Goal: Information Seeking & Learning: Learn about a topic

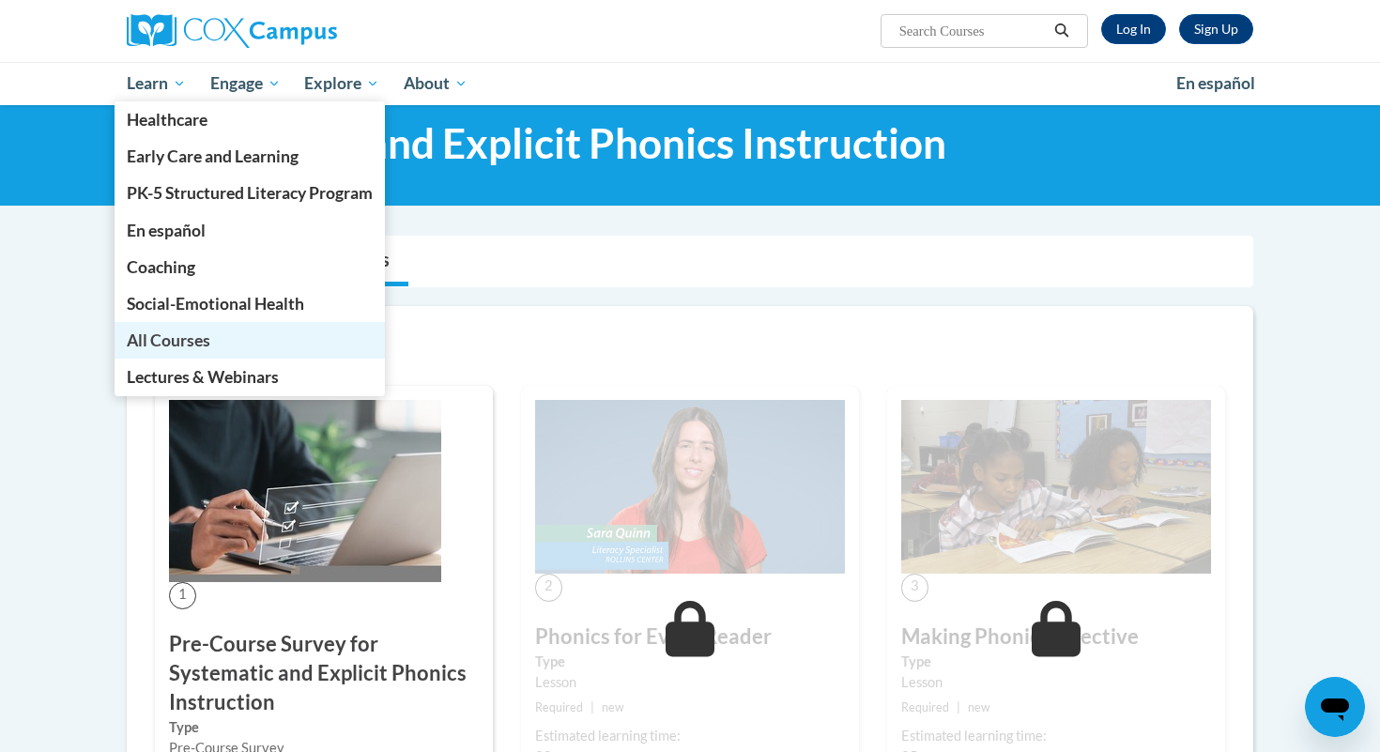
scroll to position [364, 0]
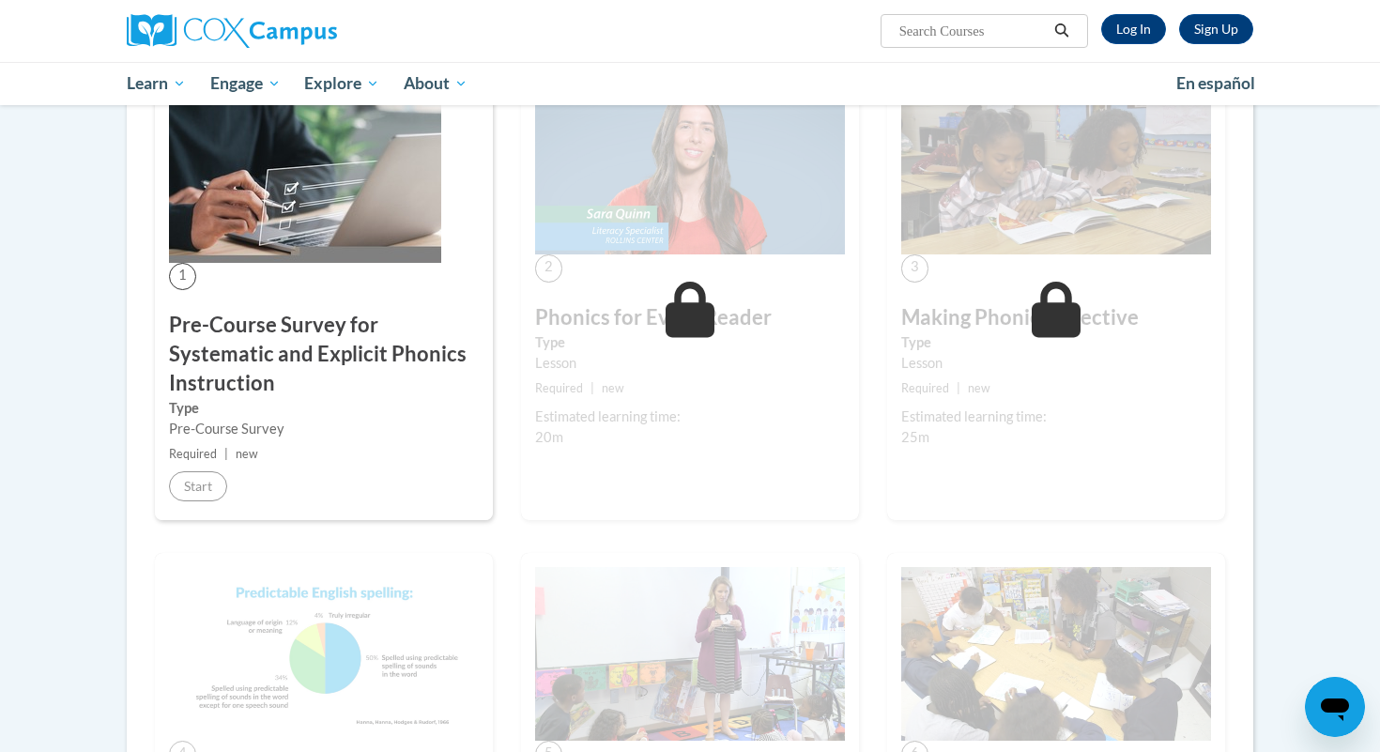
click at [338, 453] on small "Required | new" at bounding box center [324, 454] width 310 height 21
click at [1124, 23] on link "Log In" at bounding box center [1133, 29] width 65 height 30
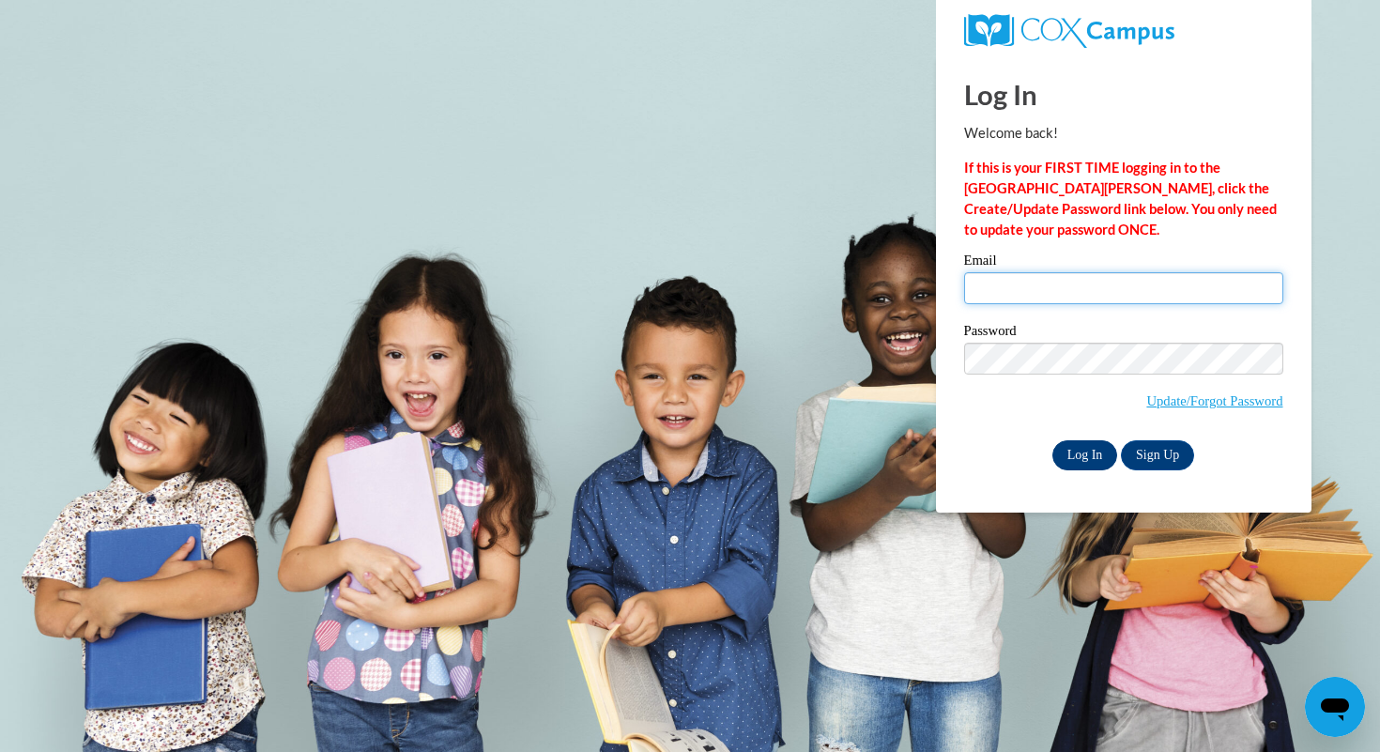
type input "[PERSON_NAME][EMAIL_ADDRESS][PERSON_NAME][DOMAIN_NAME]"
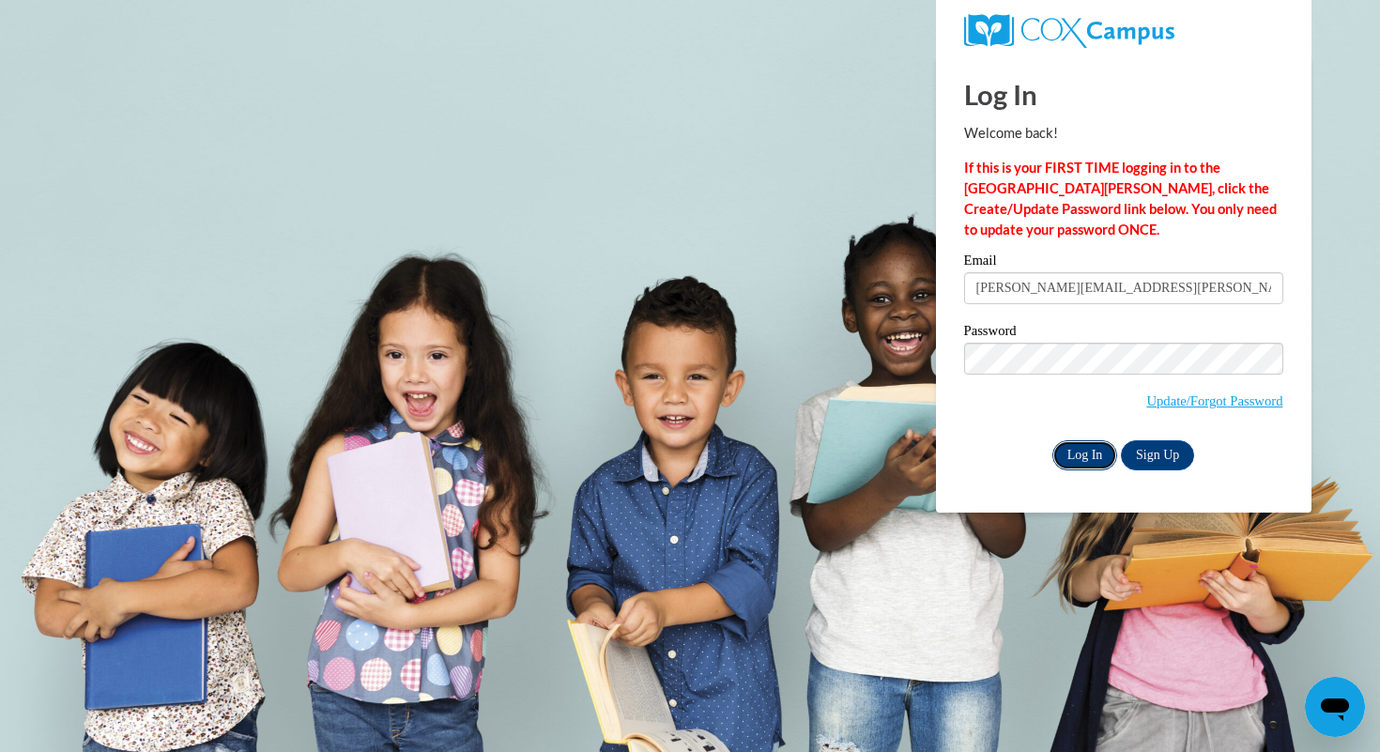
click at [1085, 453] on input "Log In" at bounding box center [1085, 455] width 66 height 30
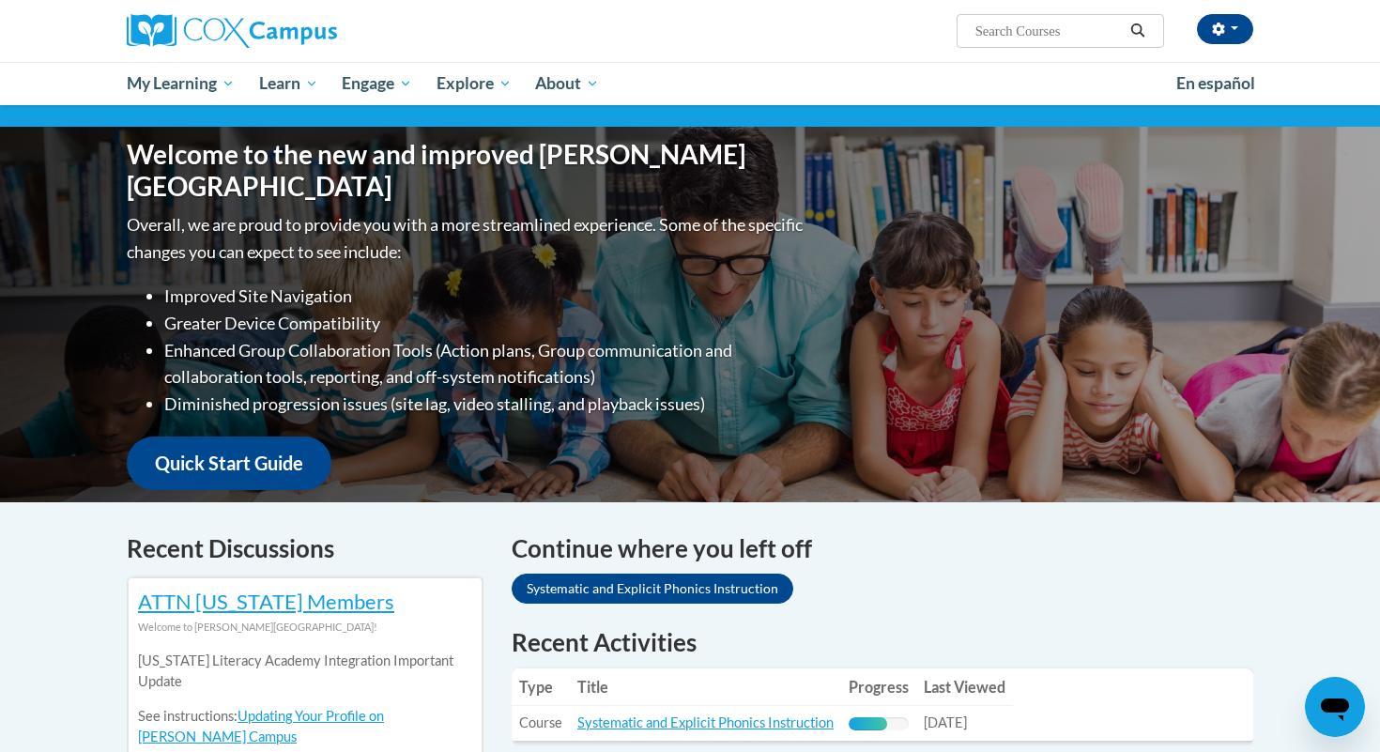
scroll to position [291, 0]
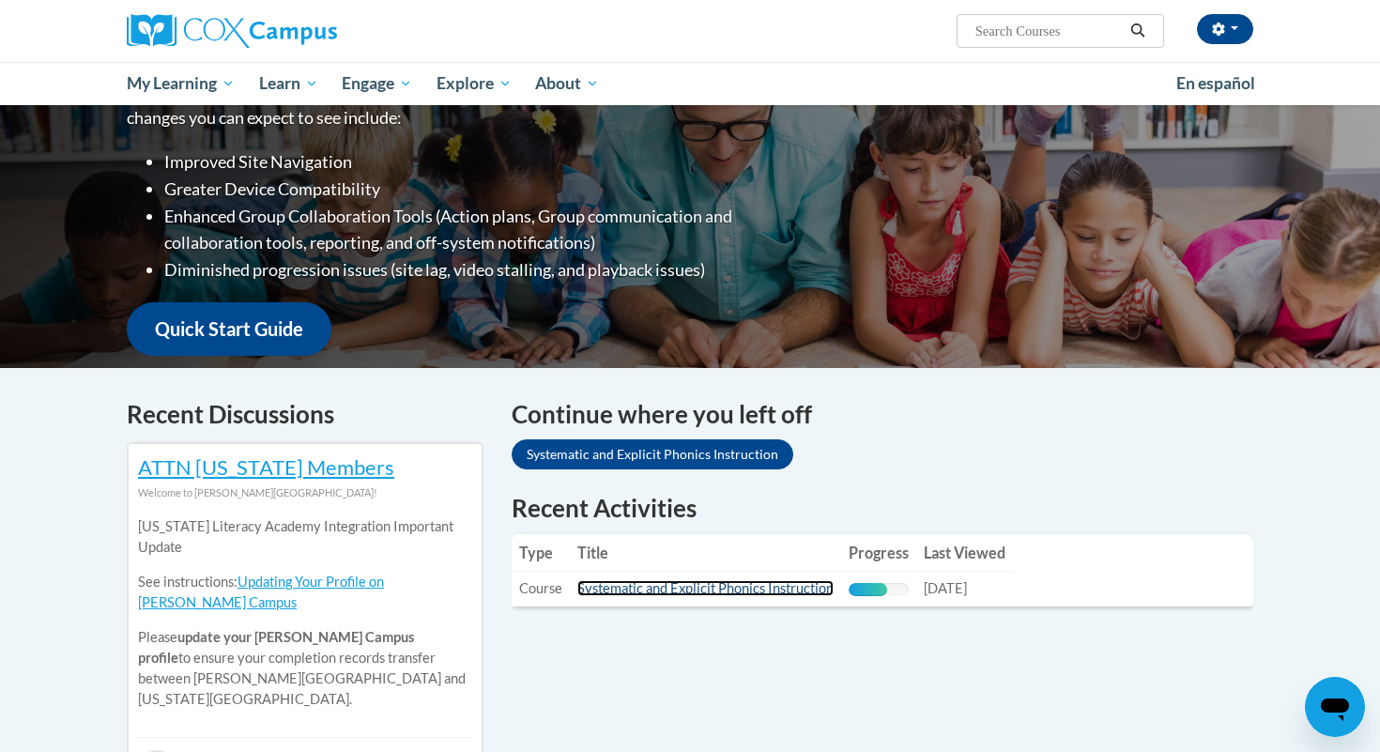
click at [776, 591] on link "Systematic and Explicit Phonics Instruction" at bounding box center [705, 588] width 256 height 16
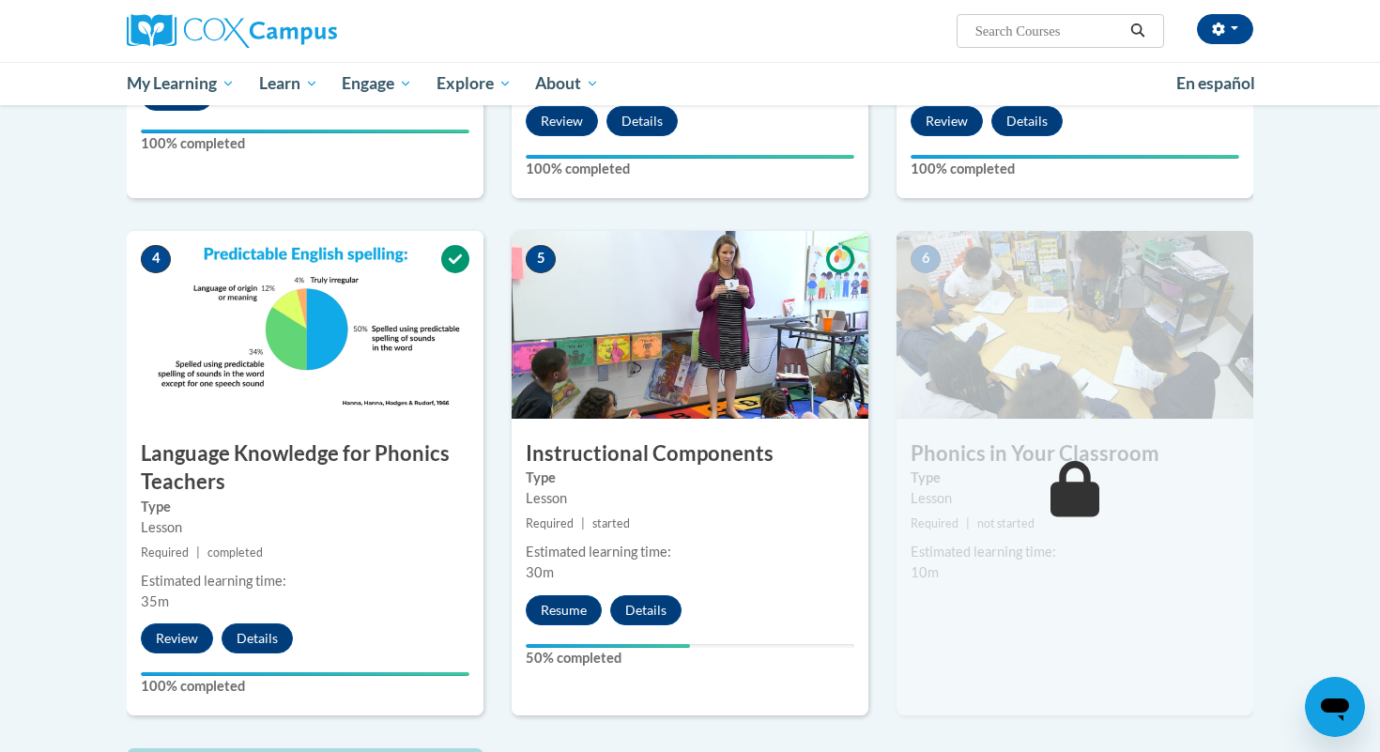
scroll to position [822, 0]
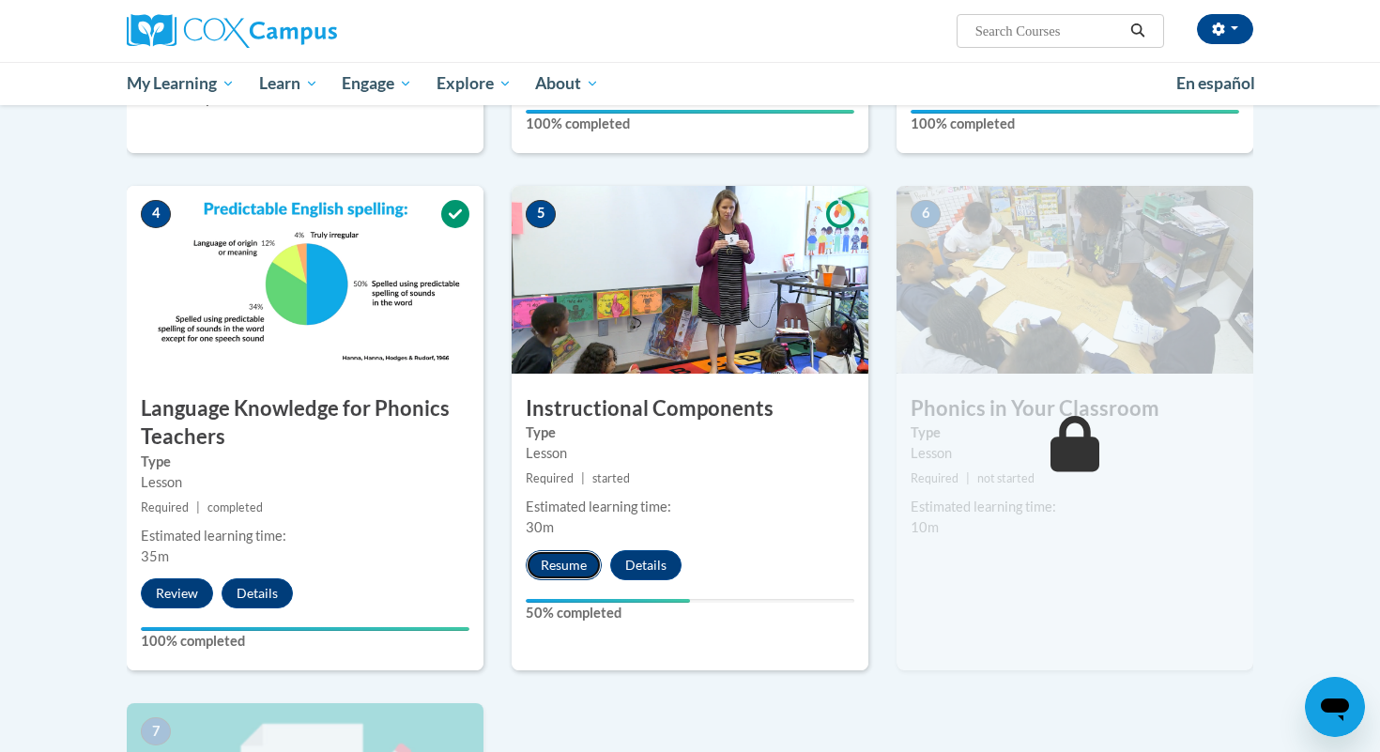
click at [571, 562] on button "Resume" at bounding box center [564, 565] width 76 height 30
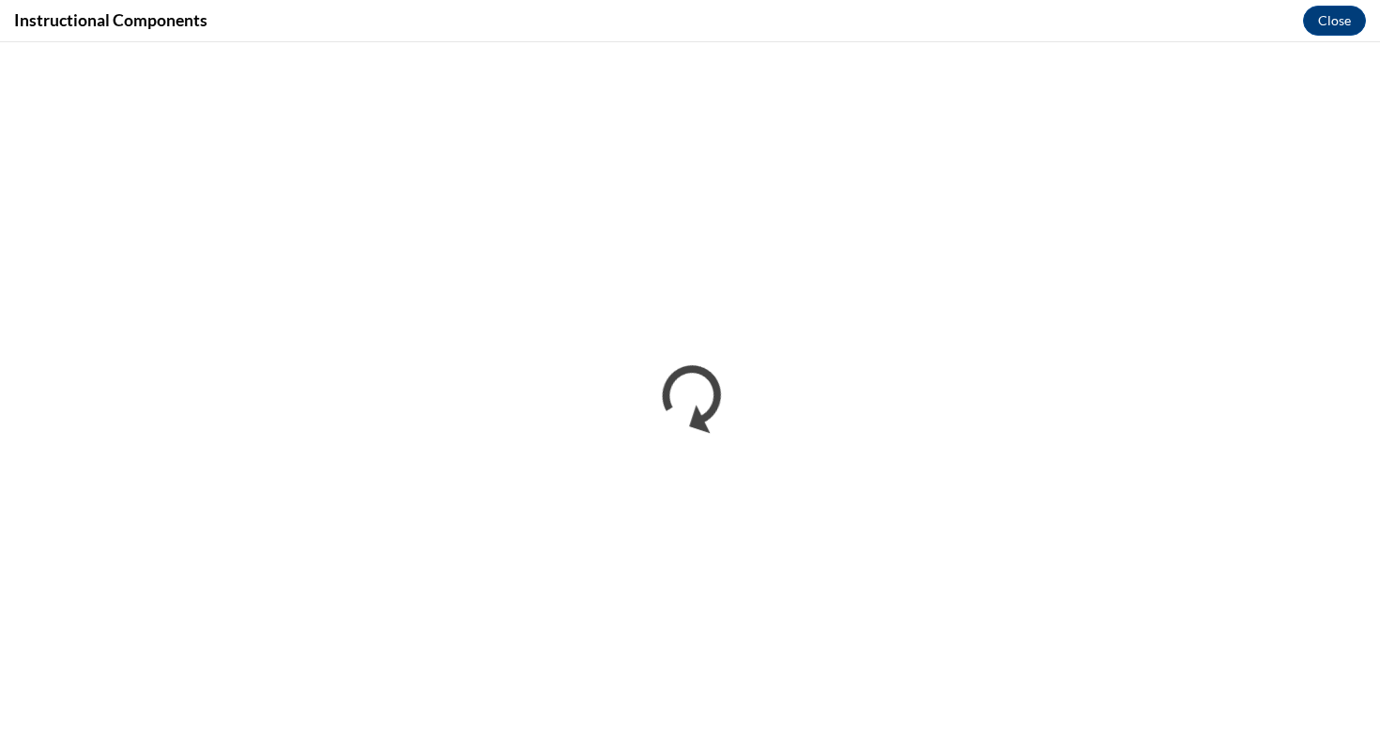
scroll to position [0, 0]
click at [1318, 24] on button "Close" at bounding box center [1334, 21] width 63 height 30
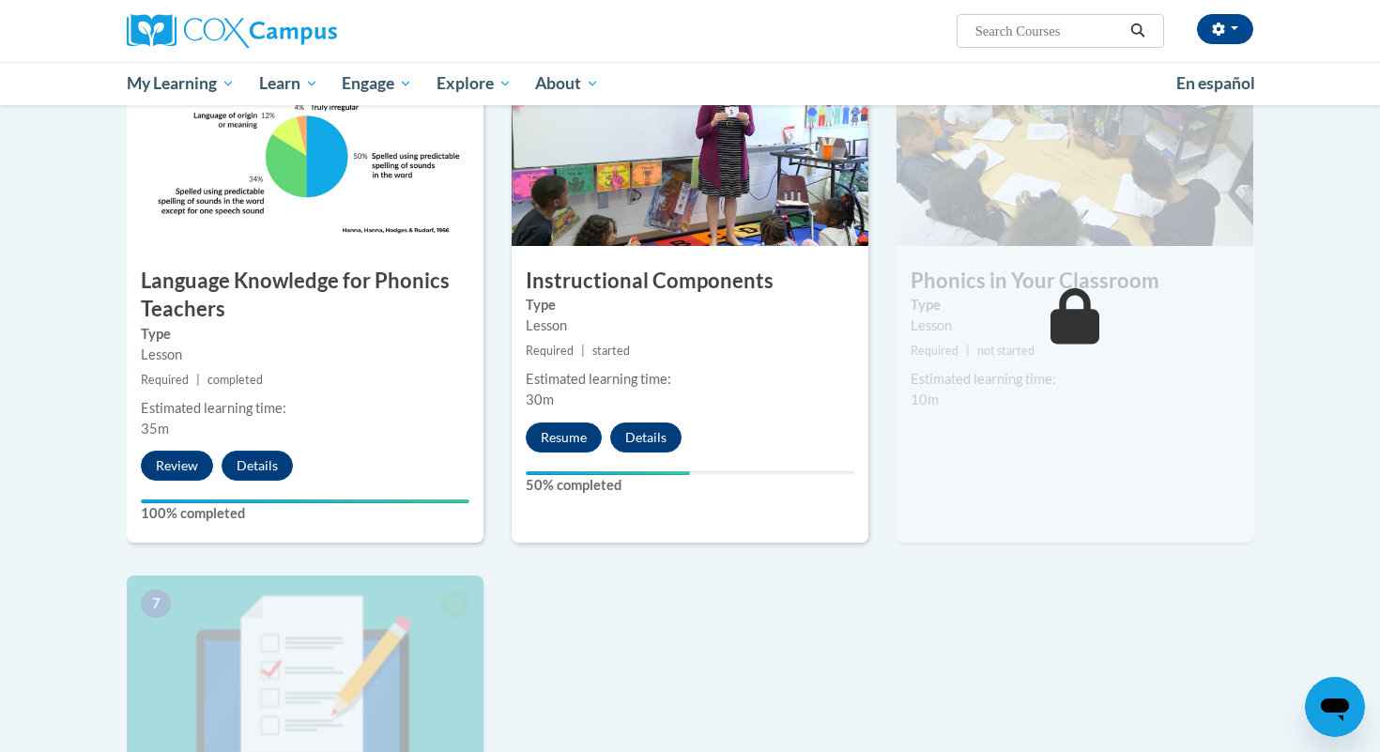
scroll to position [939, 0]
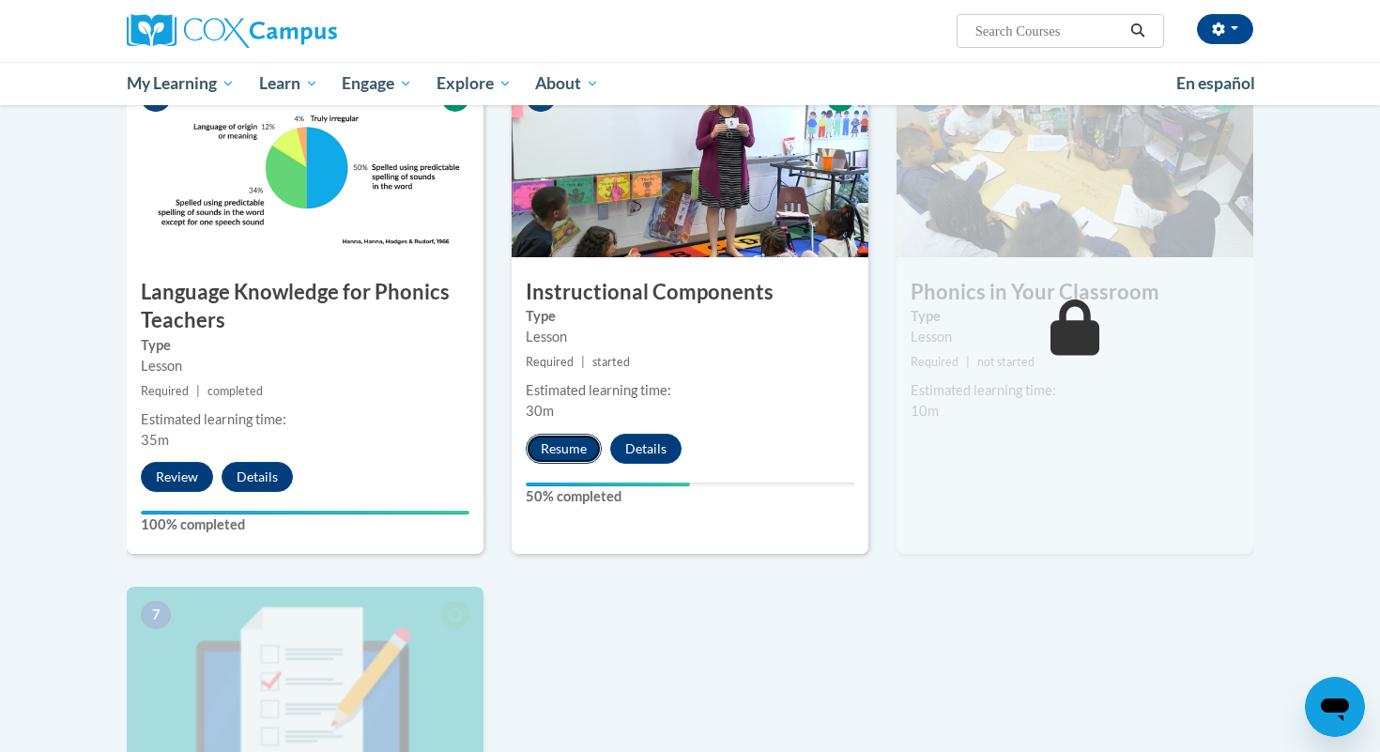
click at [588, 449] on button "Resume" at bounding box center [564, 449] width 76 height 30
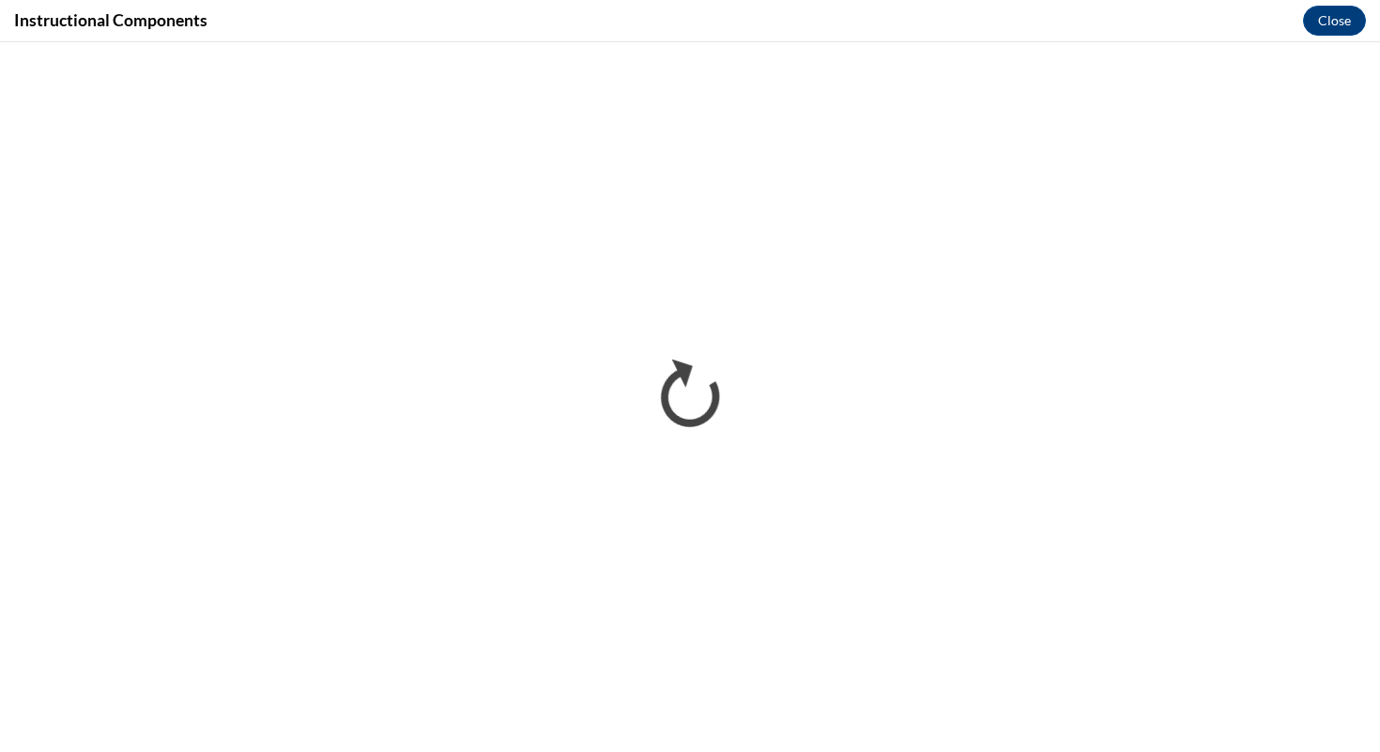
scroll to position [0, 0]
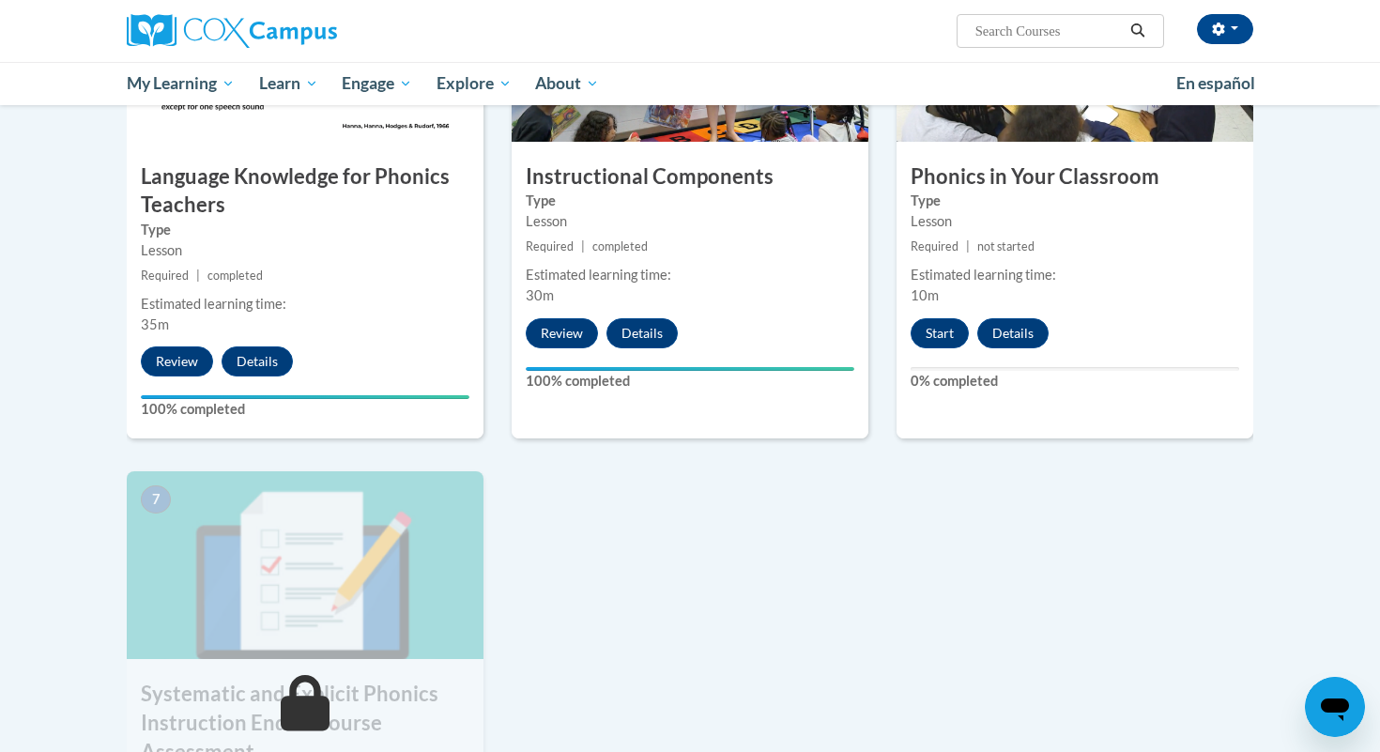
scroll to position [1038, 0]
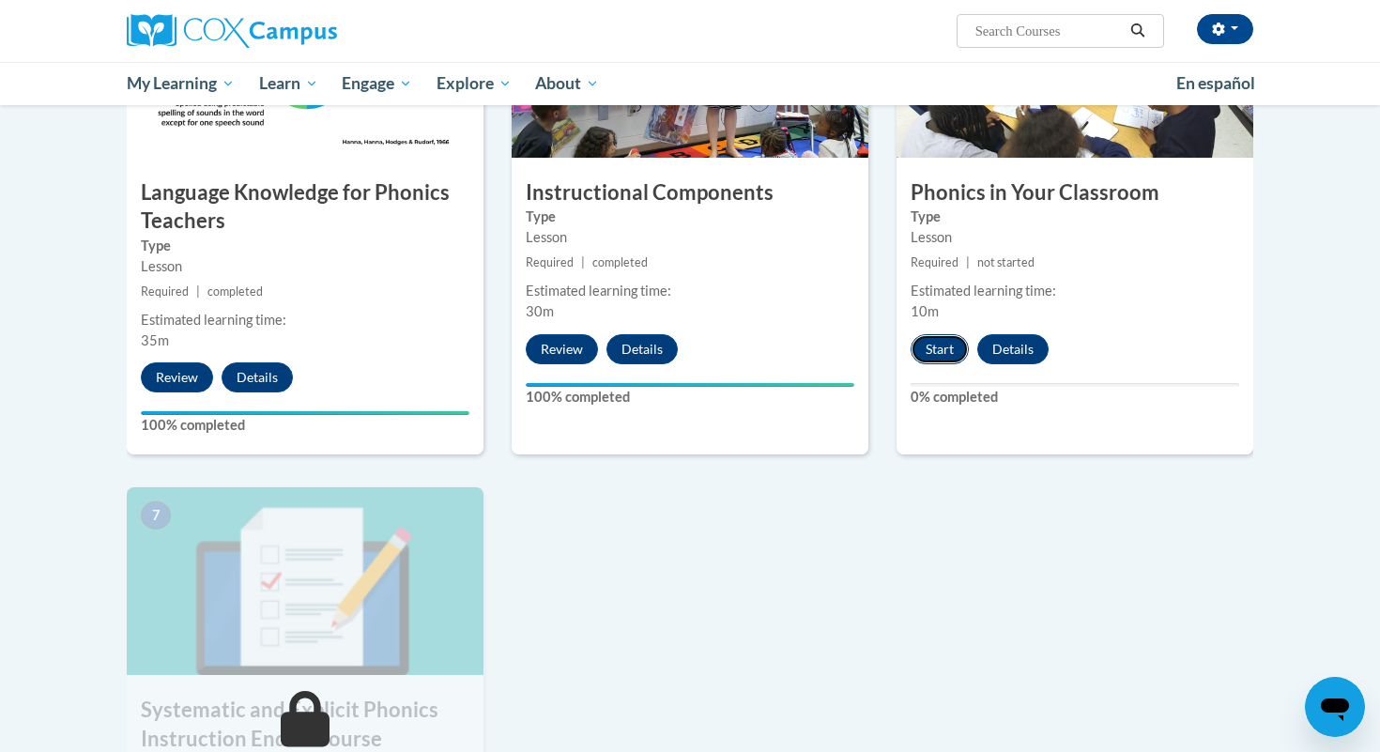
click at [956, 344] on button "Start" at bounding box center [940, 349] width 58 height 30
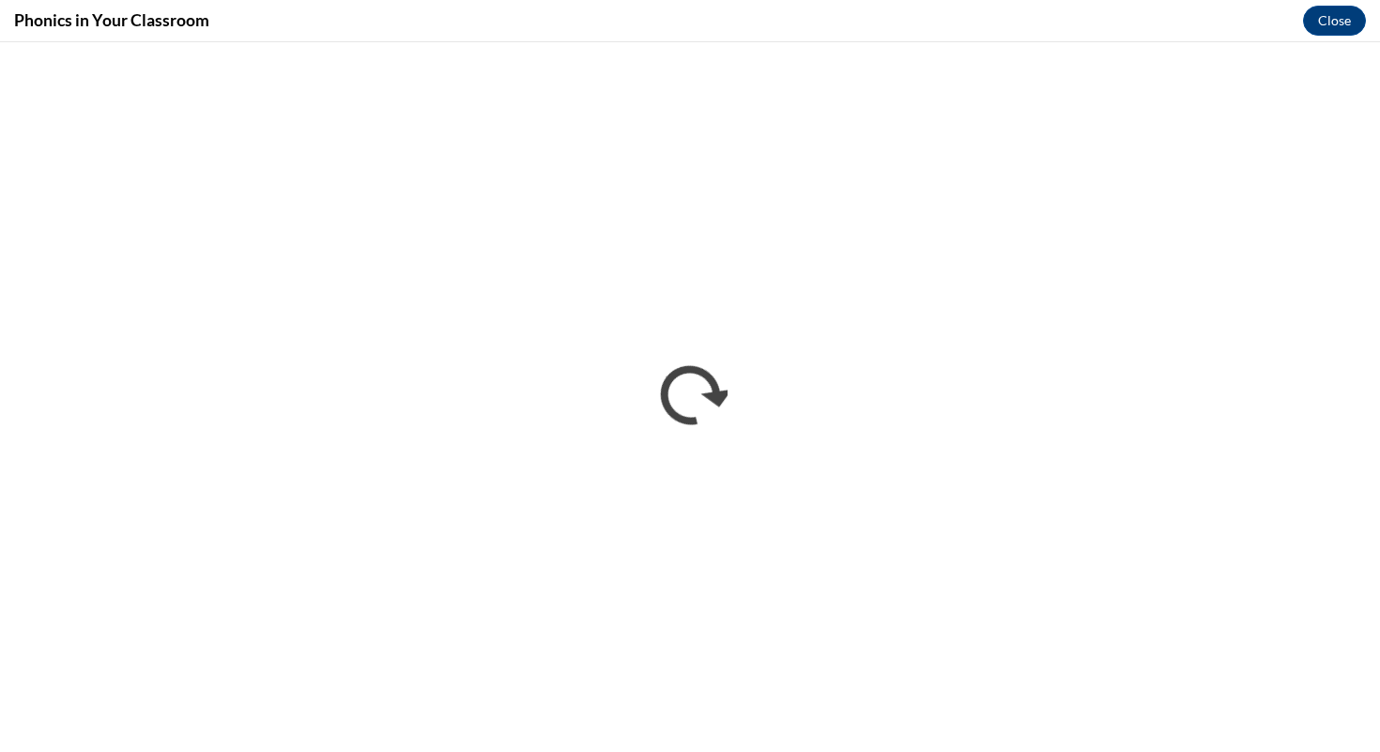
scroll to position [0, 0]
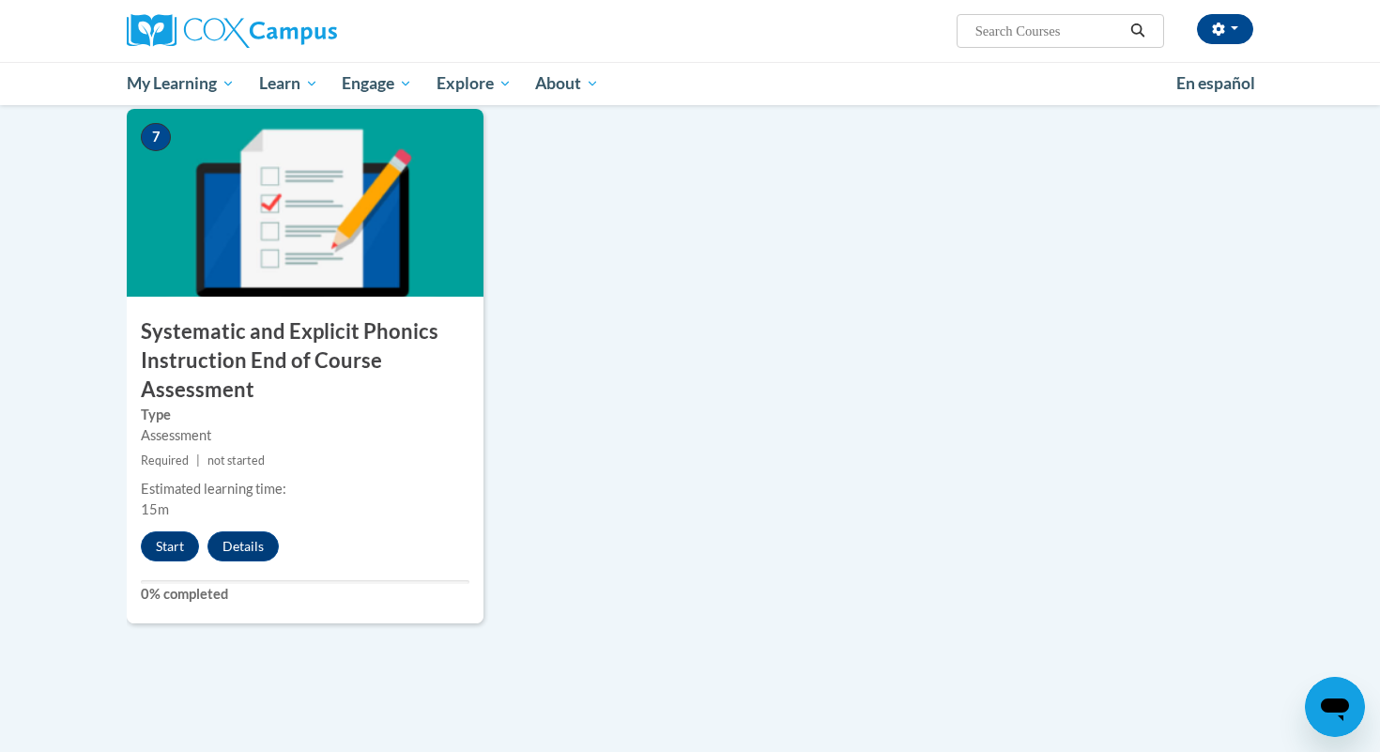
scroll to position [1443, 0]
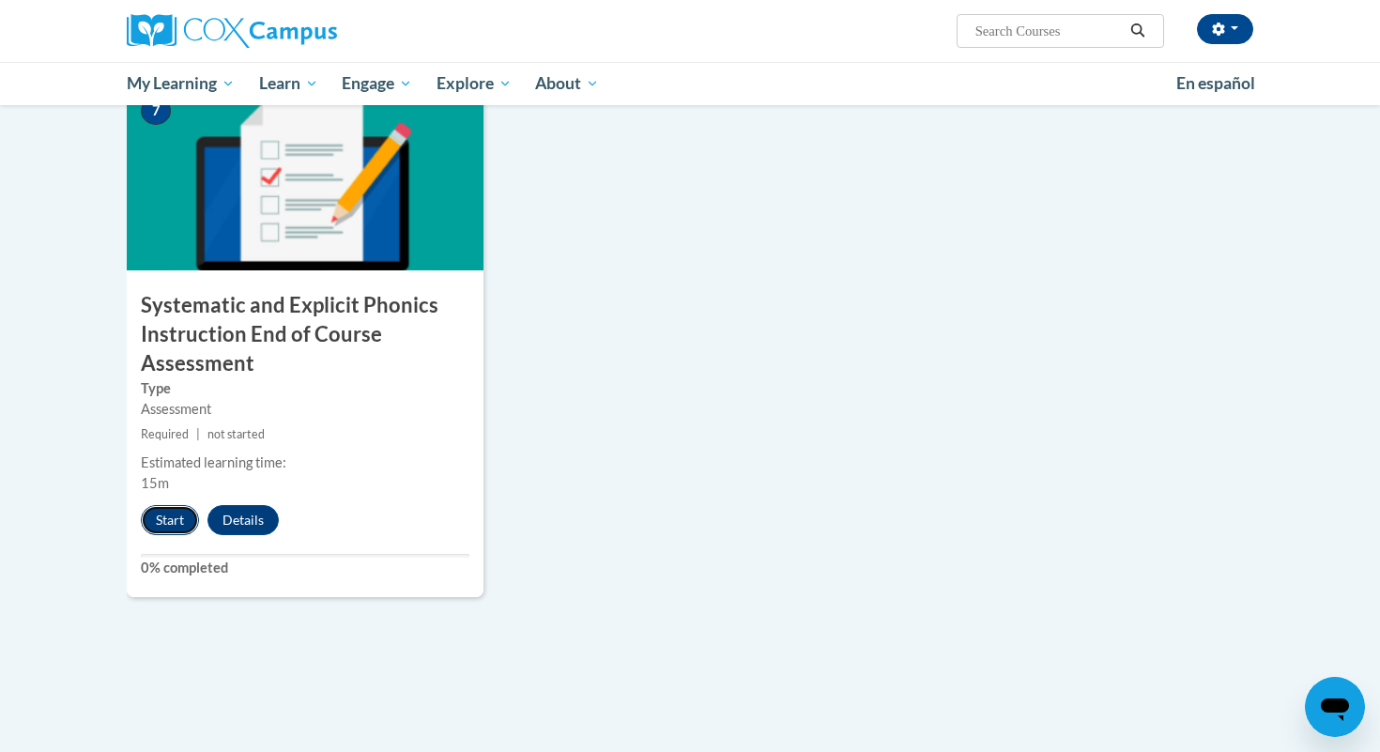
click at [158, 520] on button "Start" at bounding box center [170, 520] width 58 height 30
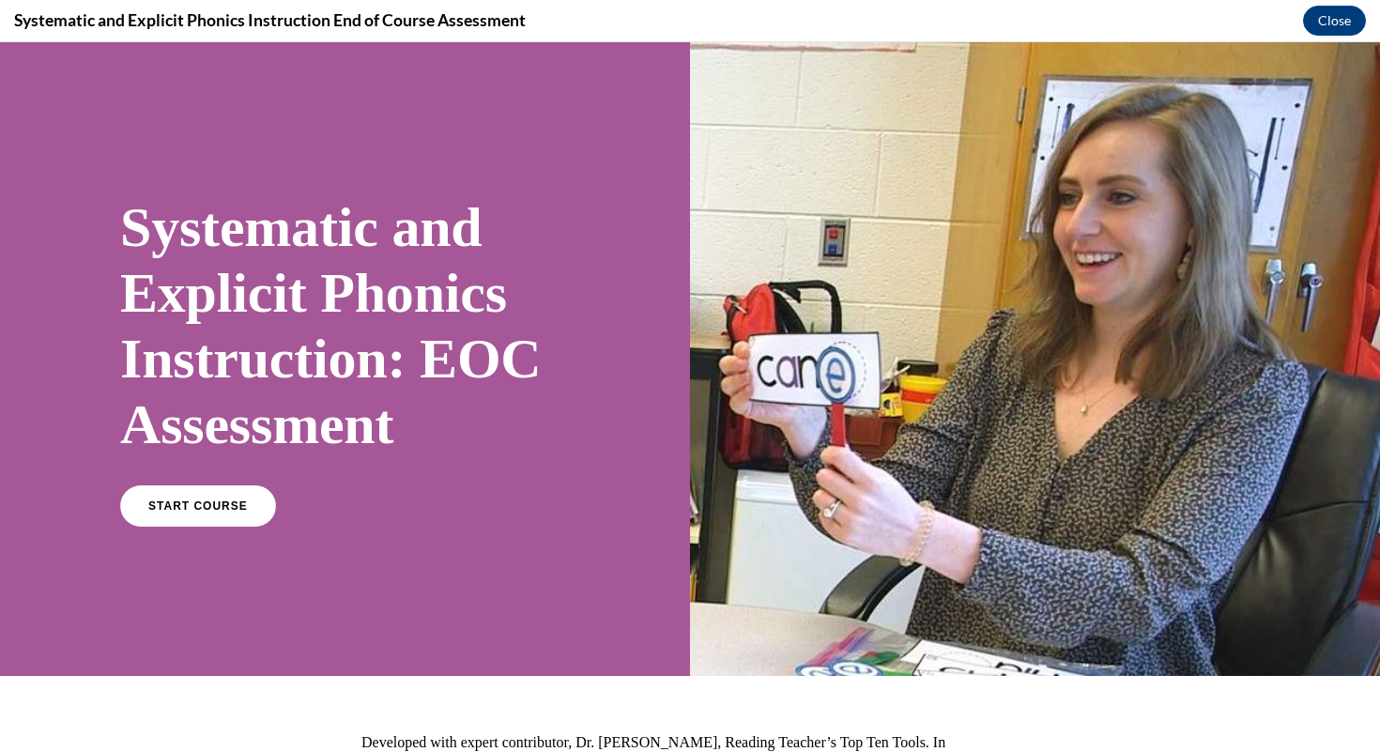
scroll to position [0, 0]
click at [158, 520] on link "START COURSE" at bounding box center [198, 505] width 156 height 41
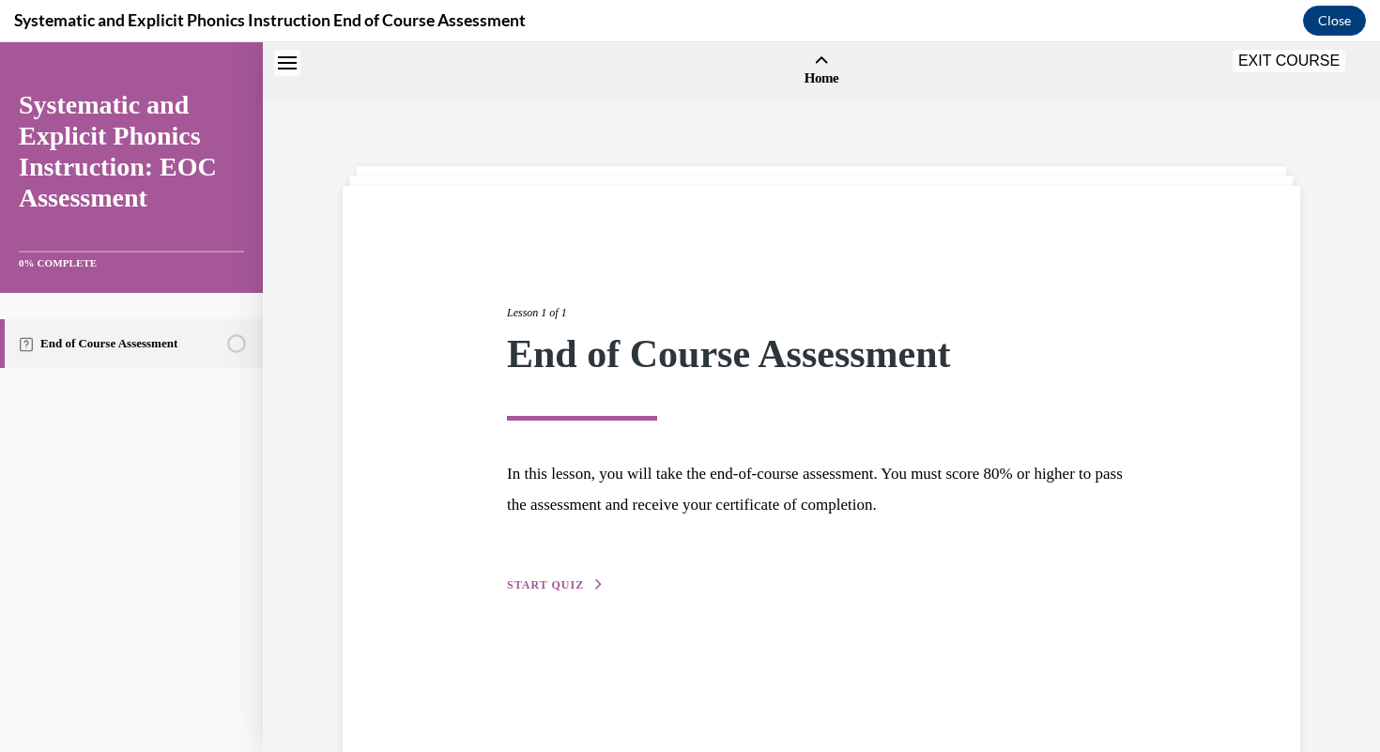
scroll to position [58, 0]
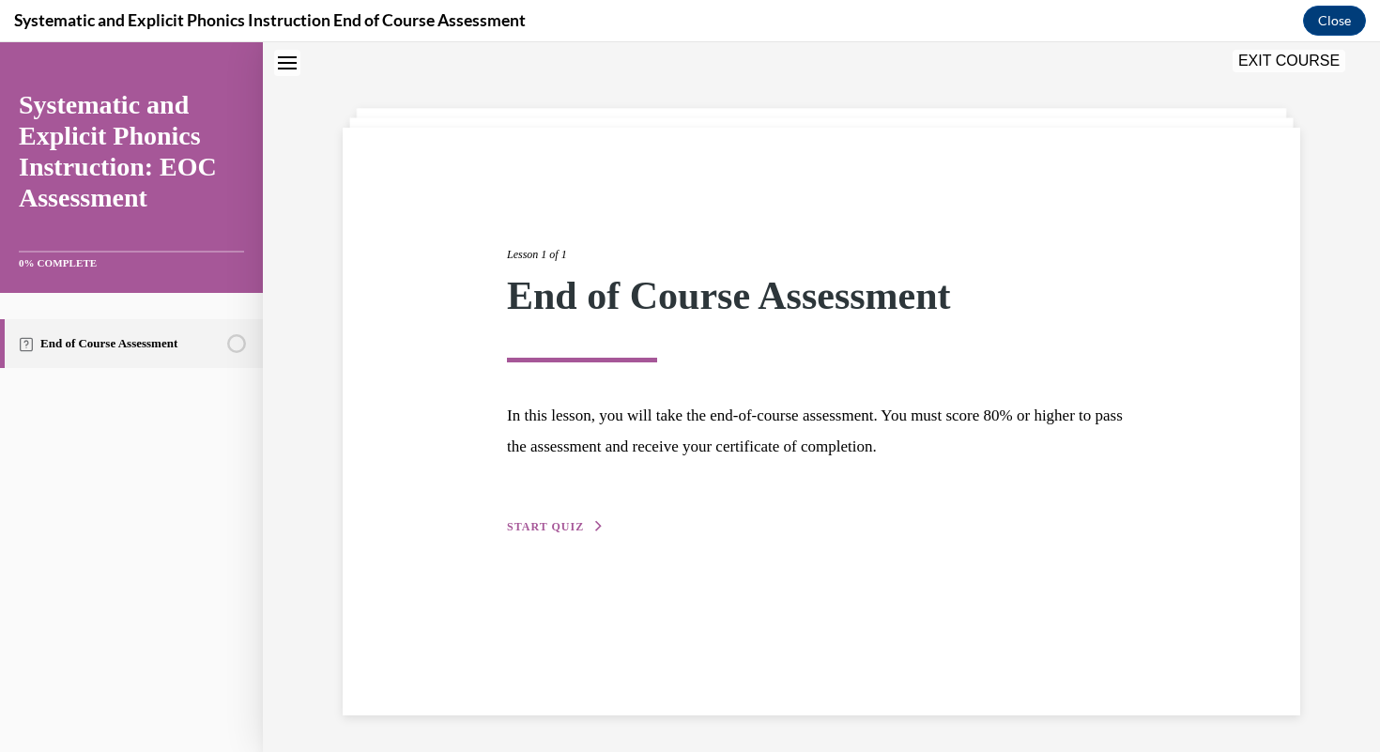
click at [512, 521] on span "START QUIZ" at bounding box center [545, 526] width 77 height 13
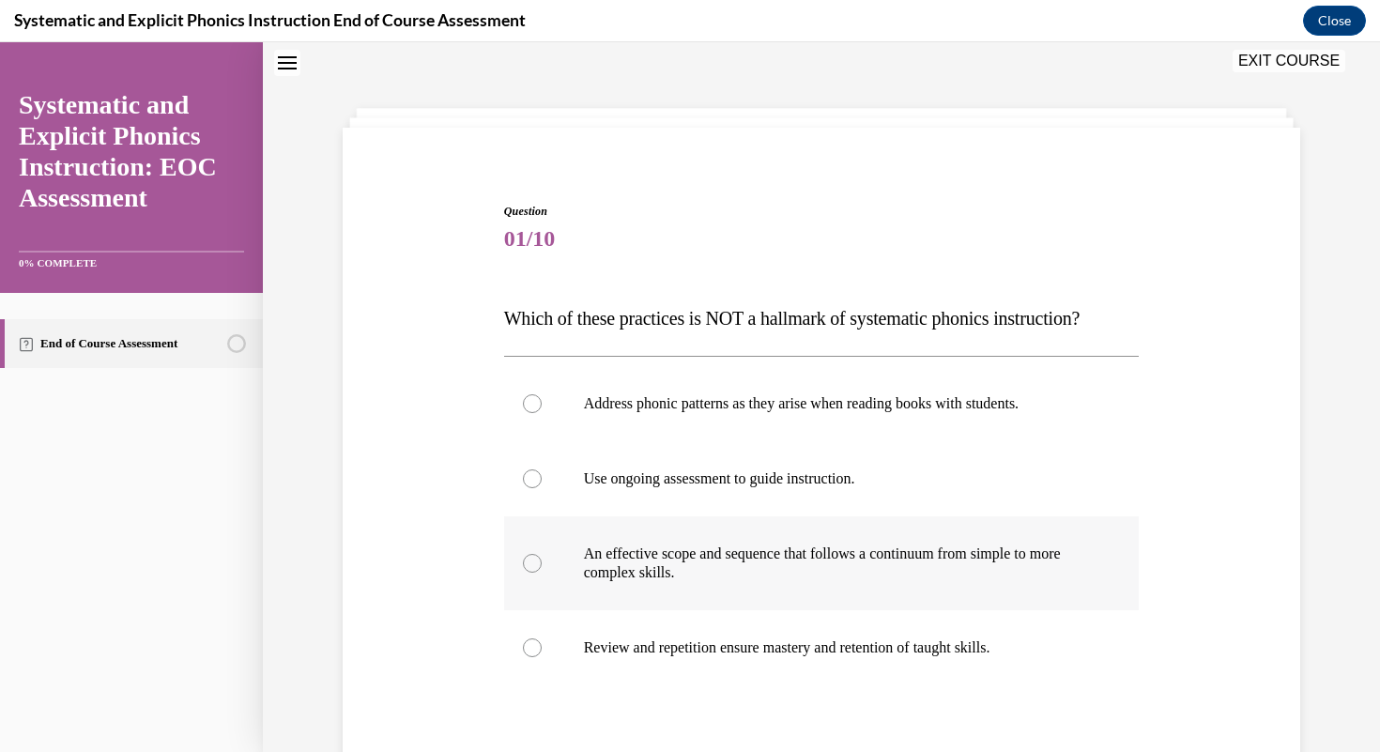
scroll to position [95, 0]
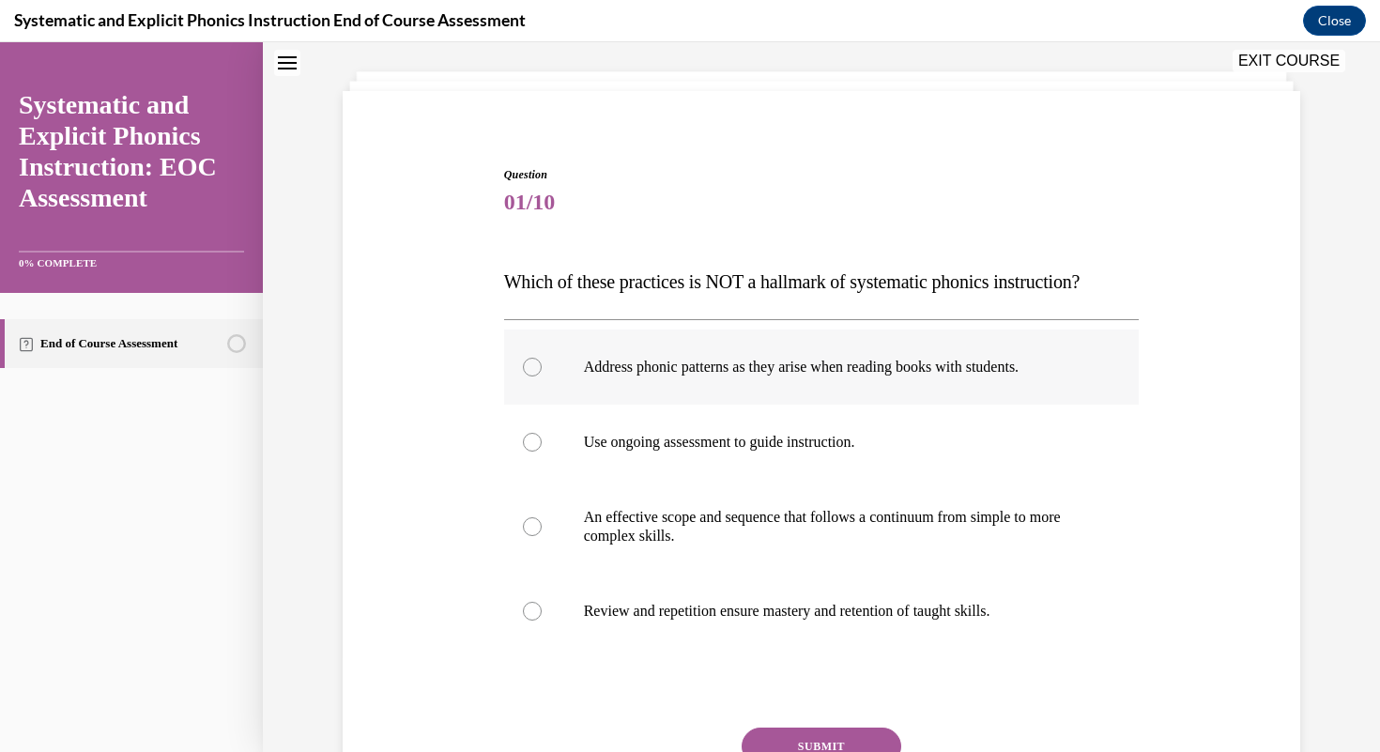
click at [554, 357] on div at bounding box center [822, 367] width 636 height 75
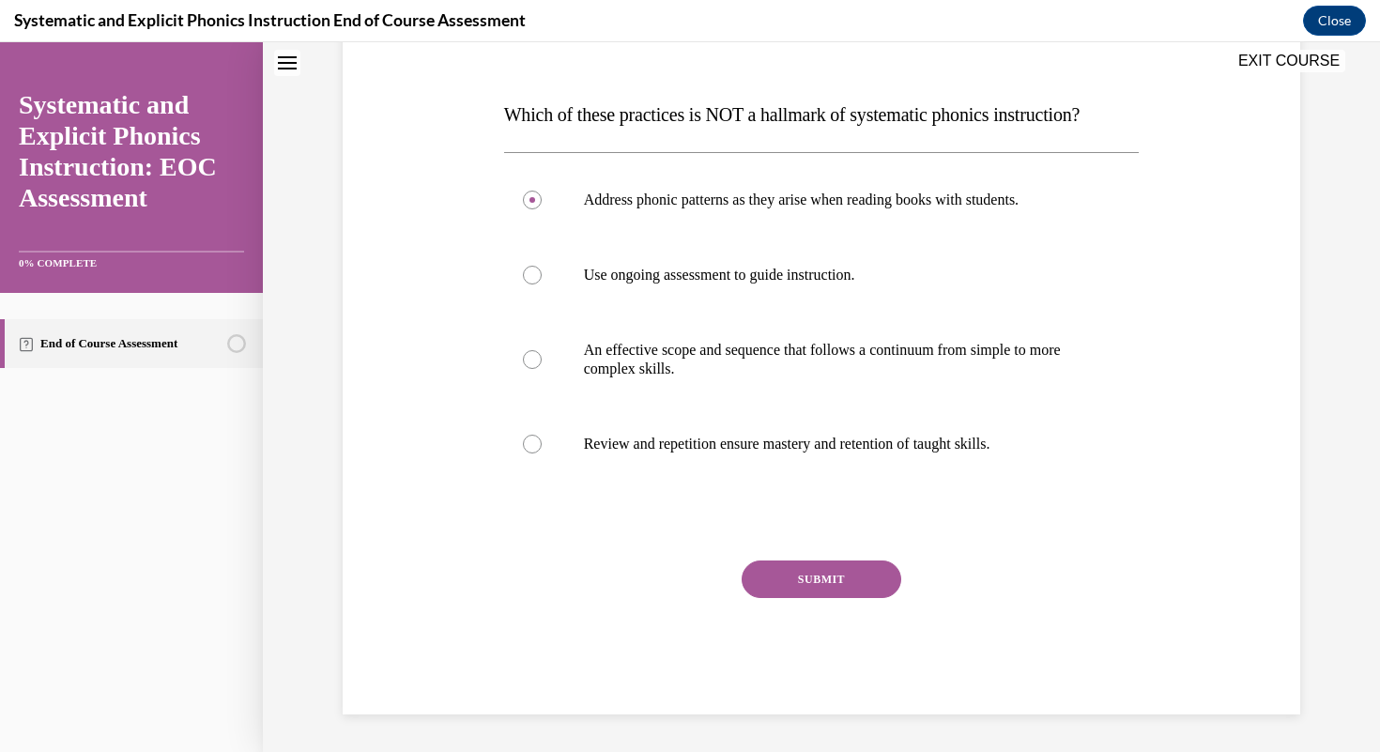
click at [796, 571] on button "SUBMIT" at bounding box center [822, 579] width 160 height 38
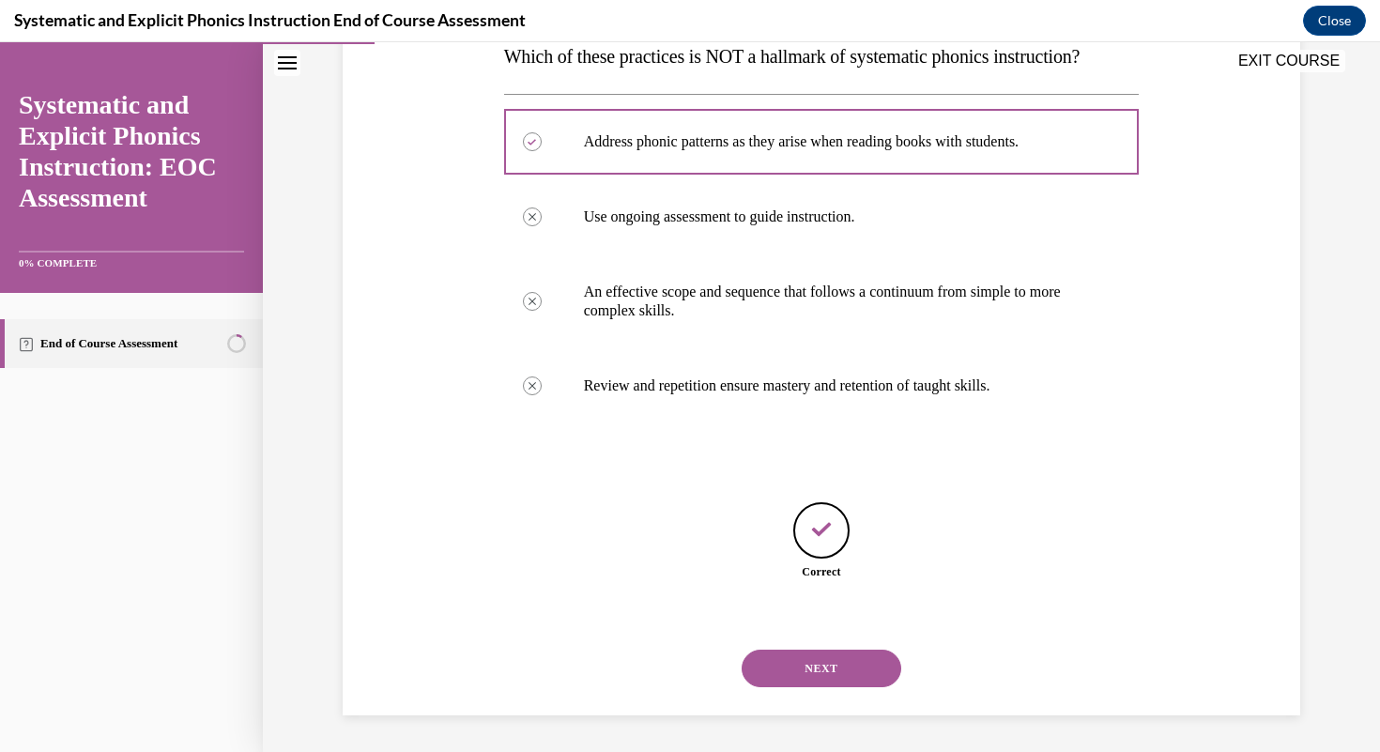
scroll to position [321, 0]
click at [805, 663] on button "NEXT" at bounding box center [822, 668] width 160 height 38
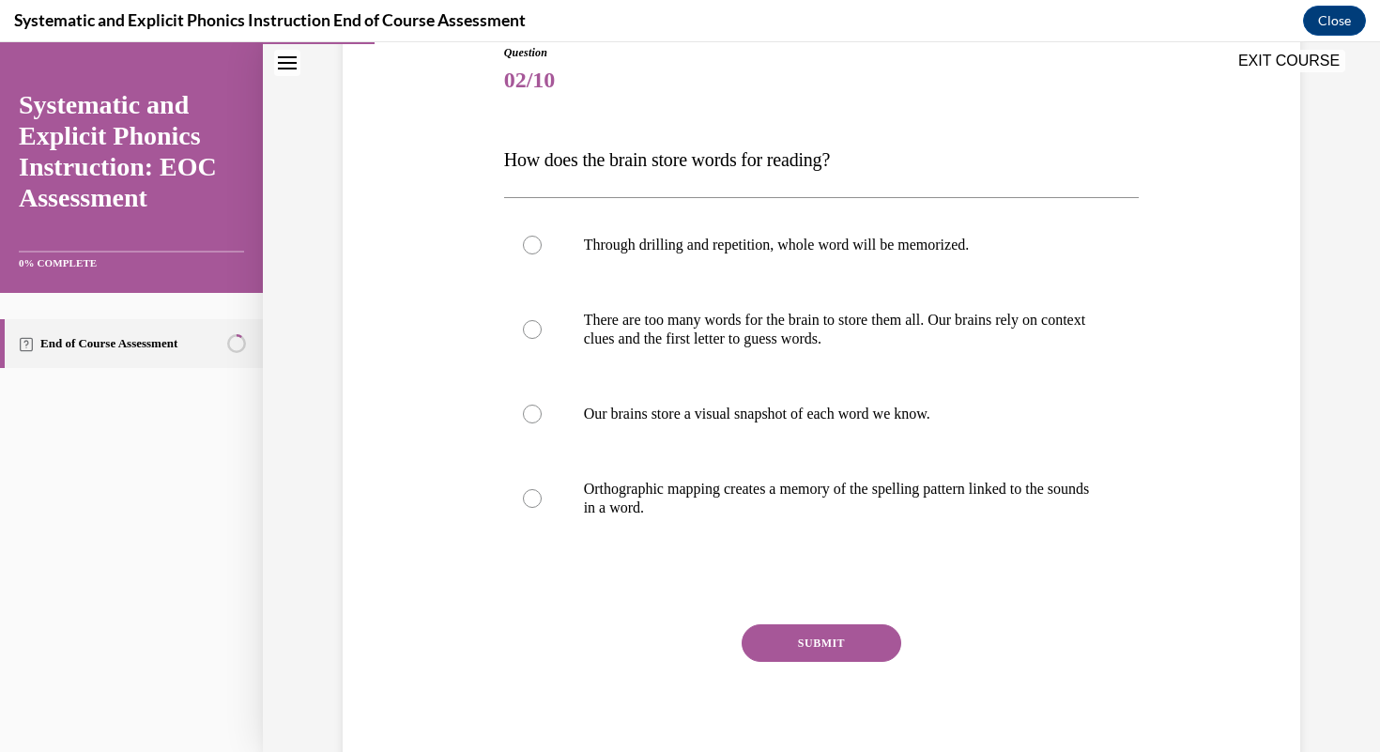
scroll to position [281, 0]
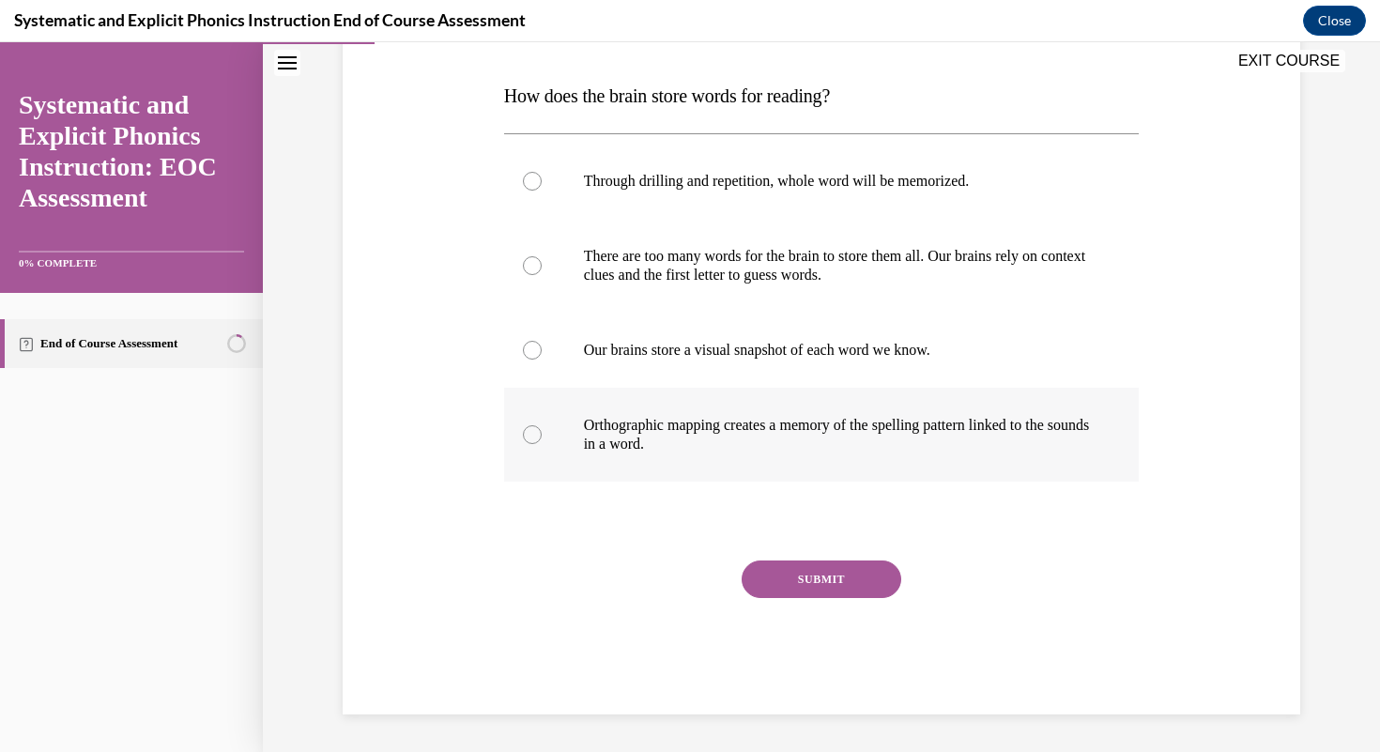
click at [800, 410] on div at bounding box center [822, 435] width 636 height 94
click at [801, 582] on button "SUBMIT" at bounding box center [822, 579] width 160 height 38
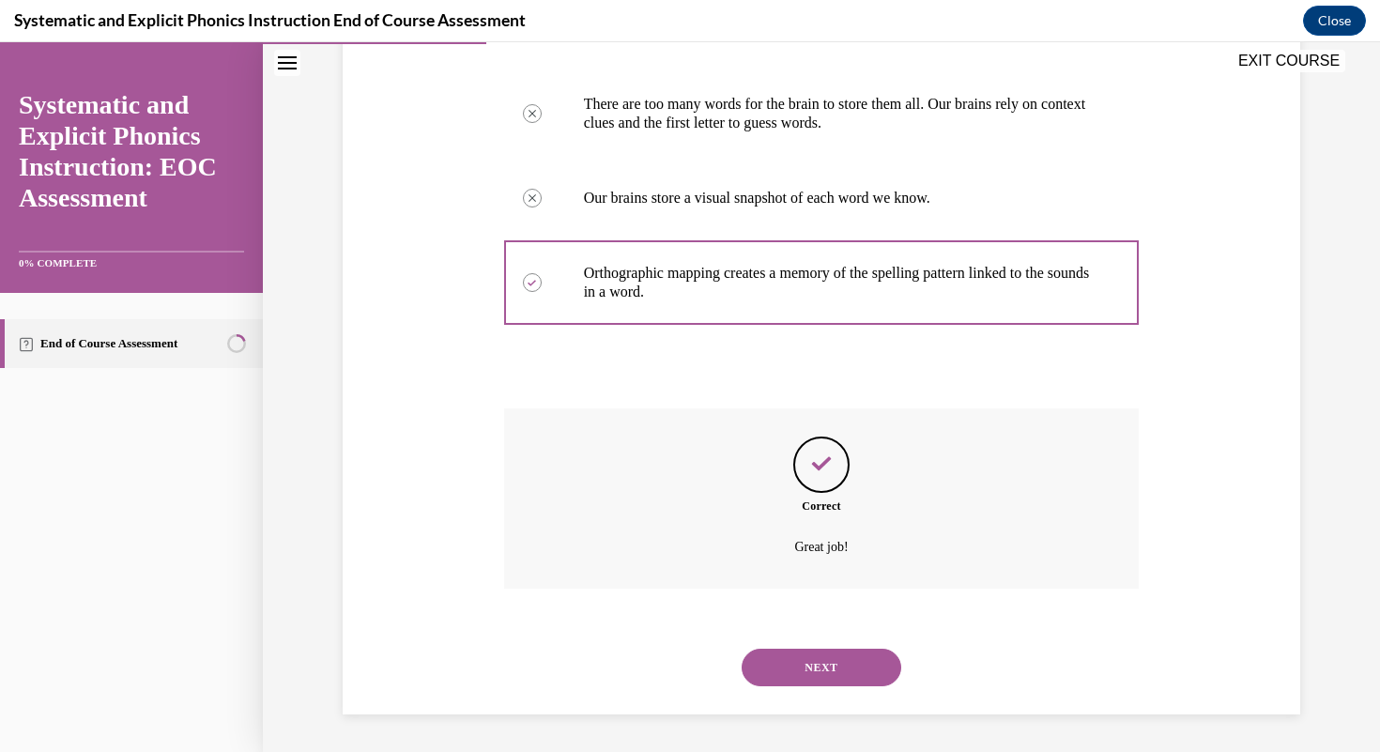
click at [814, 657] on button "NEXT" at bounding box center [822, 668] width 160 height 38
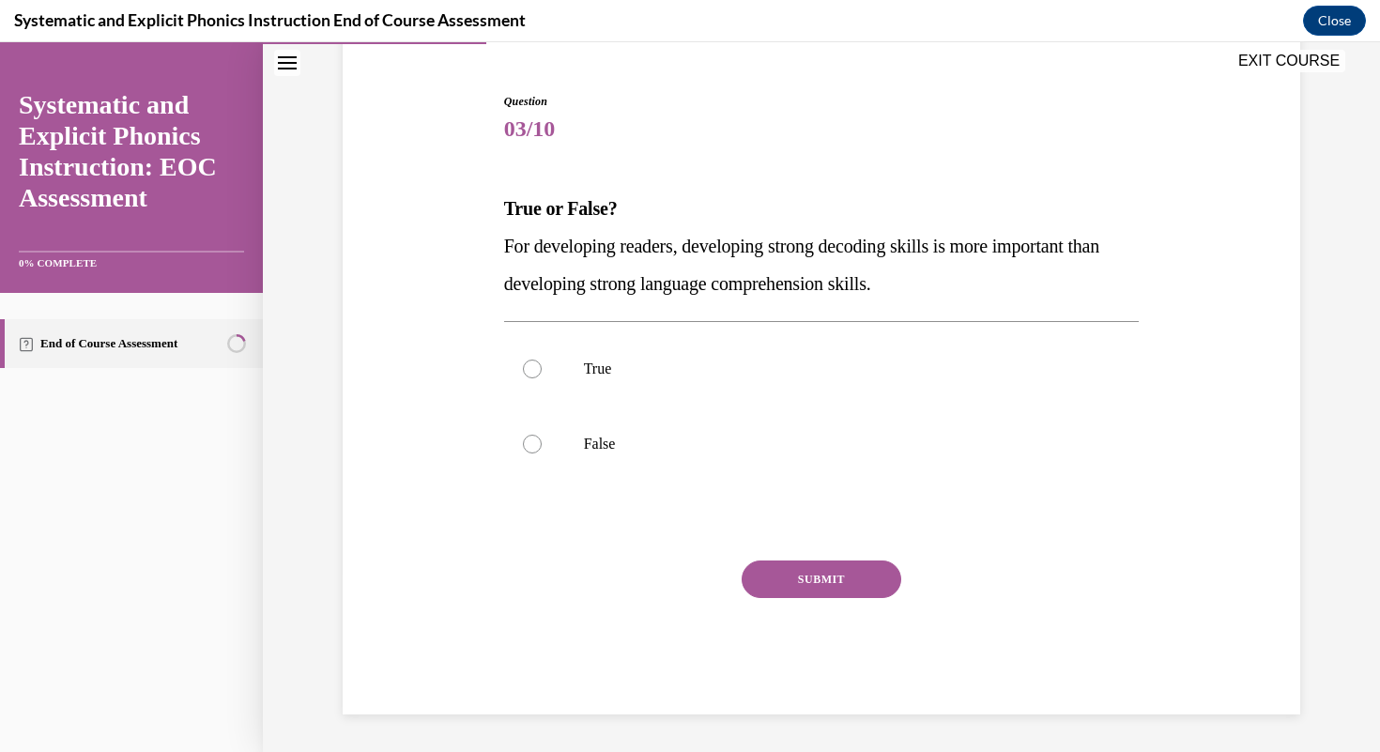
scroll to position [168, 0]
click at [777, 444] on p "False" at bounding box center [838, 444] width 509 height 19
click at [859, 583] on button "SUBMIT" at bounding box center [822, 579] width 160 height 38
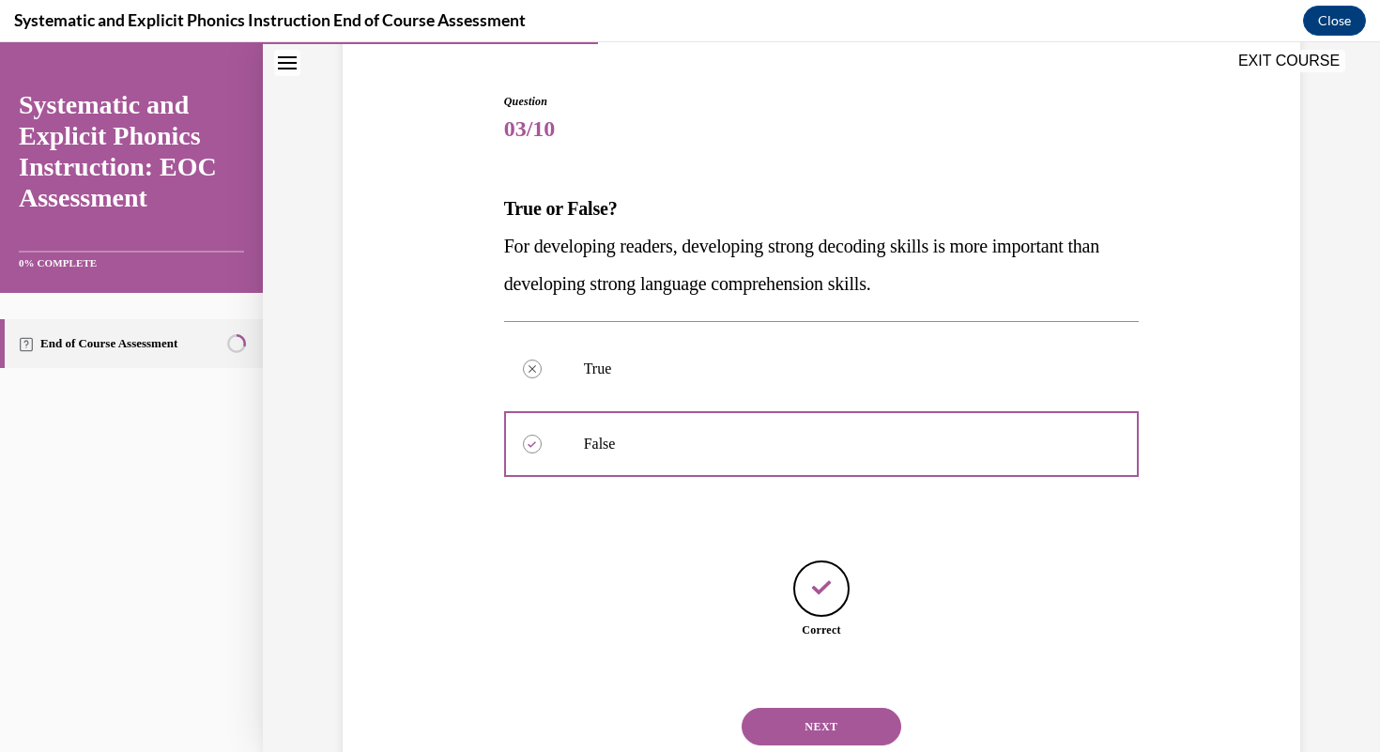
scroll to position [227, 0]
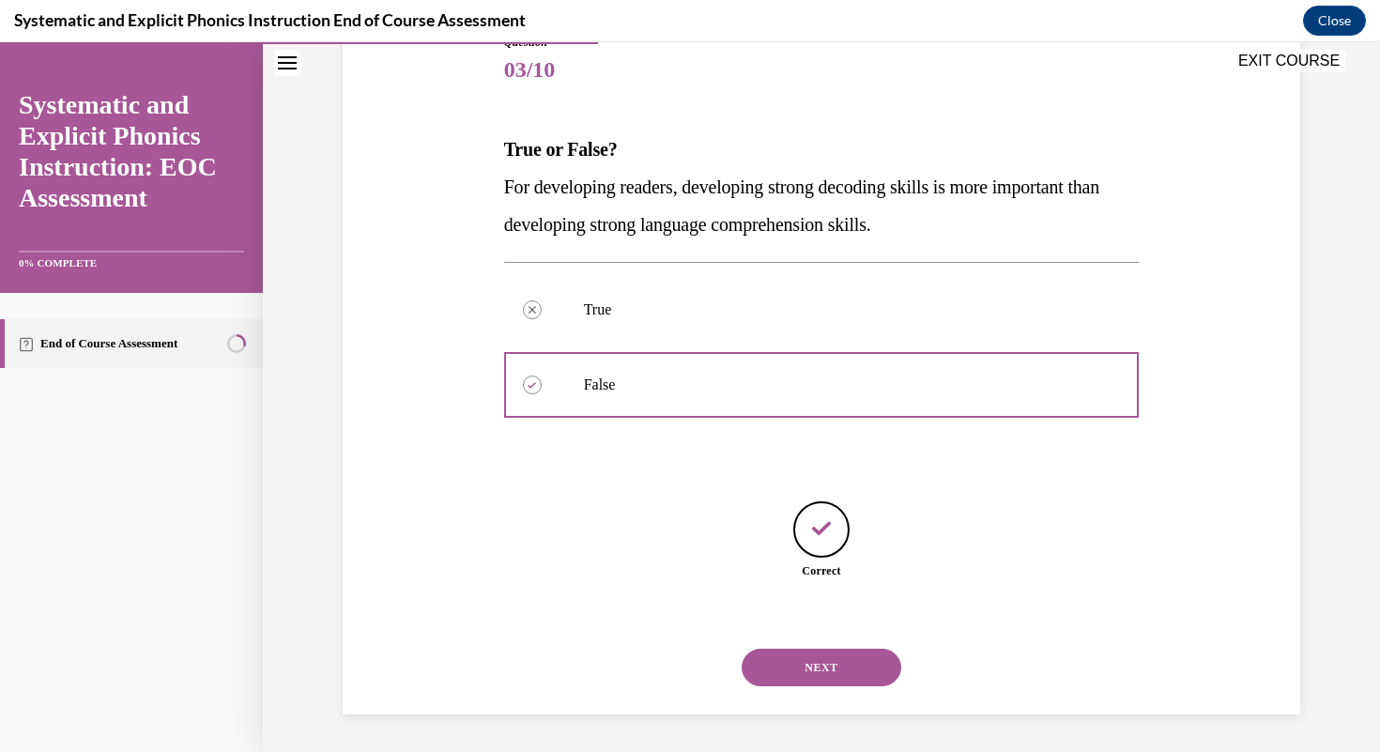
click at [836, 682] on button "NEXT" at bounding box center [822, 668] width 160 height 38
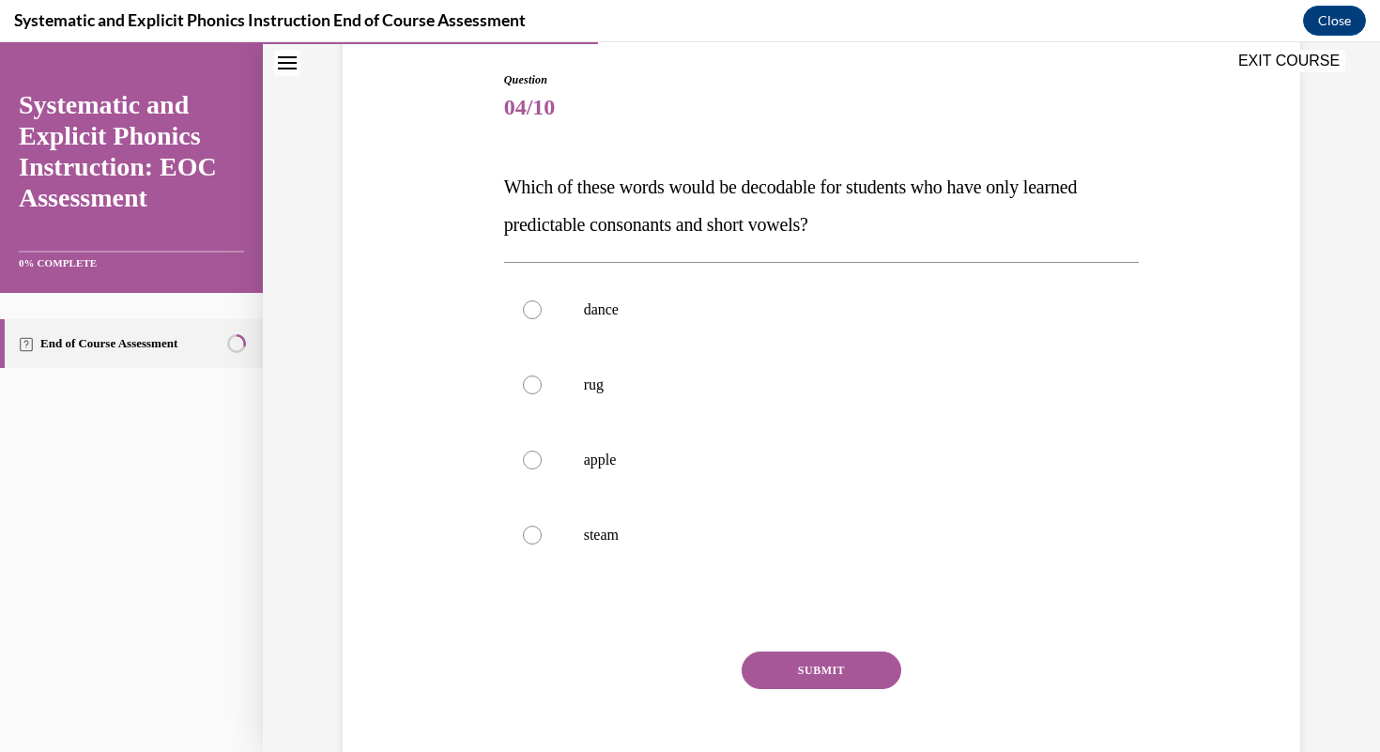
scroll to position [281, 0]
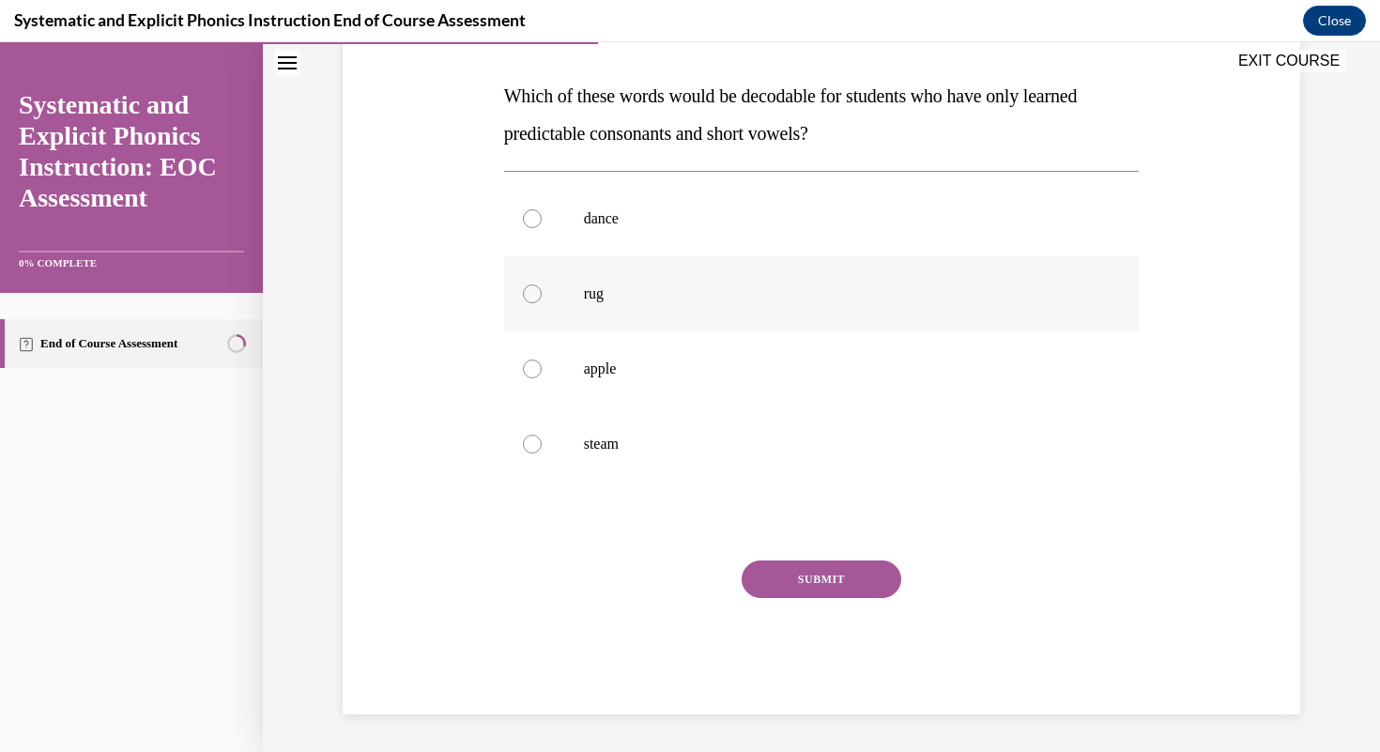
click at [769, 288] on p "rug" at bounding box center [838, 293] width 509 height 19
click at [828, 570] on button "SUBMIT" at bounding box center [822, 579] width 160 height 38
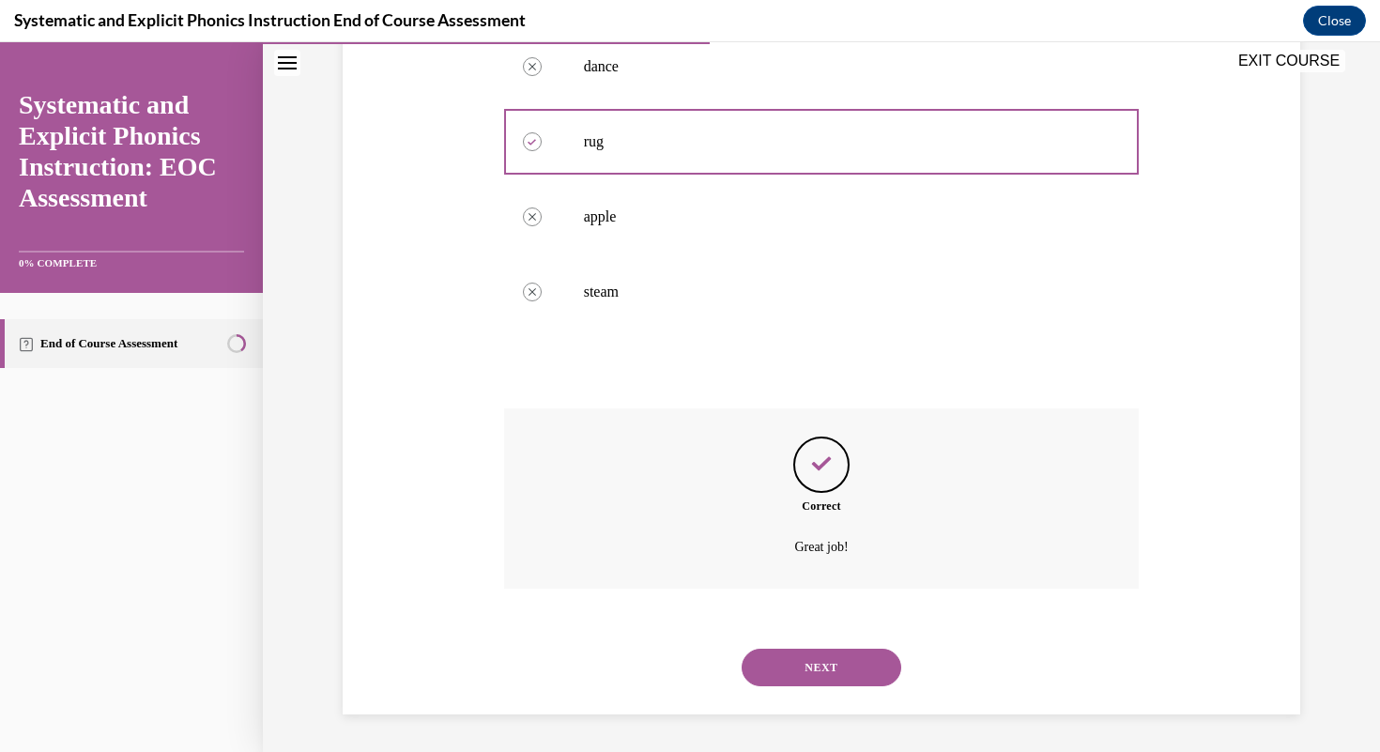
click at [816, 668] on button "NEXT" at bounding box center [822, 668] width 160 height 38
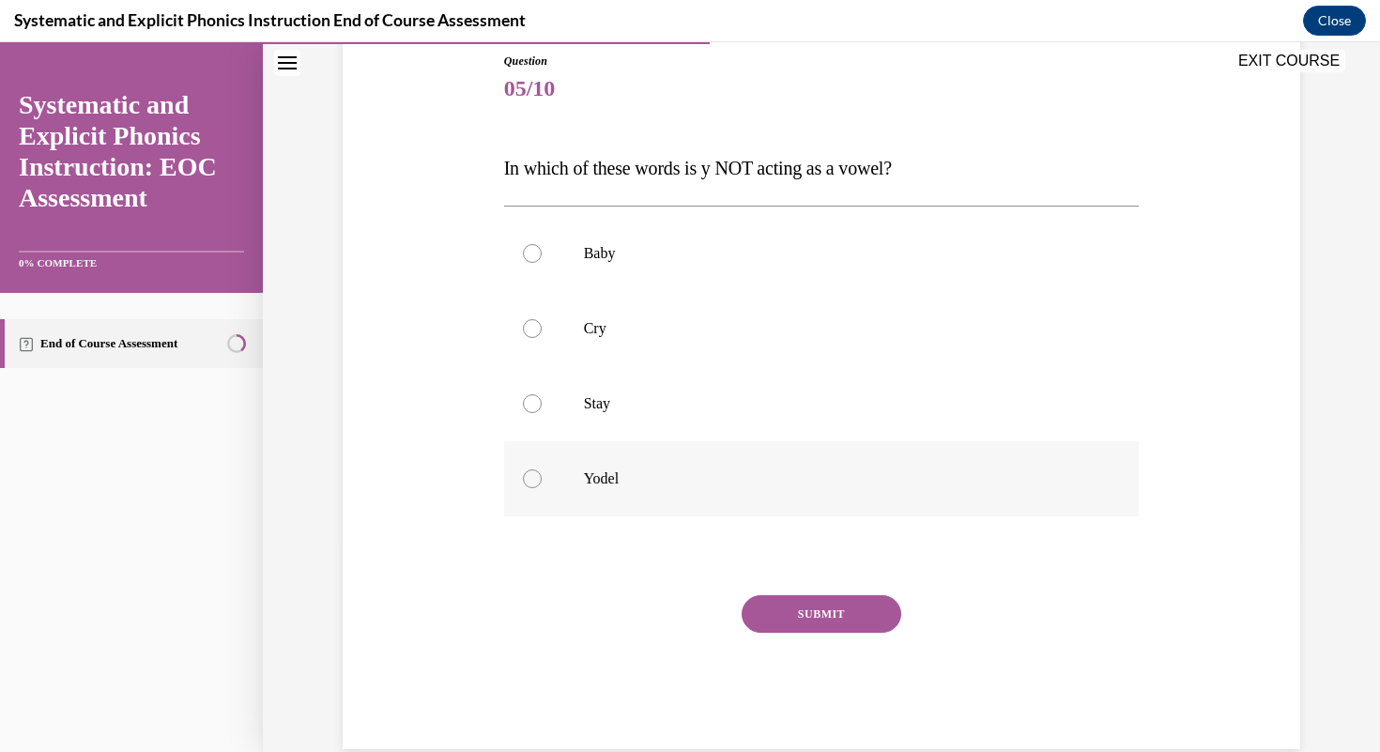
click at [787, 450] on div at bounding box center [822, 478] width 636 height 75
click at [845, 616] on button "SUBMIT" at bounding box center [822, 614] width 160 height 38
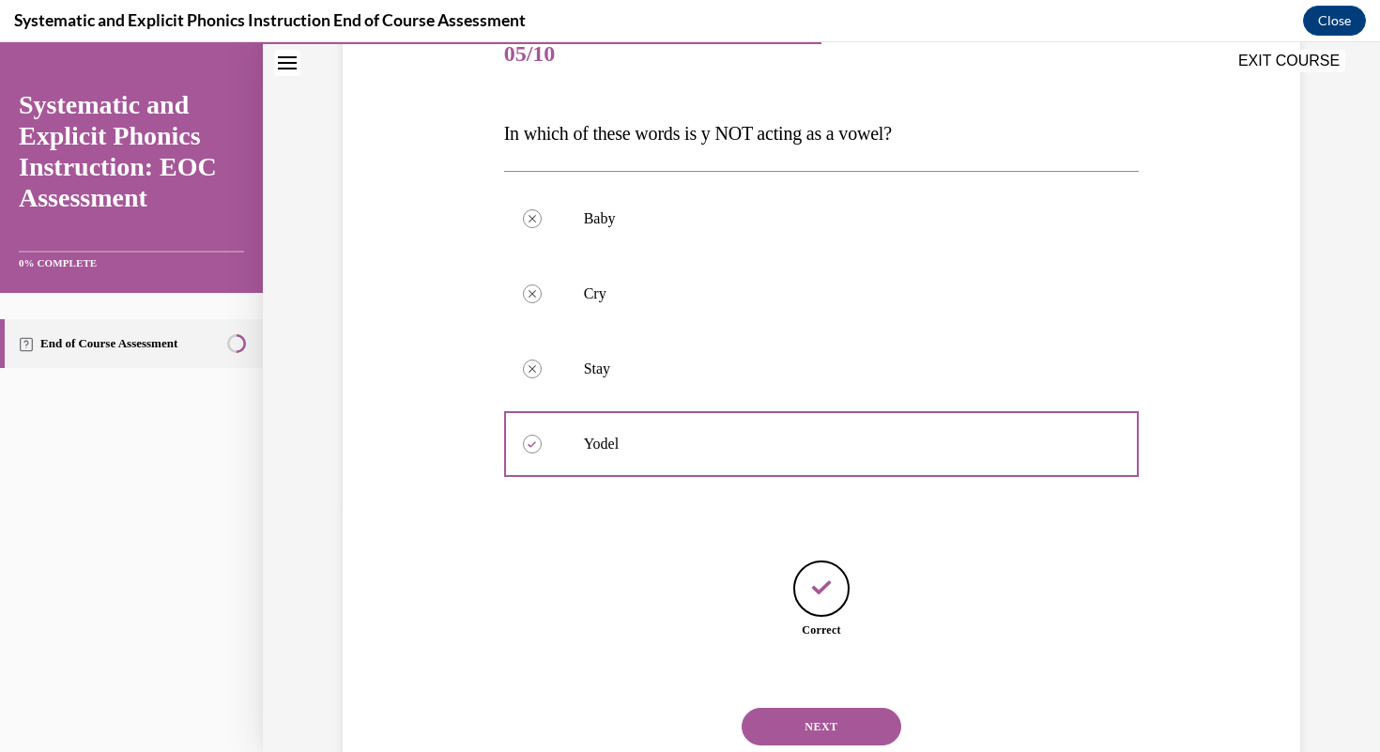
scroll to position [302, 0]
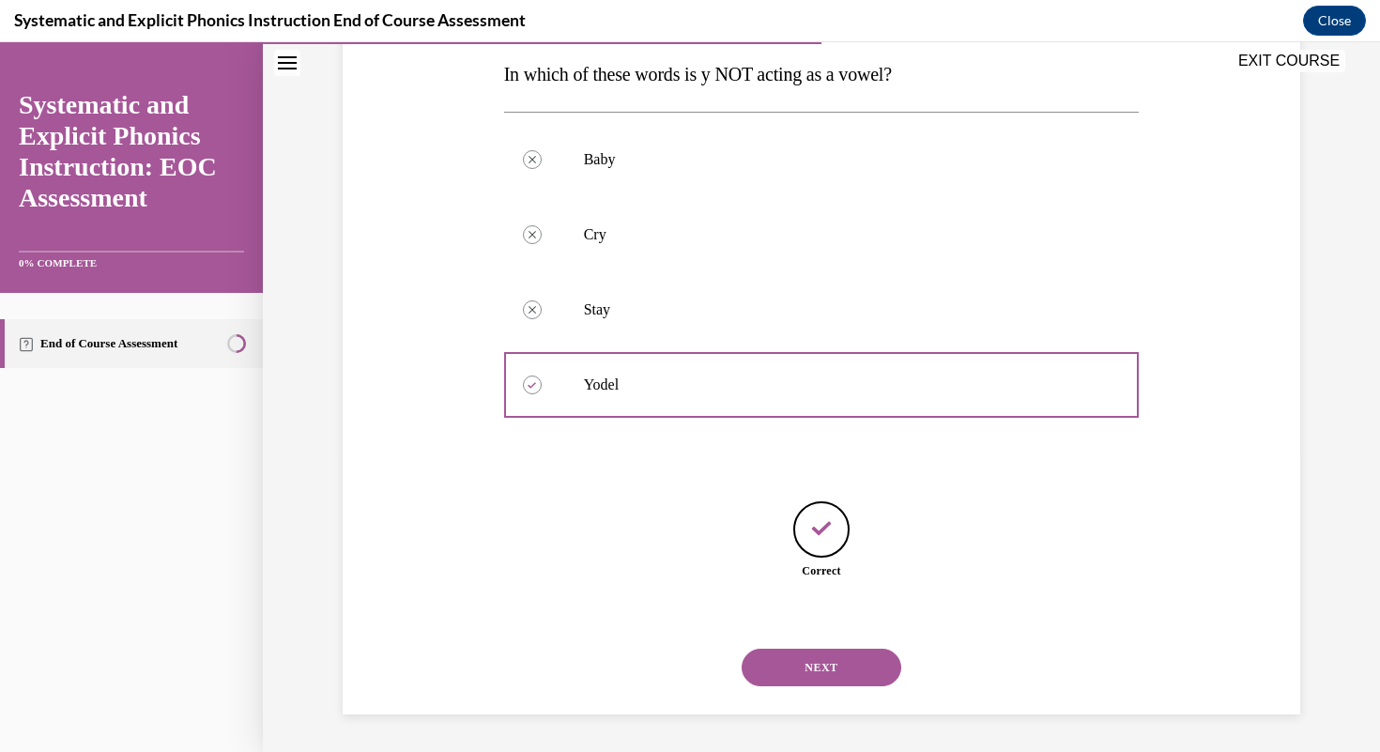
click at [838, 656] on button "NEXT" at bounding box center [822, 668] width 160 height 38
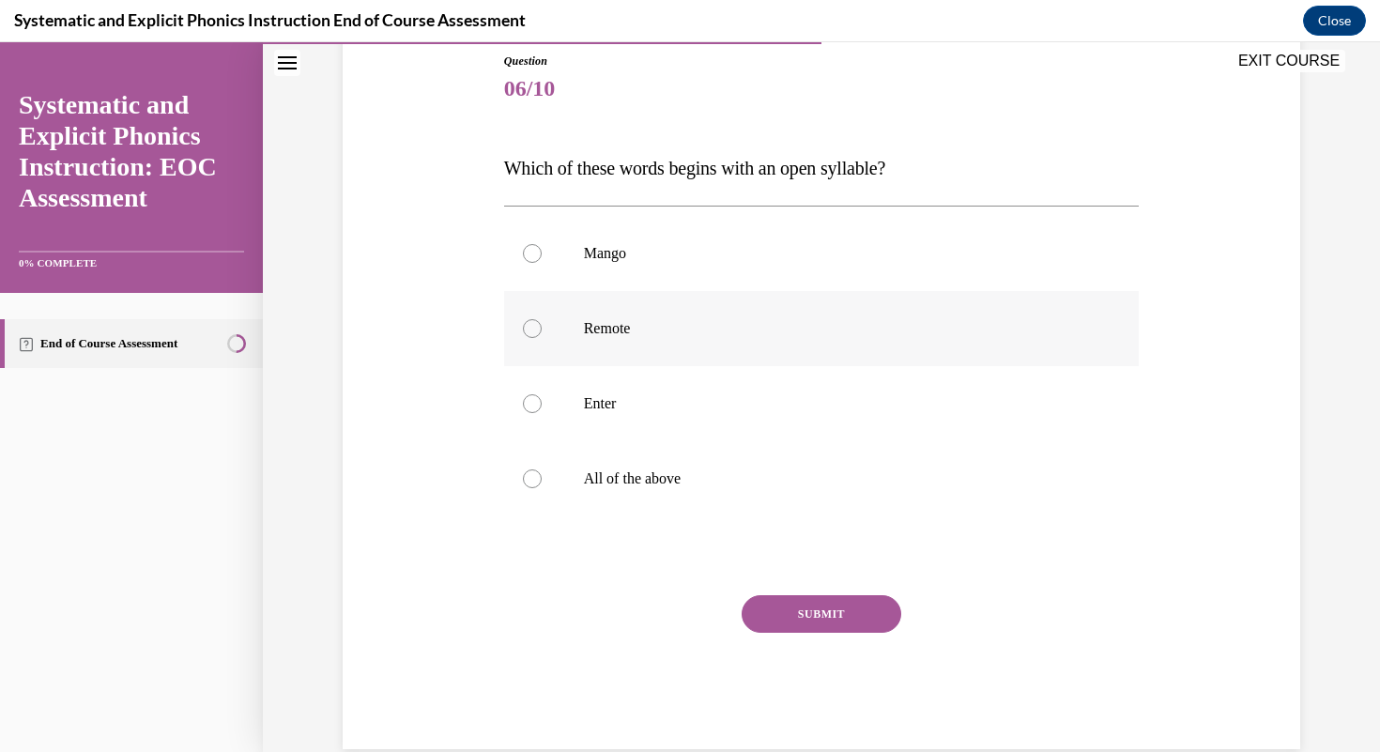
click at [702, 341] on div at bounding box center [822, 328] width 636 height 75
click at [805, 608] on button "SUBMIT" at bounding box center [822, 614] width 160 height 38
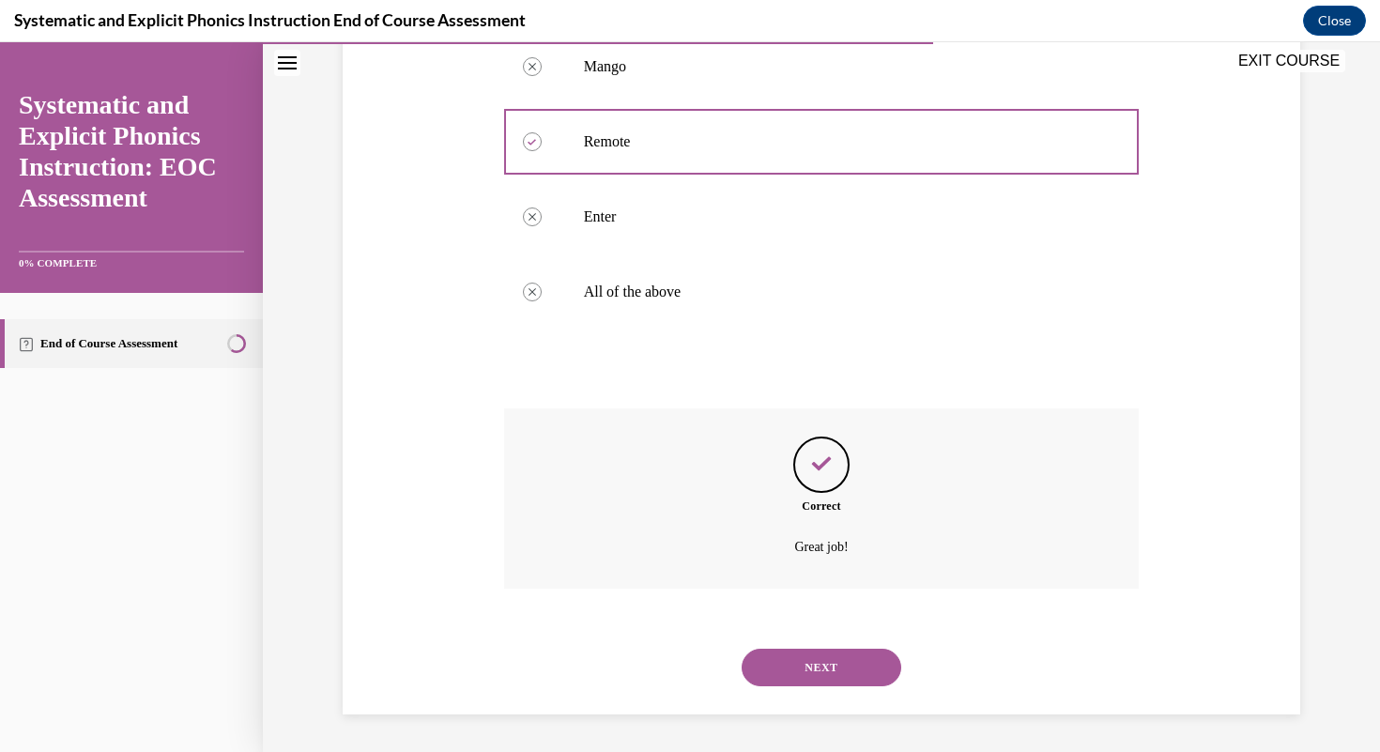
click at [818, 683] on button "NEXT" at bounding box center [822, 668] width 160 height 38
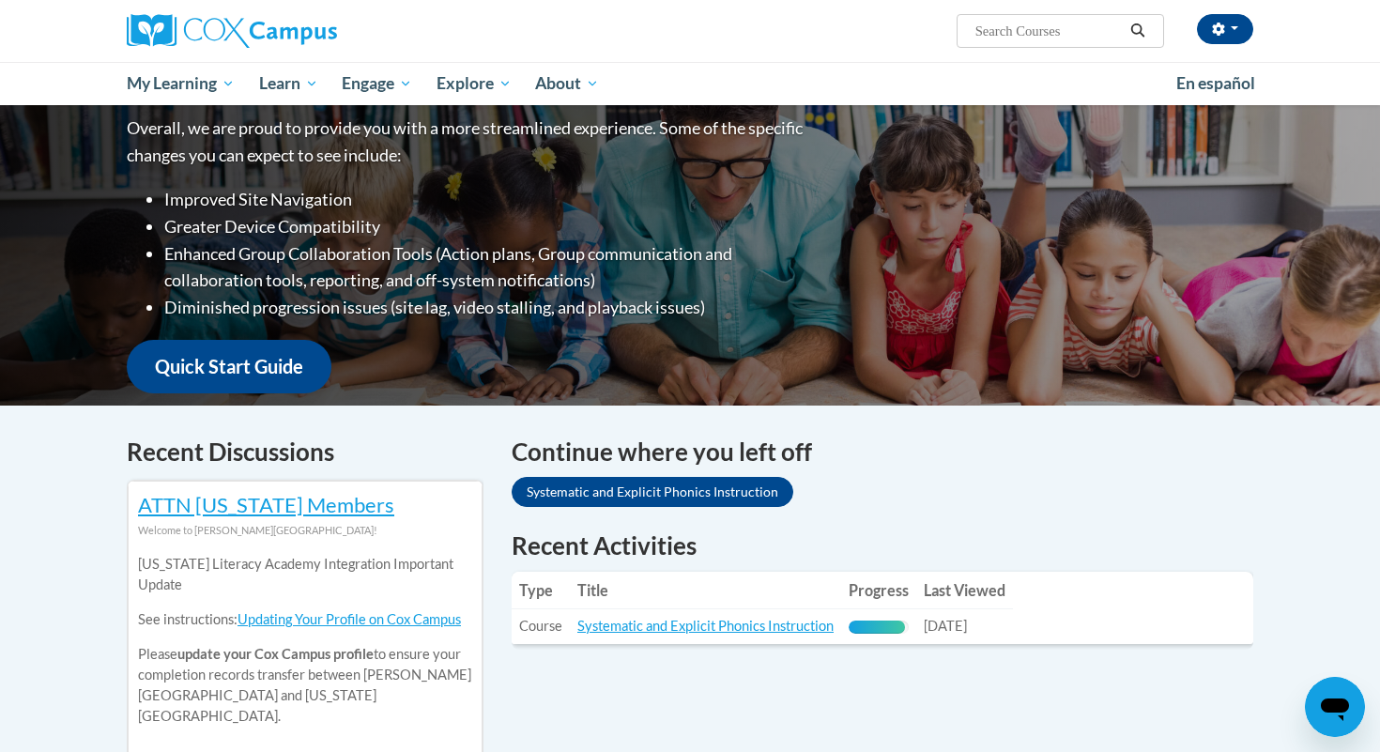
scroll to position [486, 0]
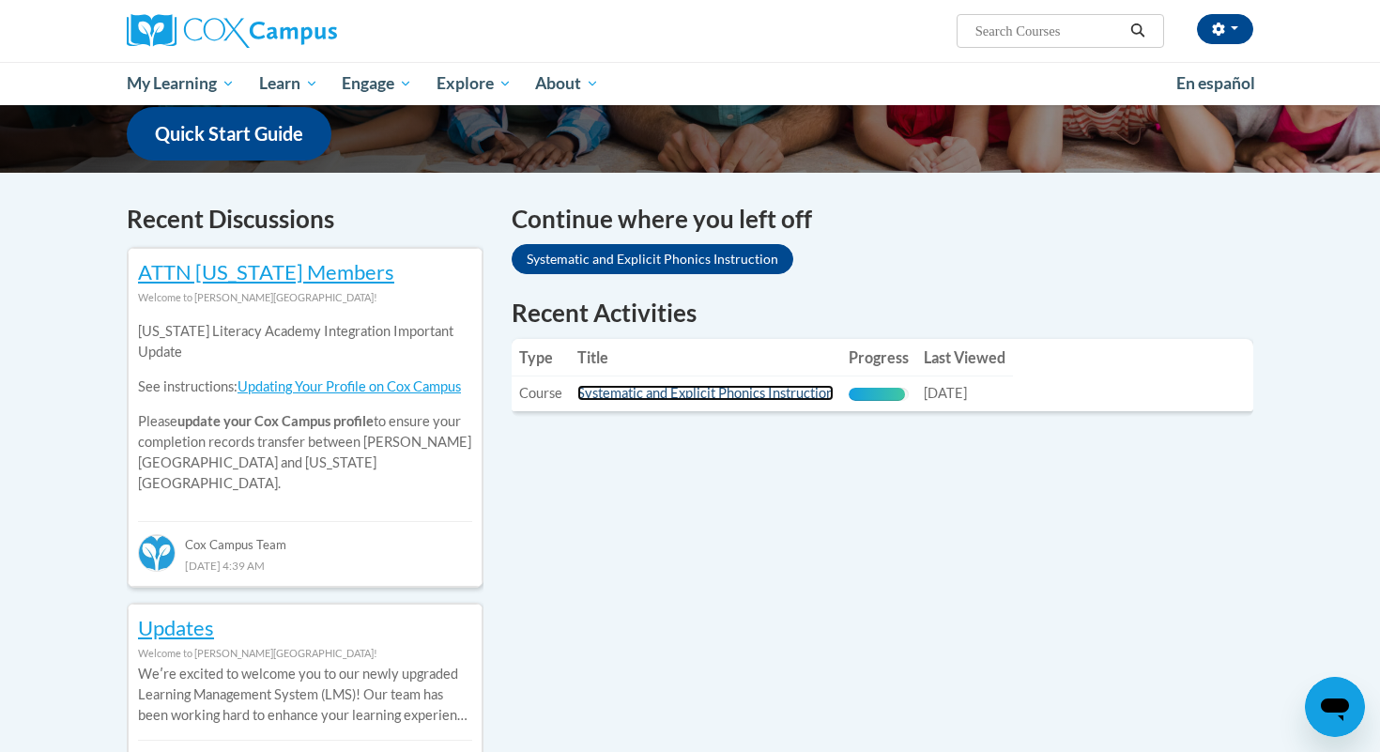
click at [667, 391] on link "Systematic and Explicit Phonics Instruction" at bounding box center [705, 393] width 256 height 16
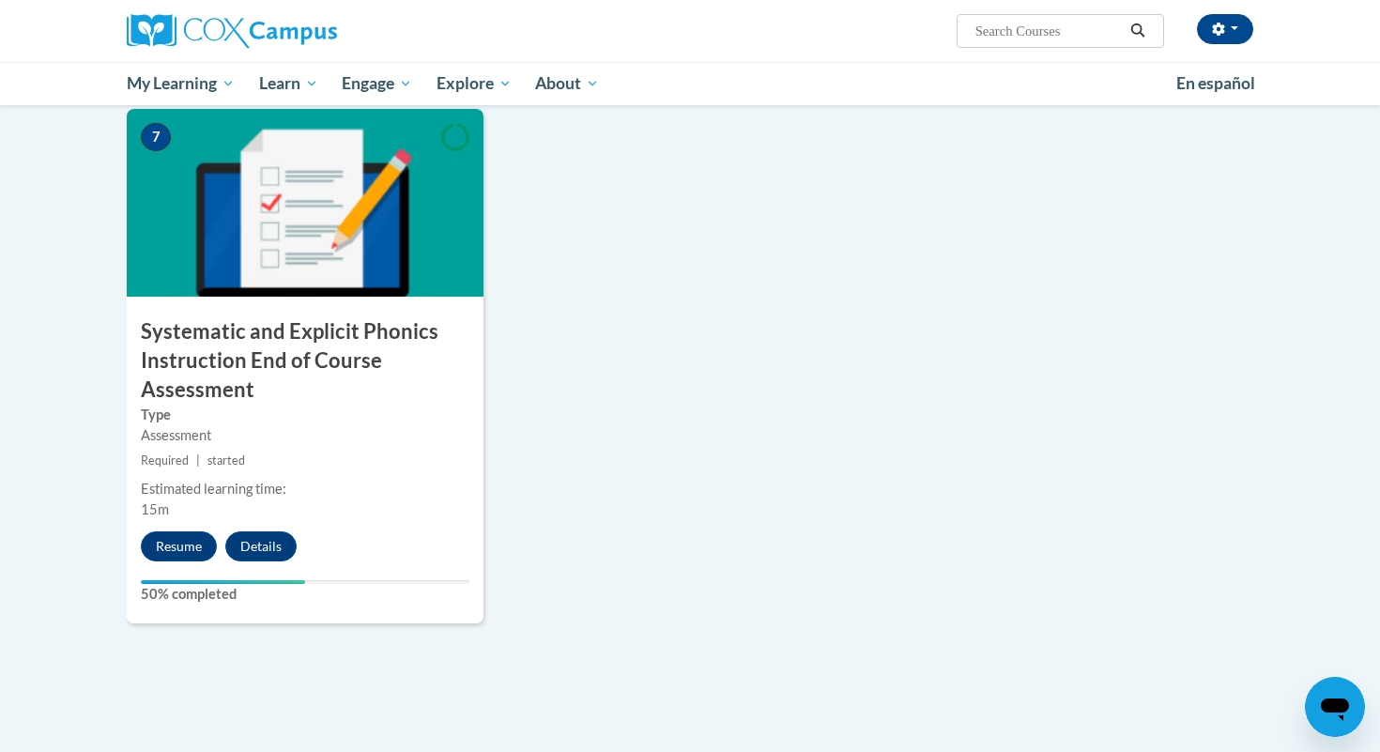
scroll to position [1449, 0]
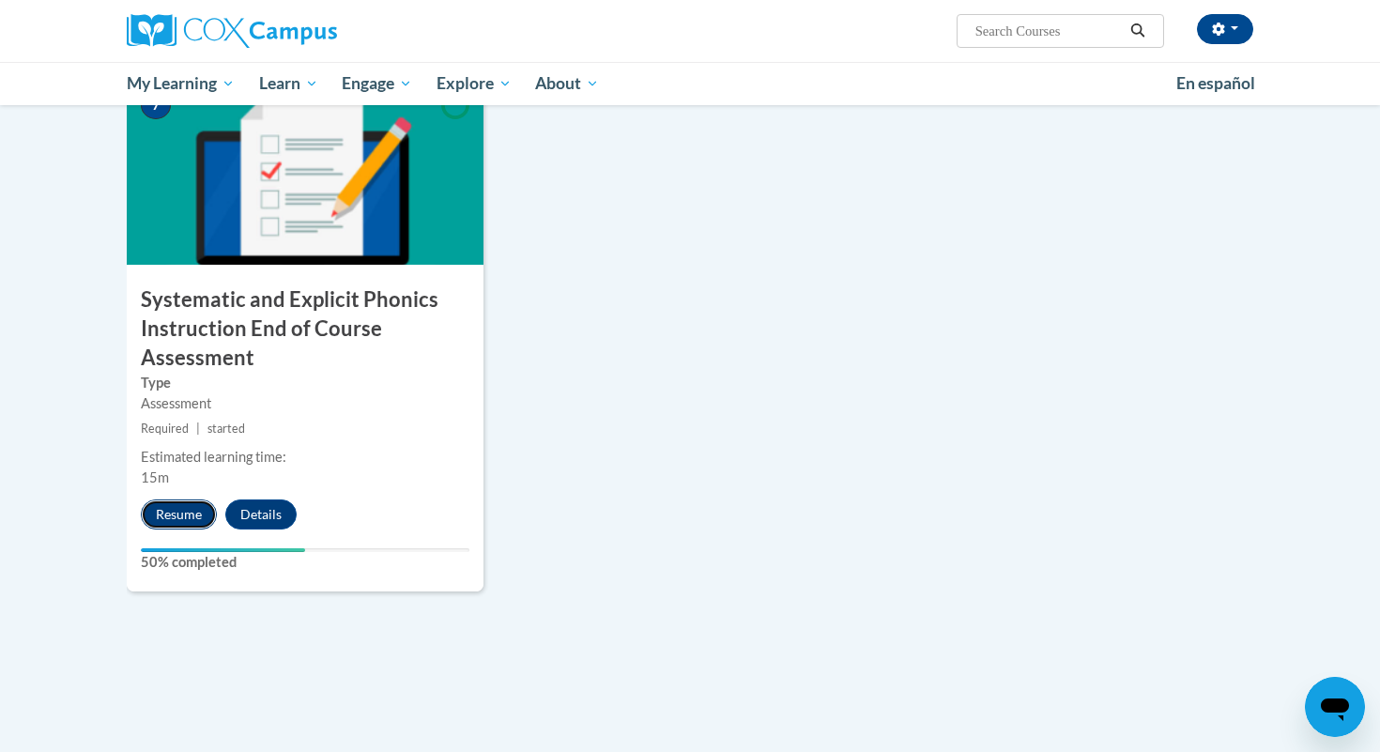
click at [191, 518] on button "Resume" at bounding box center [179, 514] width 76 height 30
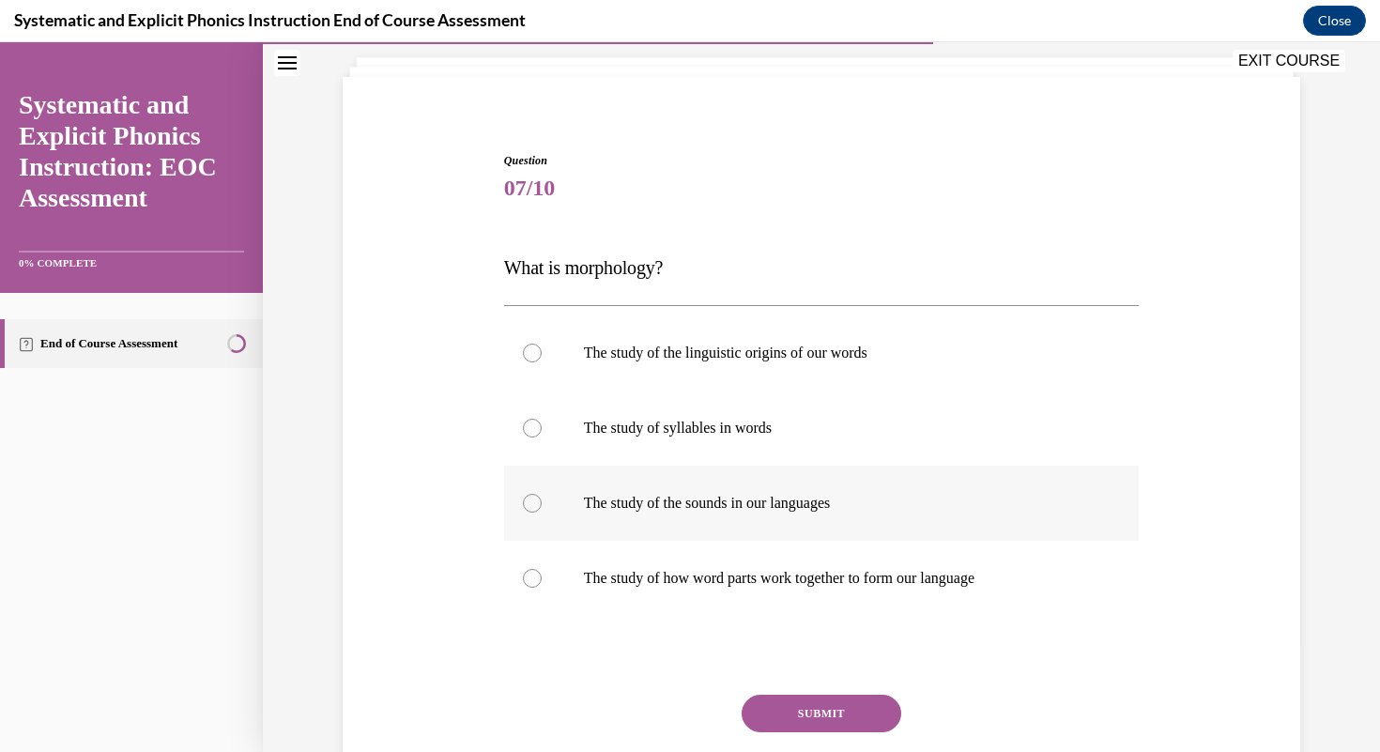
scroll to position [111, 0]
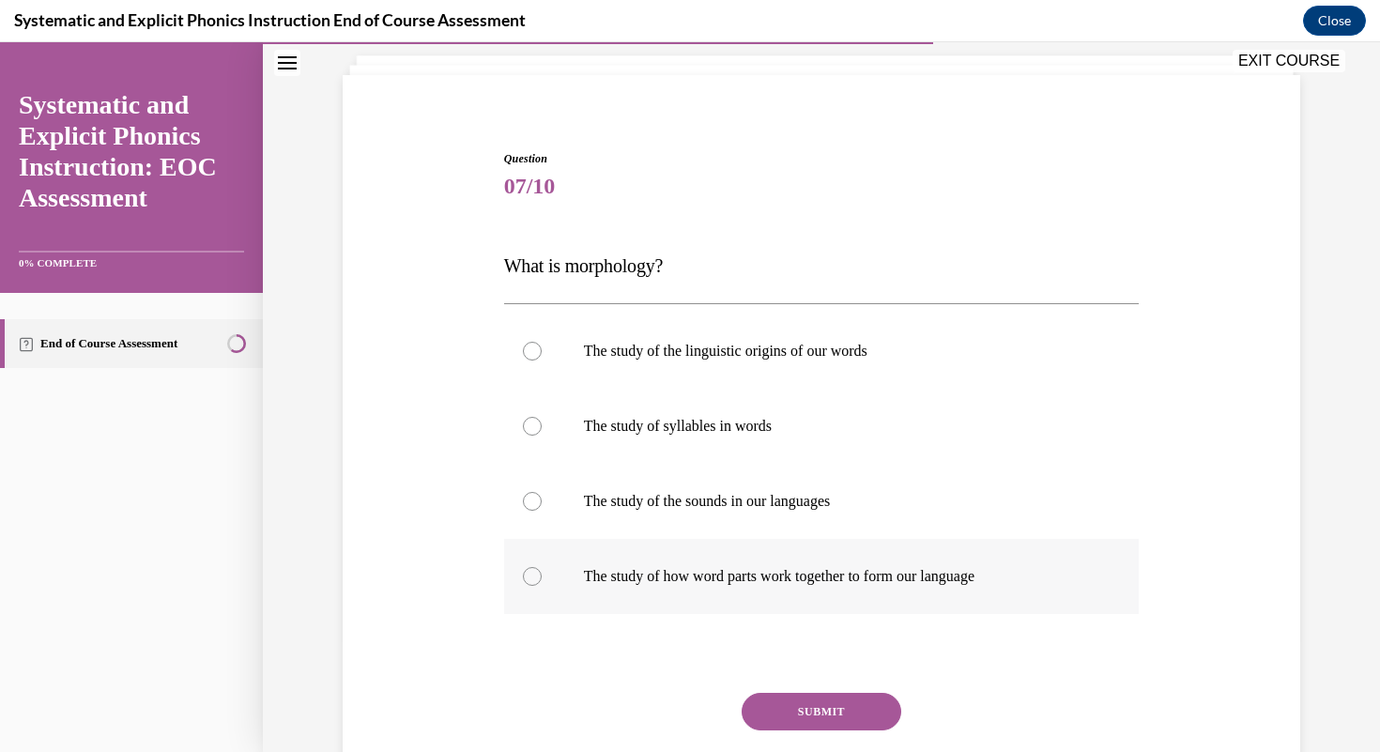
click at [711, 605] on div at bounding box center [822, 576] width 636 height 75
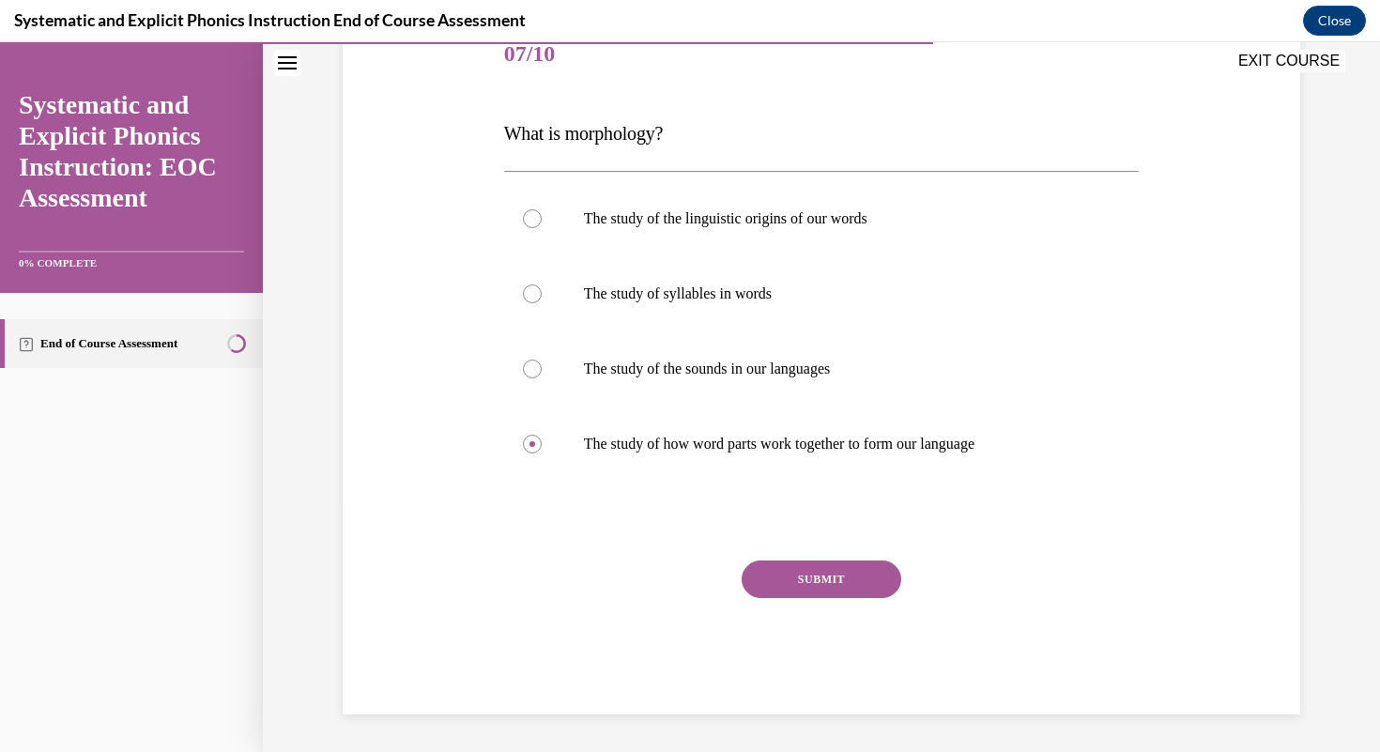
click at [831, 577] on button "SUBMIT" at bounding box center [822, 579] width 160 height 38
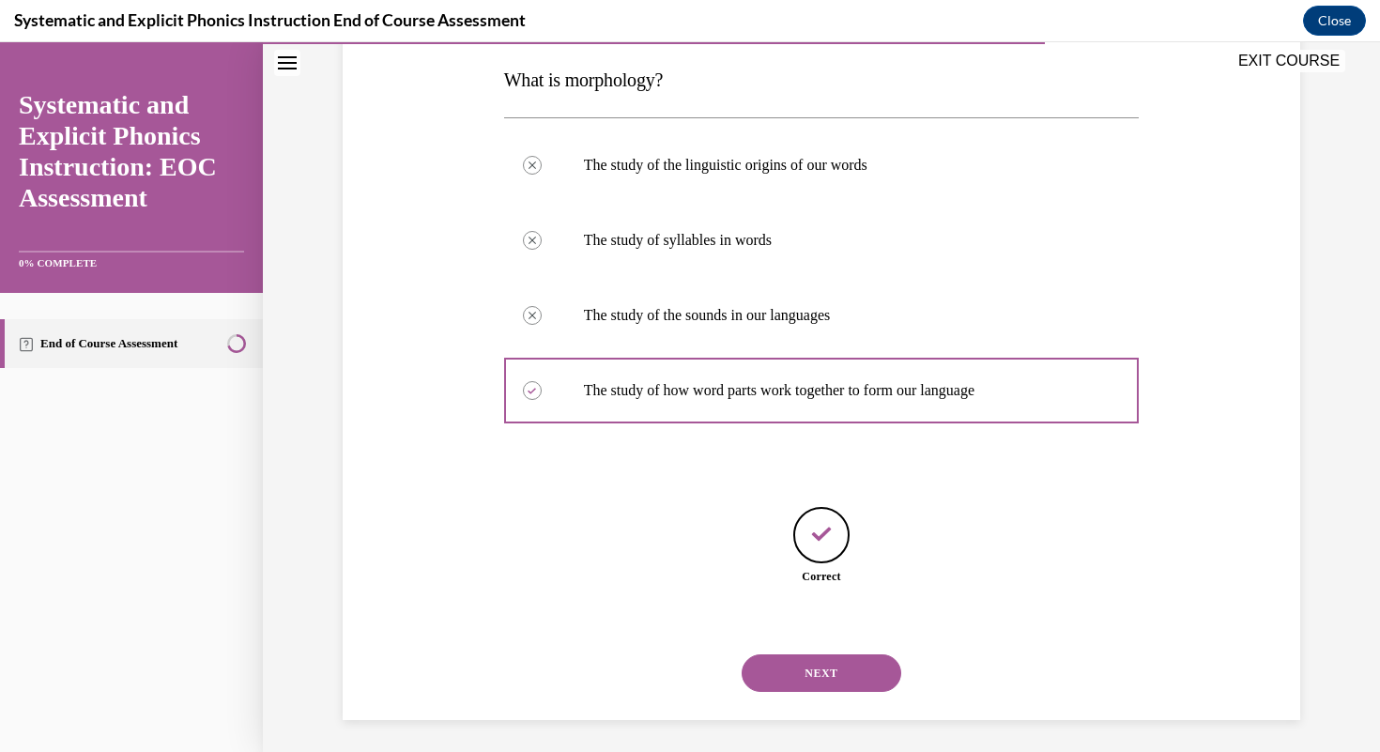
scroll to position [302, 0]
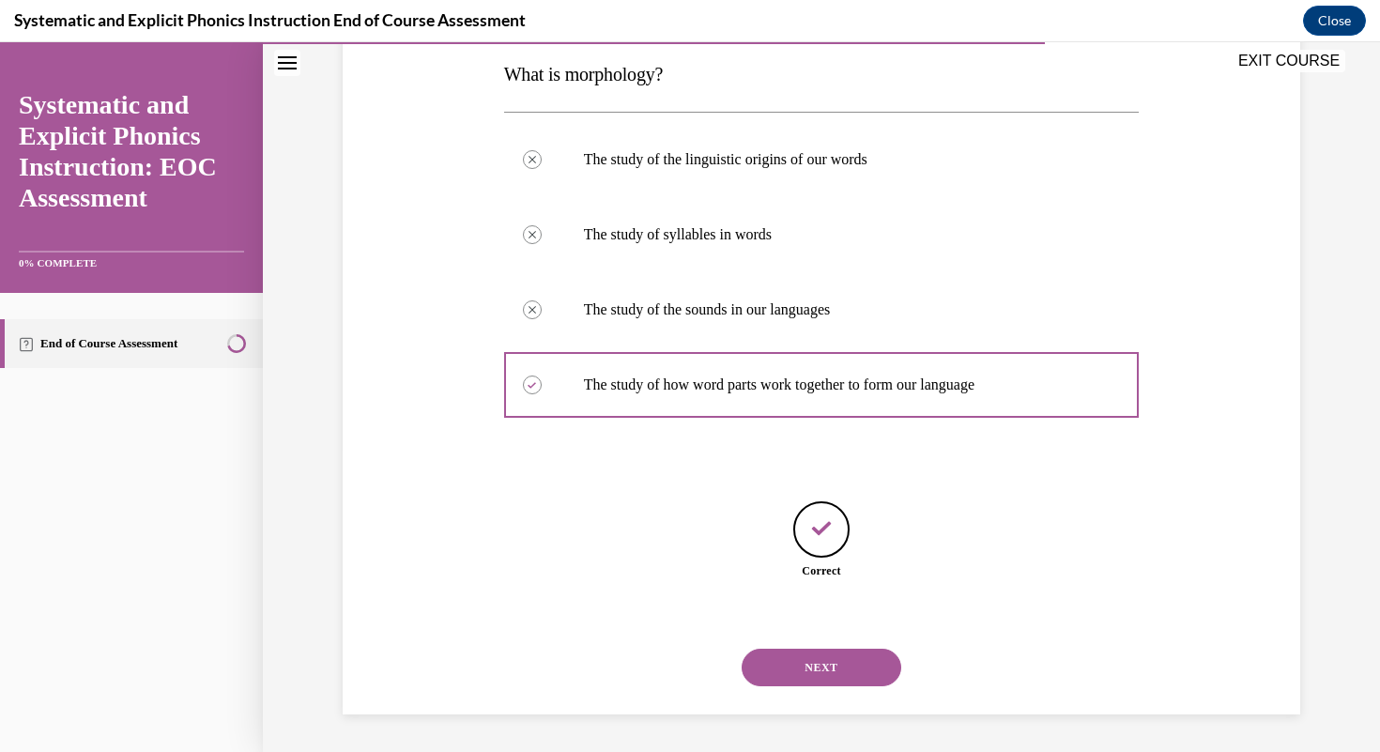
click at [806, 672] on button "NEXT" at bounding box center [822, 668] width 160 height 38
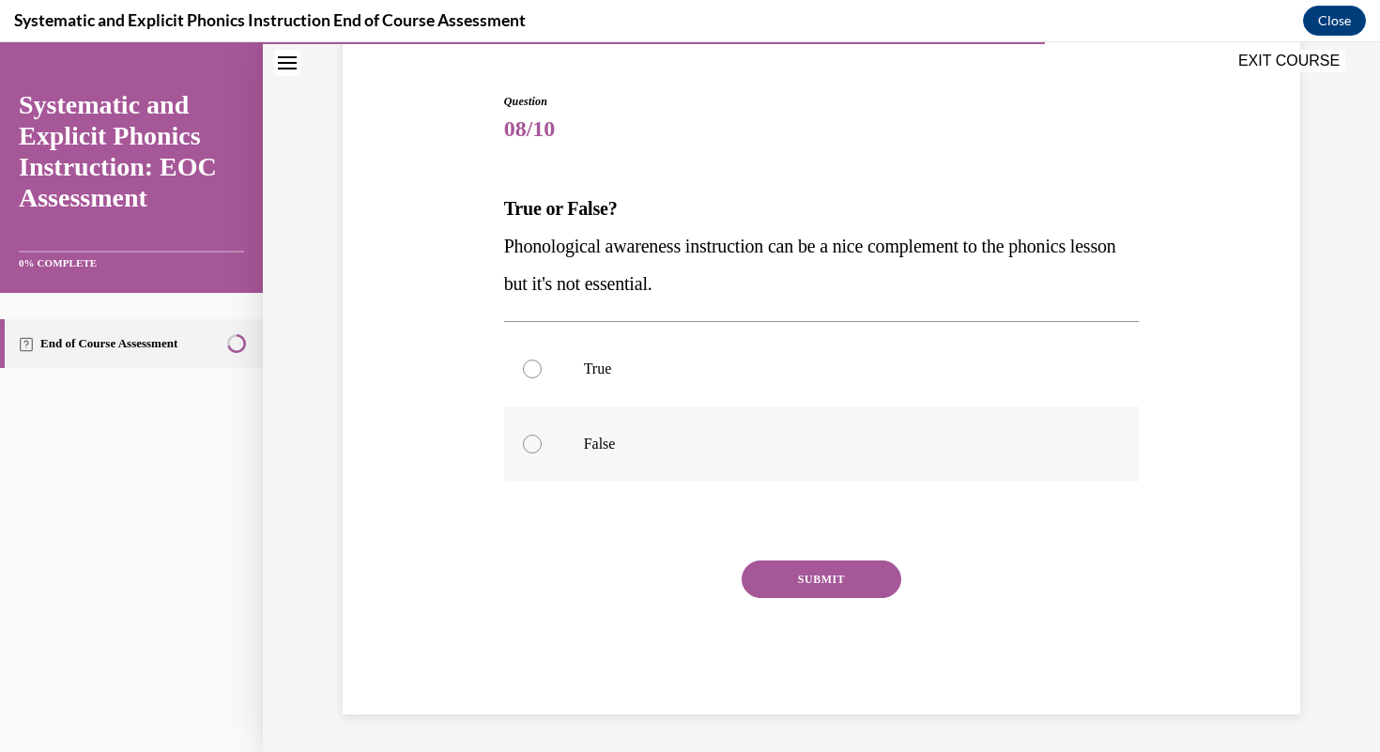
click at [704, 435] on p "False" at bounding box center [838, 444] width 509 height 19
click at [812, 572] on button "SUBMIT" at bounding box center [822, 579] width 160 height 38
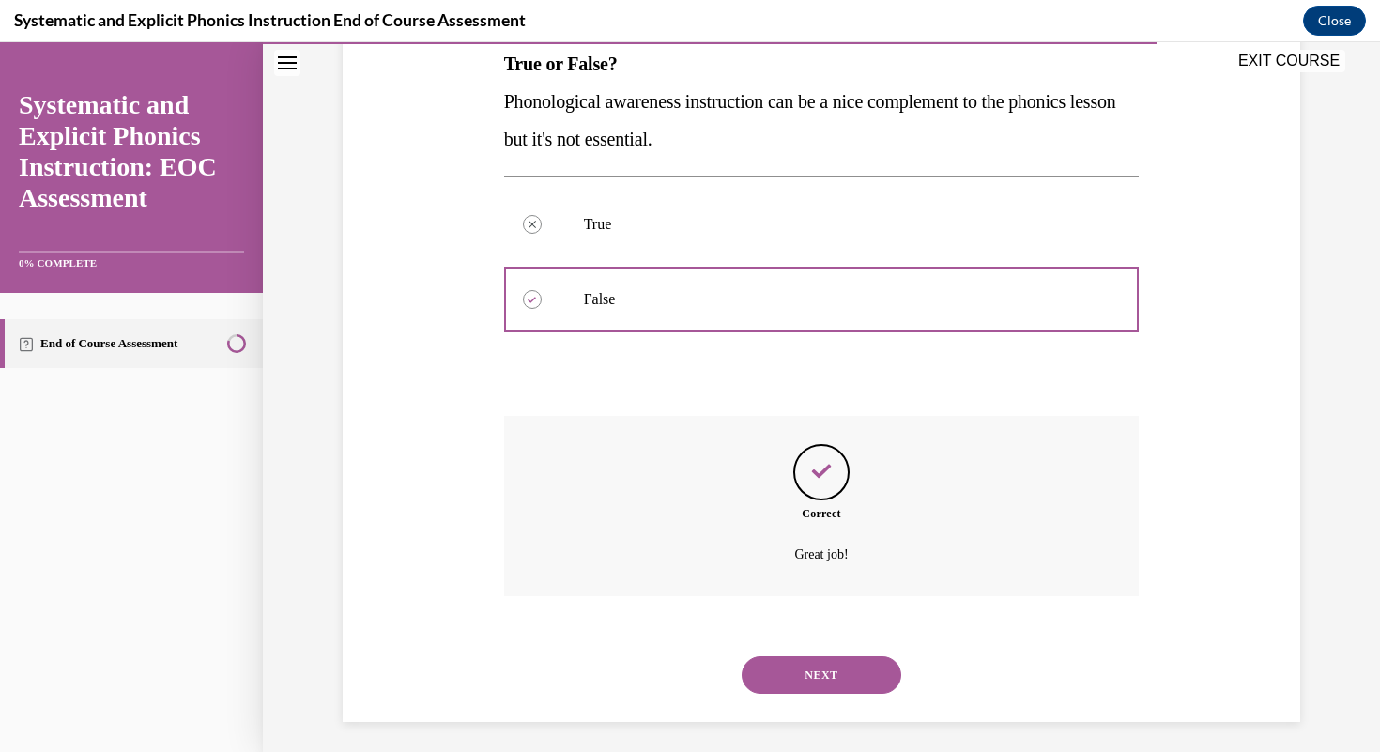
scroll to position [320, 0]
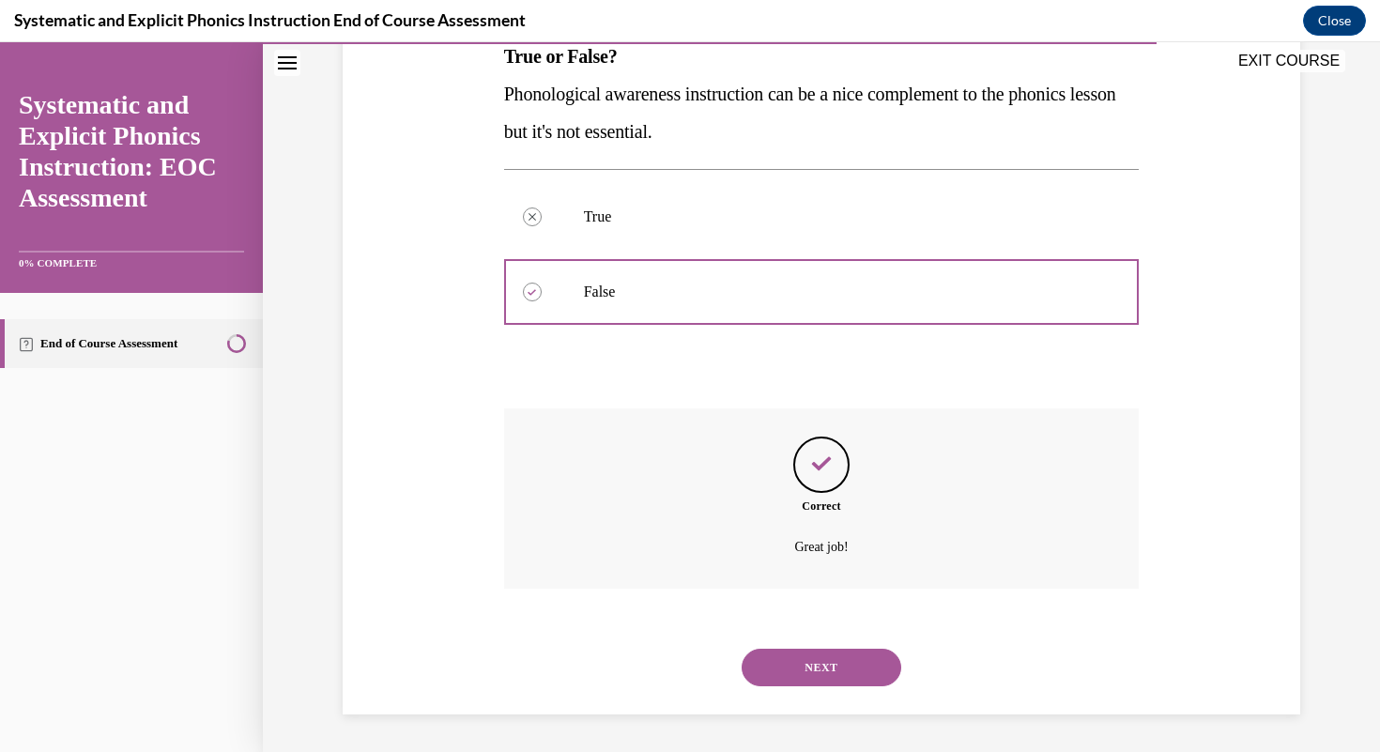
click at [808, 678] on button "NEXT" at bounding box center [822, 668] width 160 height 38
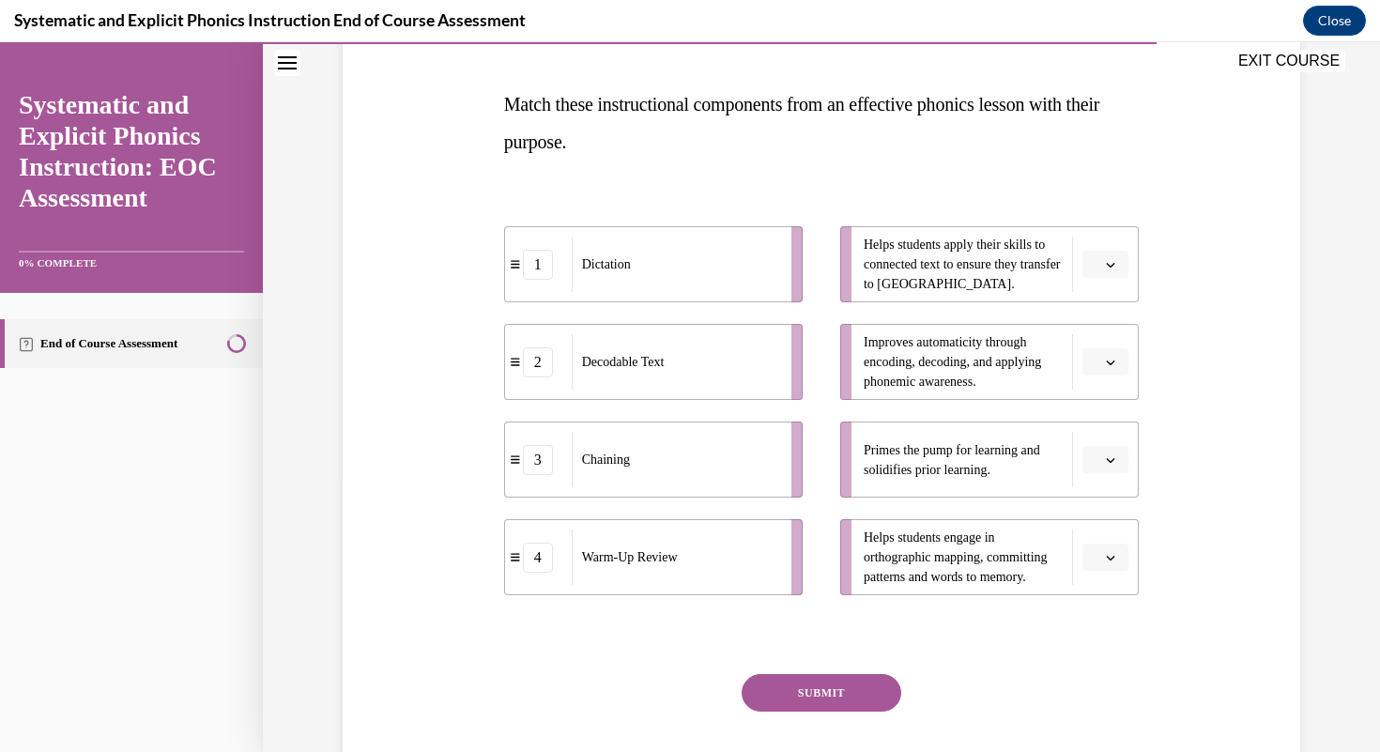
scroll to position [268, 0]
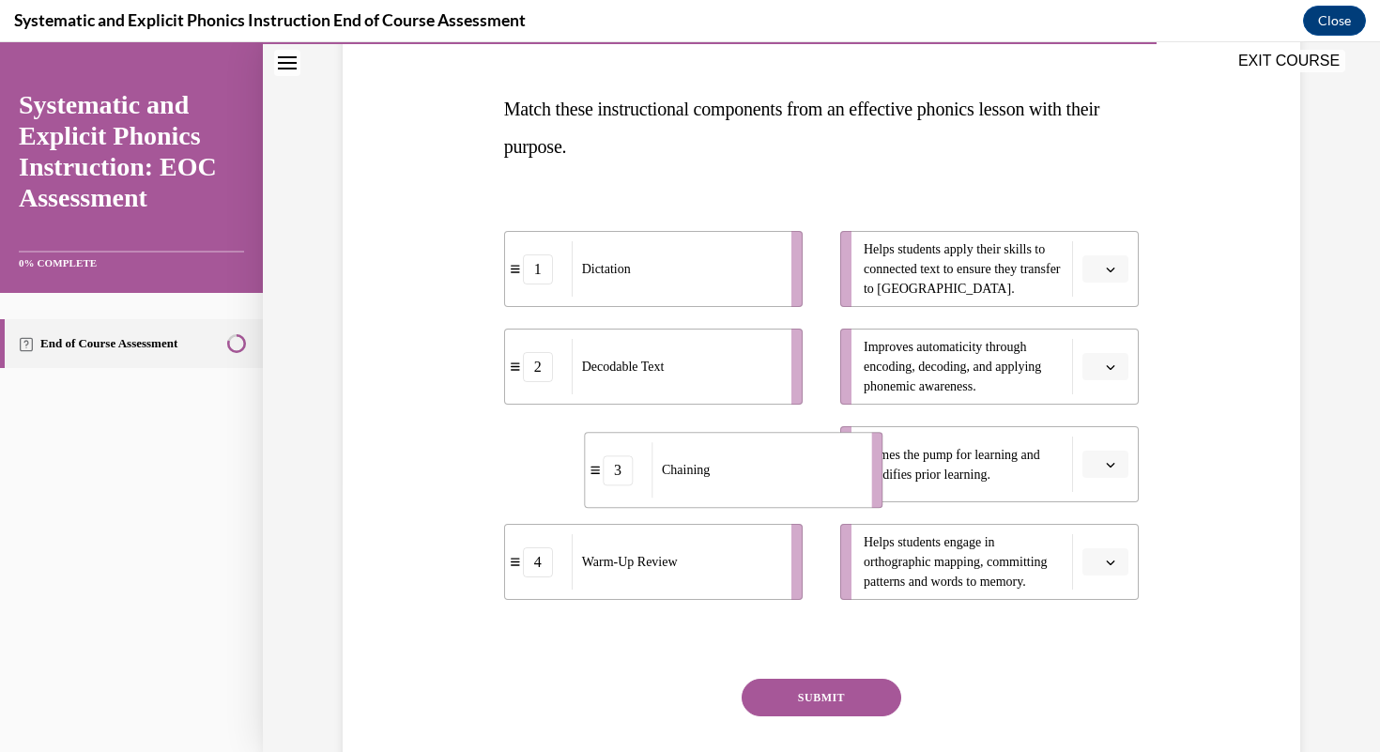
drag, startPoint x: 717, startPoint y: 462, endPoint x: 795, endPoint y: 467, distance: 78.1
click at [795, 467] on div "Chaining" at bounding box center [755, 469] width 207 height 55
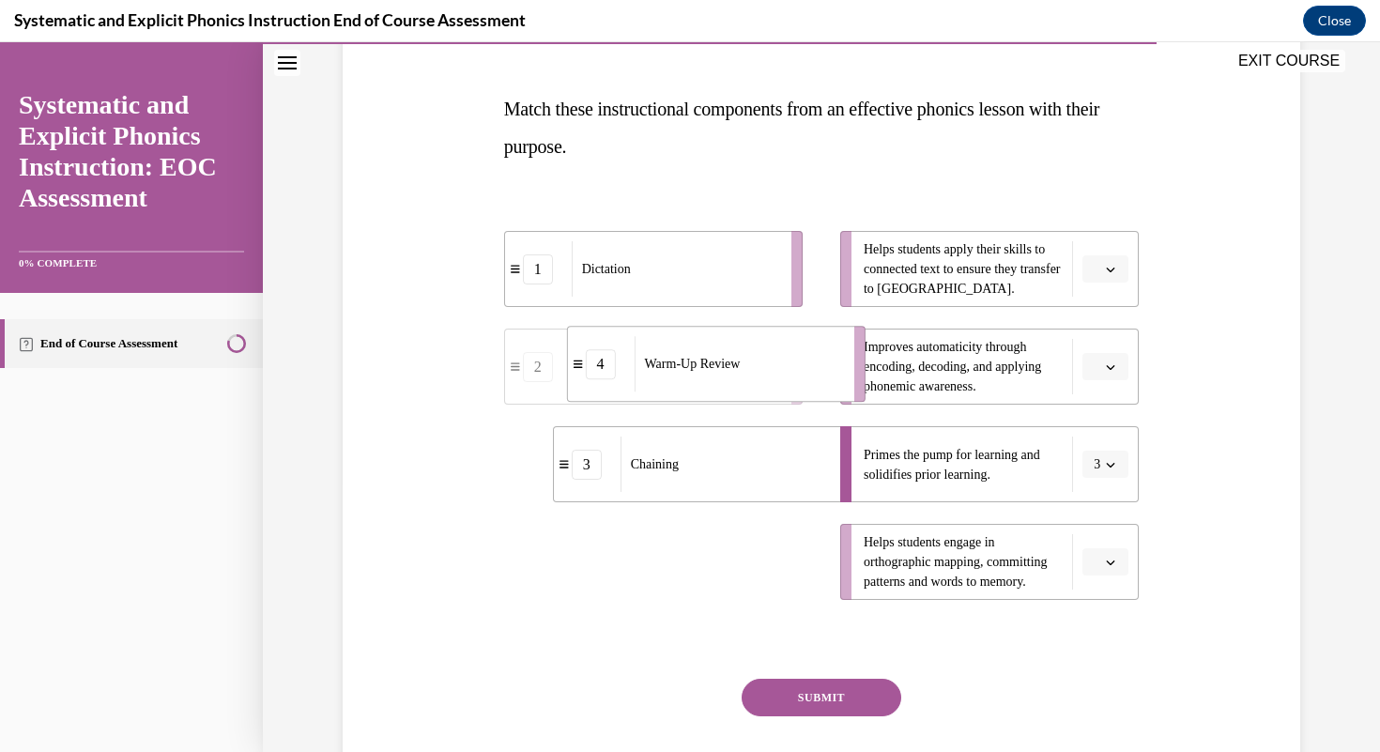
drag, startPoint x: 740, startPoint y: 590, endPoint x: 801, endPoint y: 391, distance: 207.3
click at [801, 391] on li "4 Warm-Up Review" at bounding box center [716, 364] width 299 height 76
drag, startPoint x: 717, startPoint y: 571, endPoint x: 764, endPoint y: 289, distance: 285.5
click at [764, 289] on div "Decodable Text" at bounding box center [713, 280] width 207 height 55
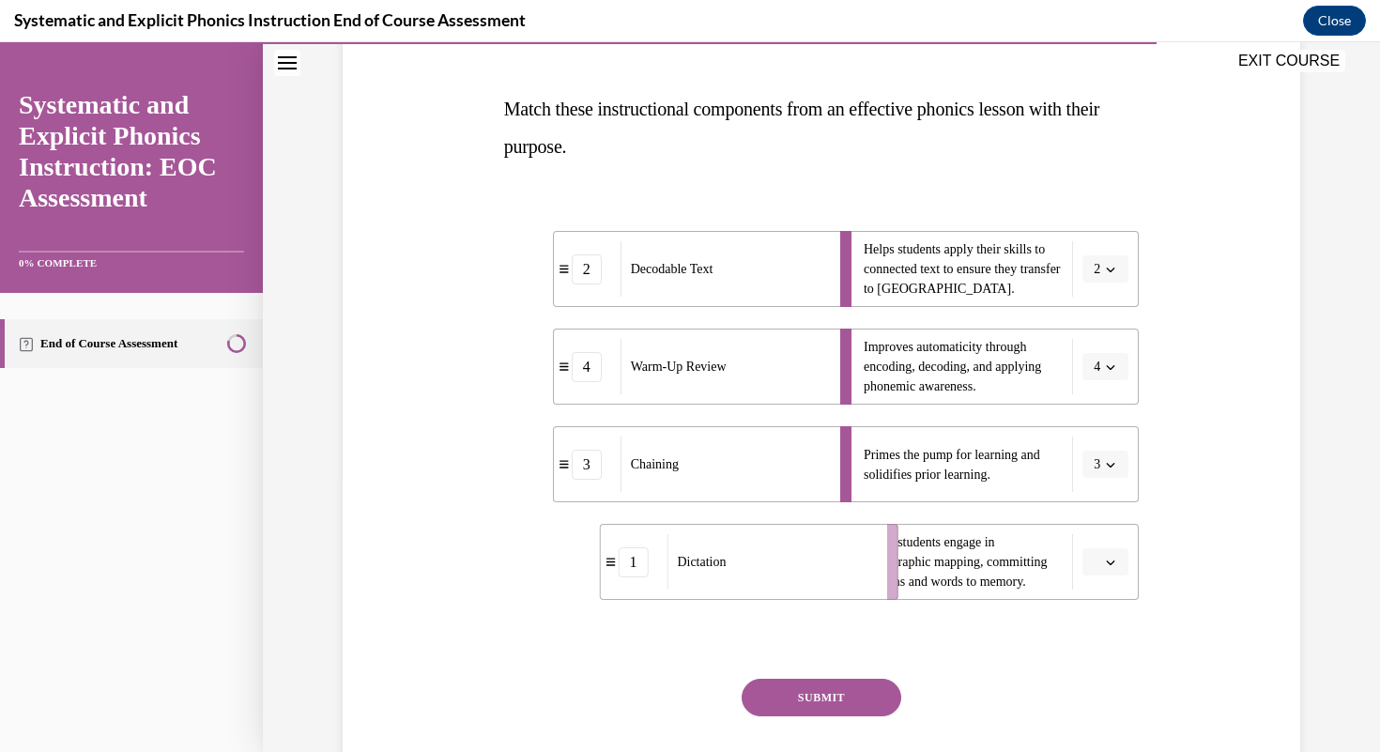
drag, startPoint x: 674, startPoint y: 587, endPoint x: 769, endPoint y: 587, distance: 94.8
click at [769, 587] on div "Dictation" at bounding box center [770, 561] width 207 height 55
click at [783, 707] on button "SUBMIT" at bounding box center [822, 698] width 160 height 38
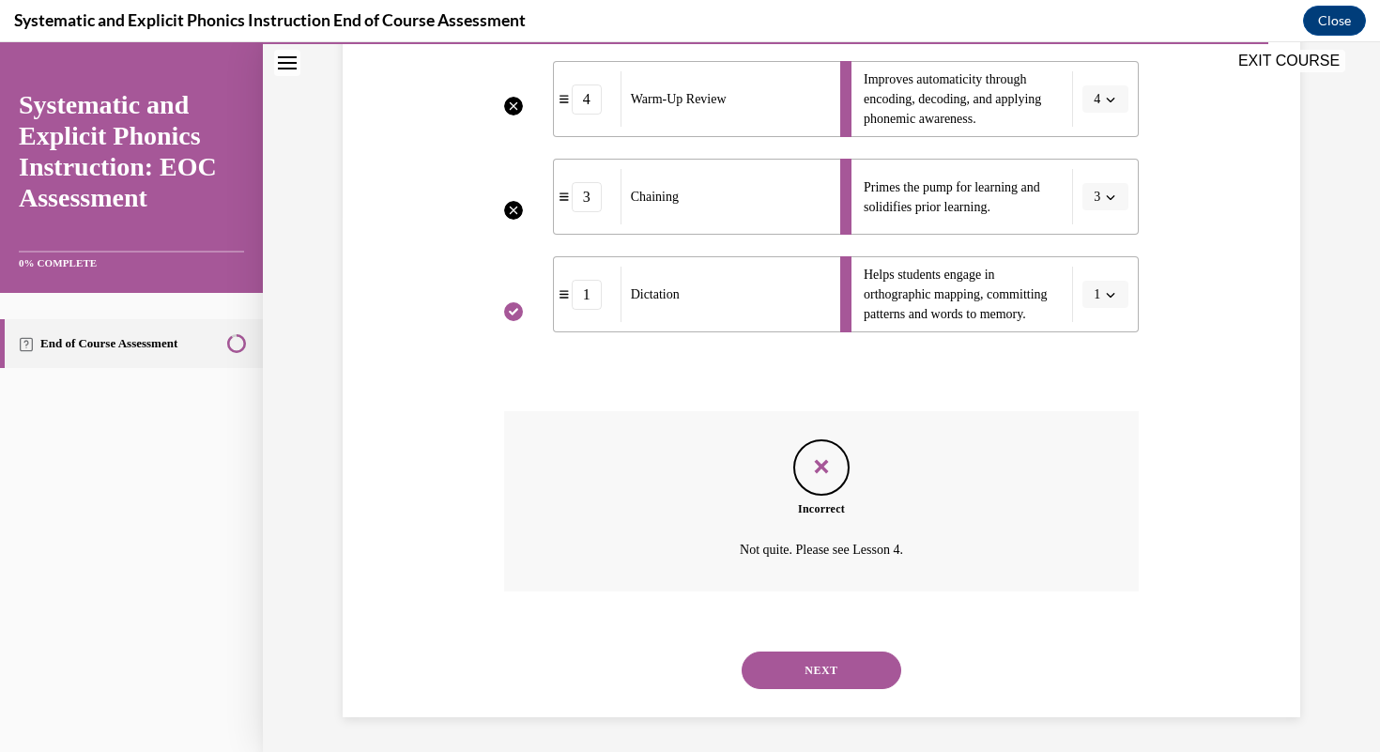
scroll to position [538, 0]
click at [809, 666] on button "NEXT" at bounding box center [822, 668] width 160 height 38
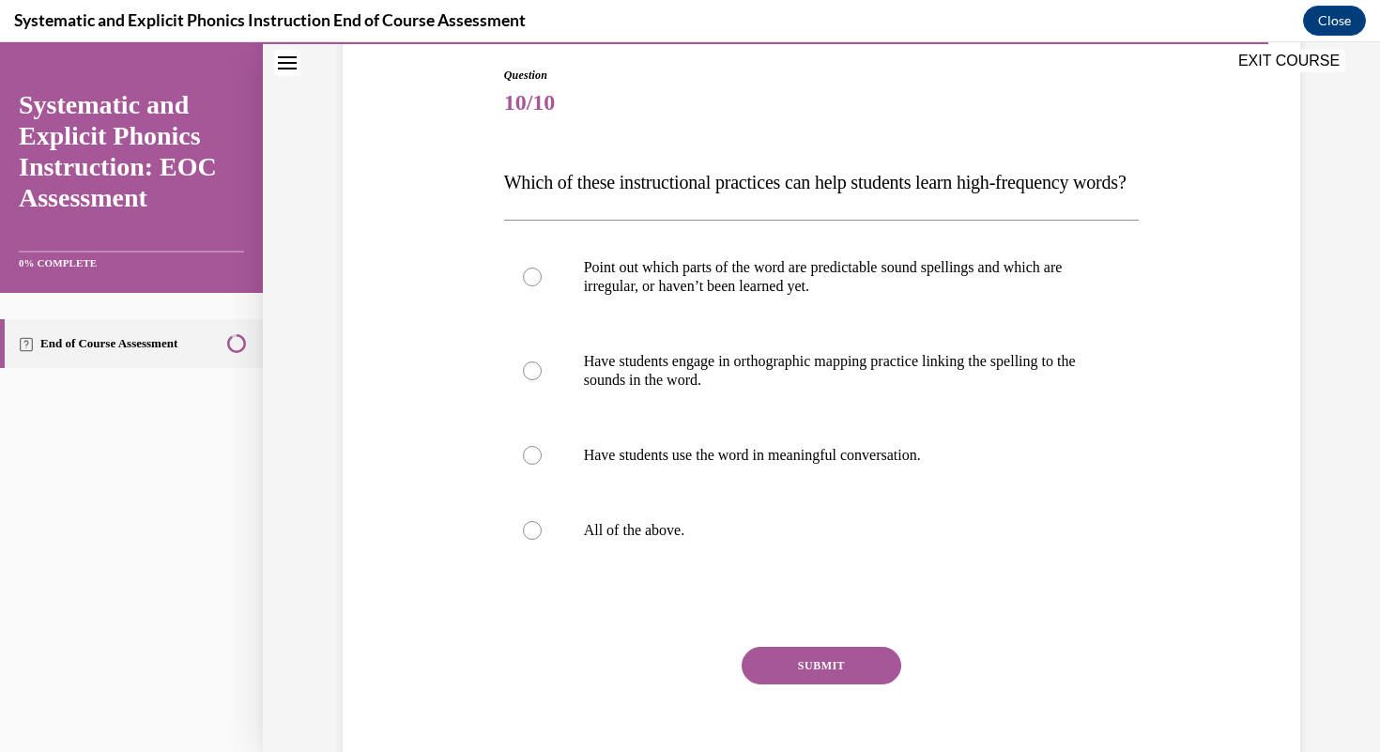
scroll to position [195, 0]
click at [848, 567] on div at bounding box center [822, 529] width 636 height 75
click at [852, 683] on button "SUBMIT" at bounding box center [822, 665] width 160 height 38
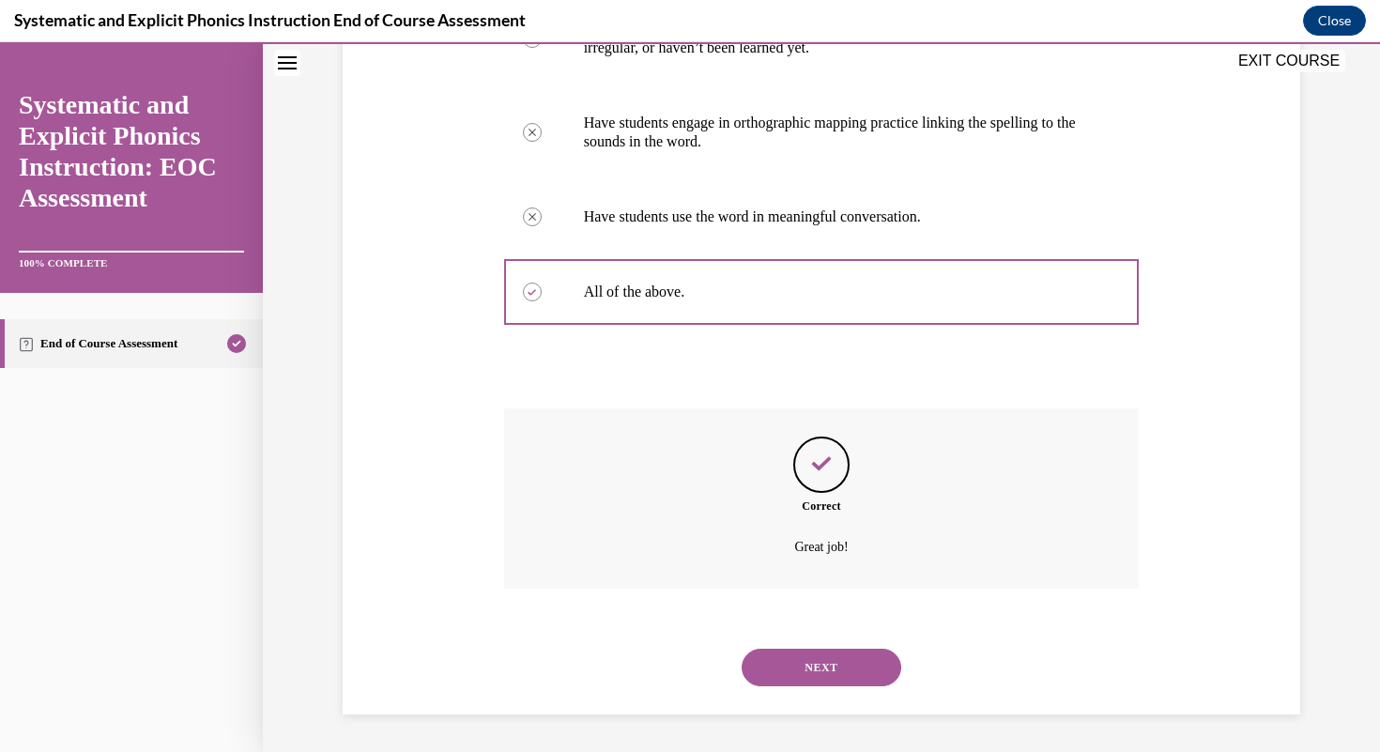
click at [851, 683] on button "NEXT" at bounding box center [822, 668] width 160 height 38
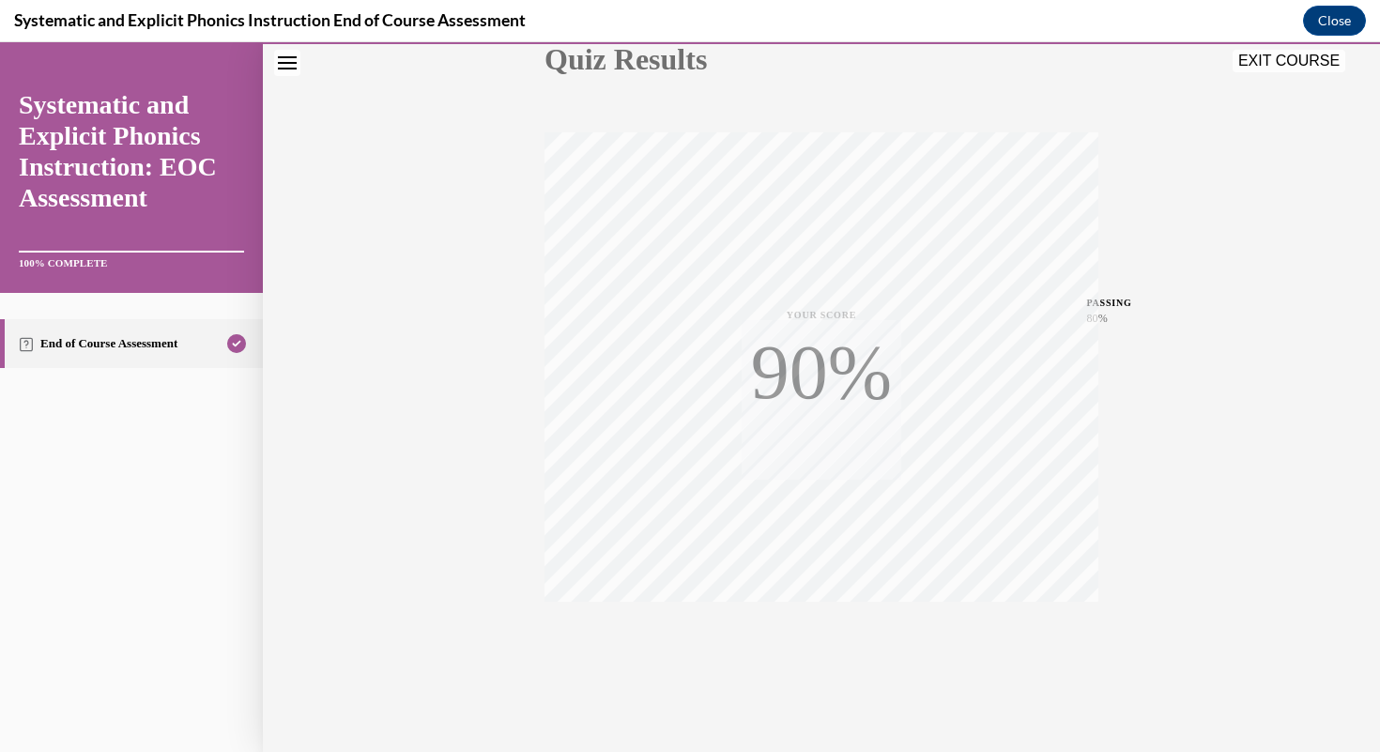
scroll to position [253, 0]
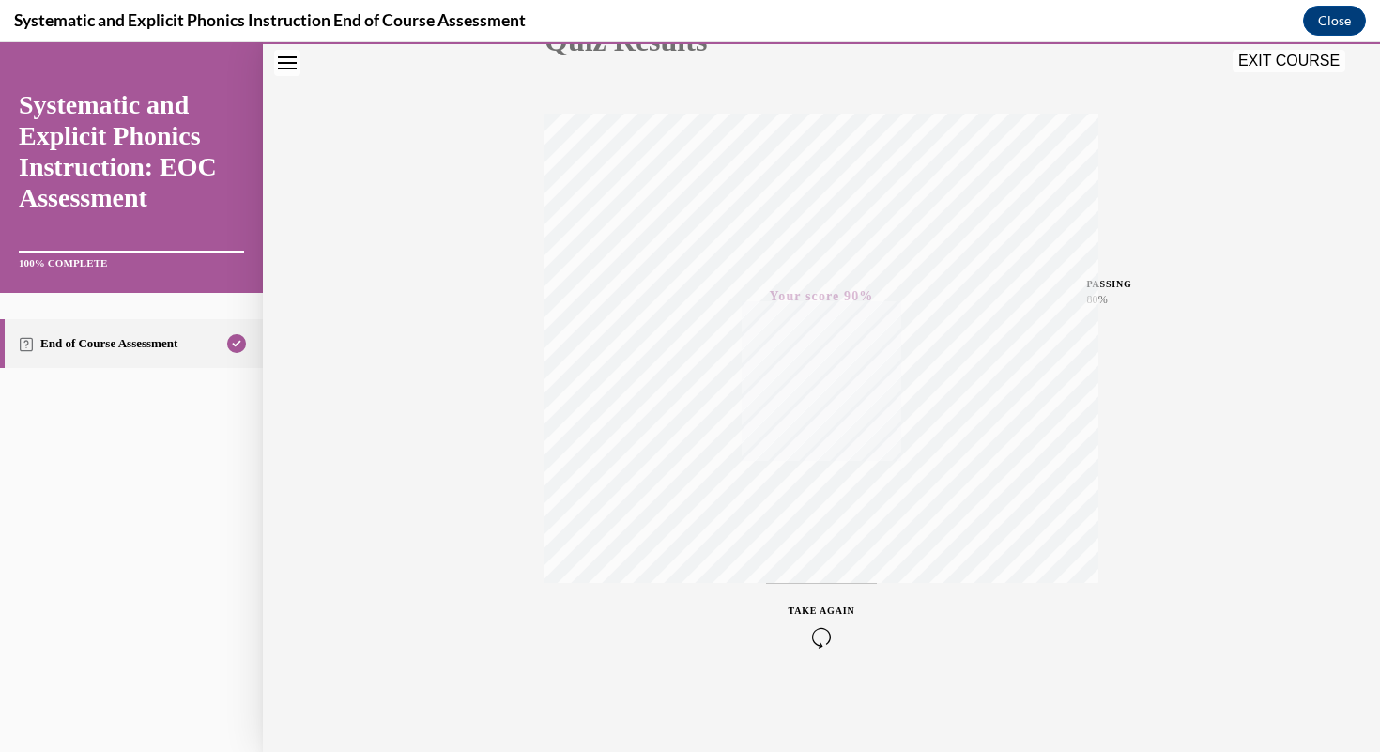
click at [1302, 65] on button "EXIT COURSE" at bounding box center [1289, 61] width 113 height 23
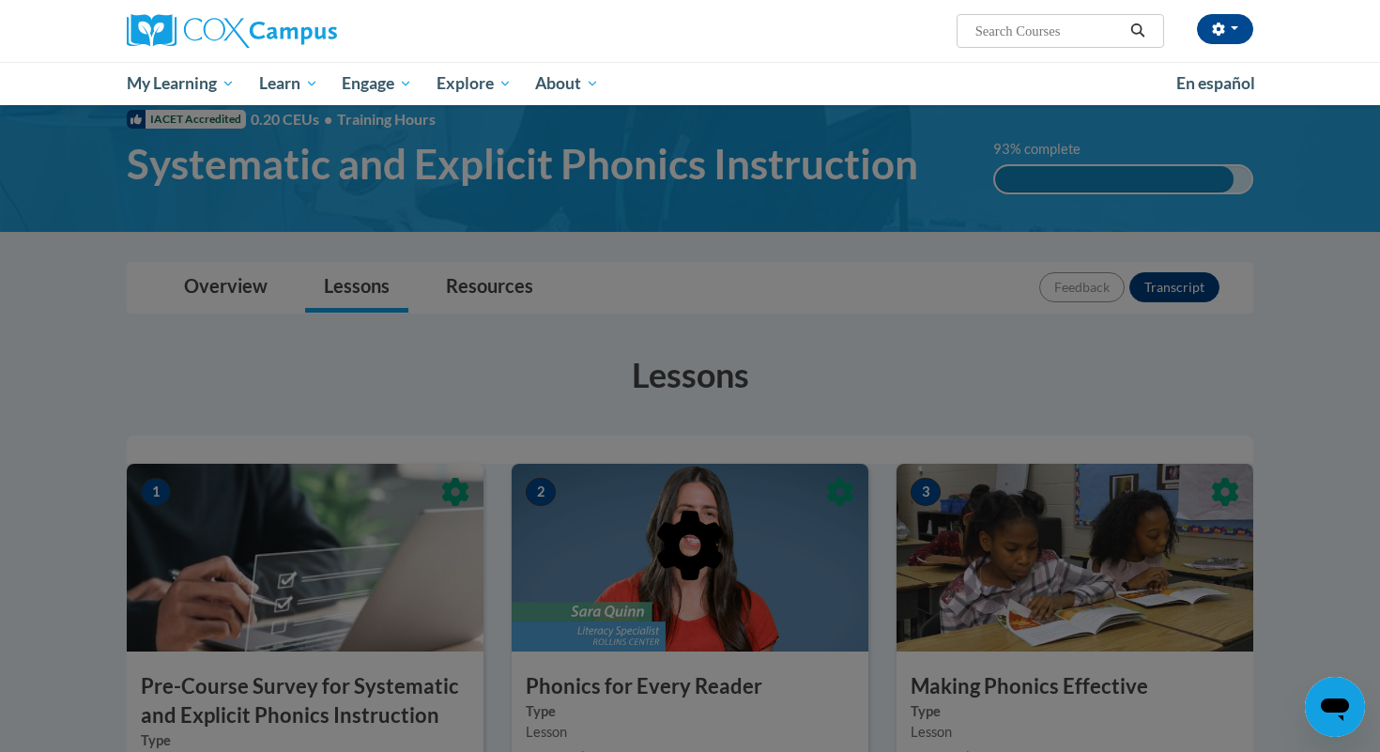
scroll to position [50, 0]
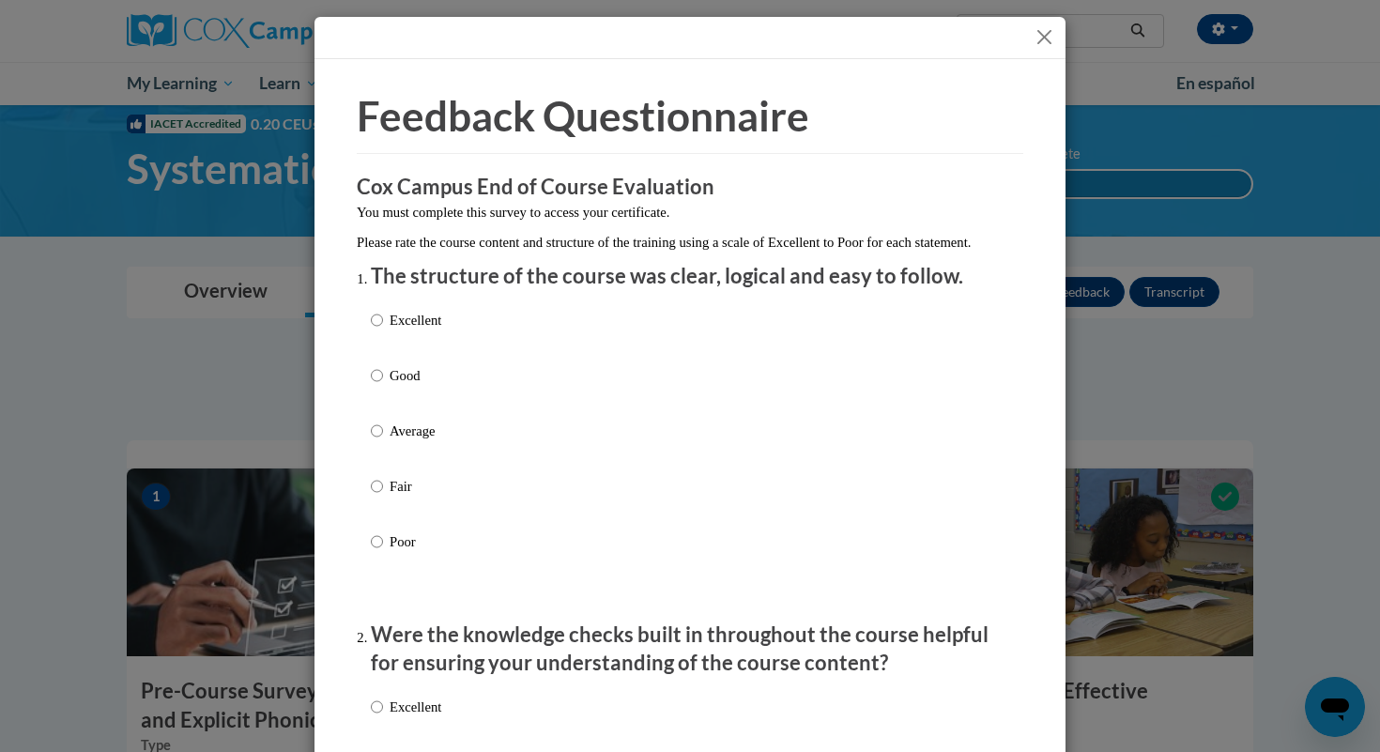
click at [608, 315] on li "The structure of the course was clear, logical and easy to follow. Excellent Go…" at bounding box center [690, 434] width 638 height 345
click at [413, 330] on p "Excellent" at bounding box center [416, 320] width 52 height 21
click at [383, 330] on input "Excellent" at bounding box center [377, 320] width 12 height 21
radio input "true"
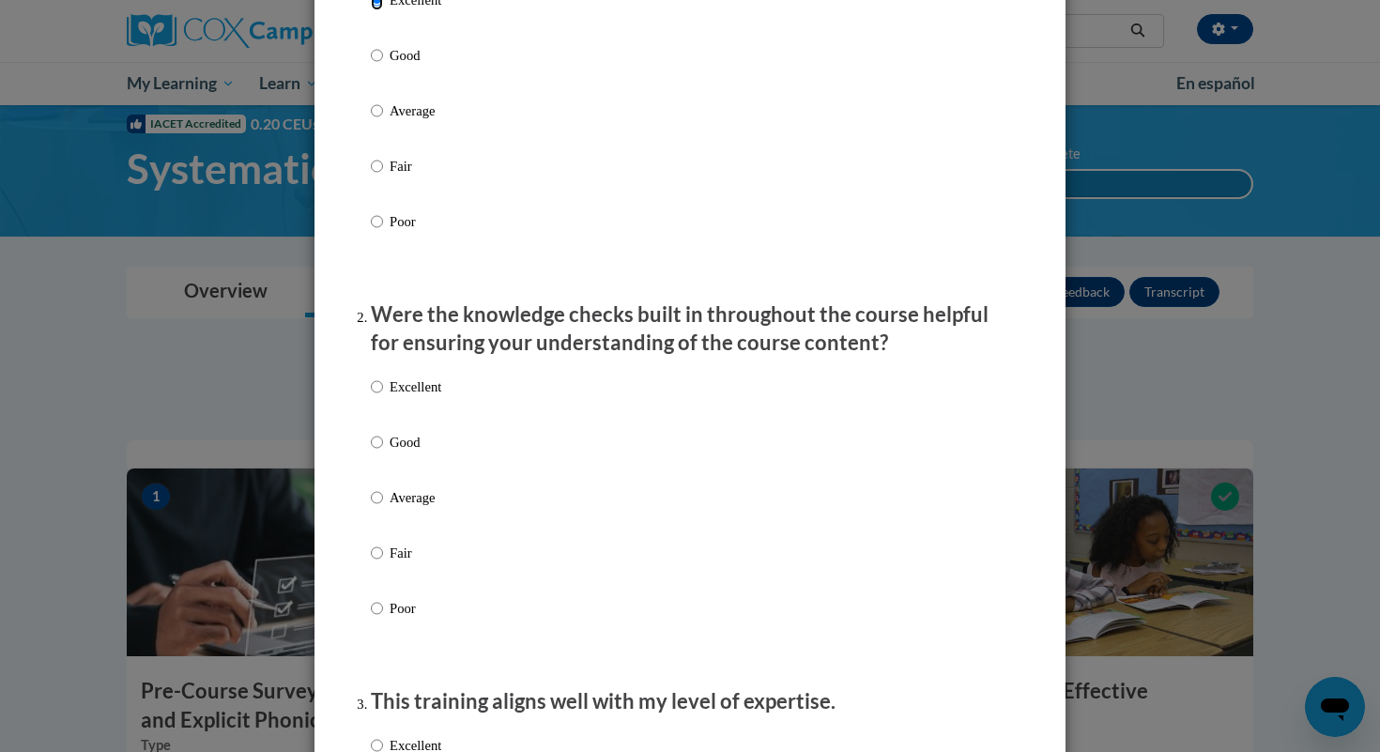
scroll to position [426, 0]
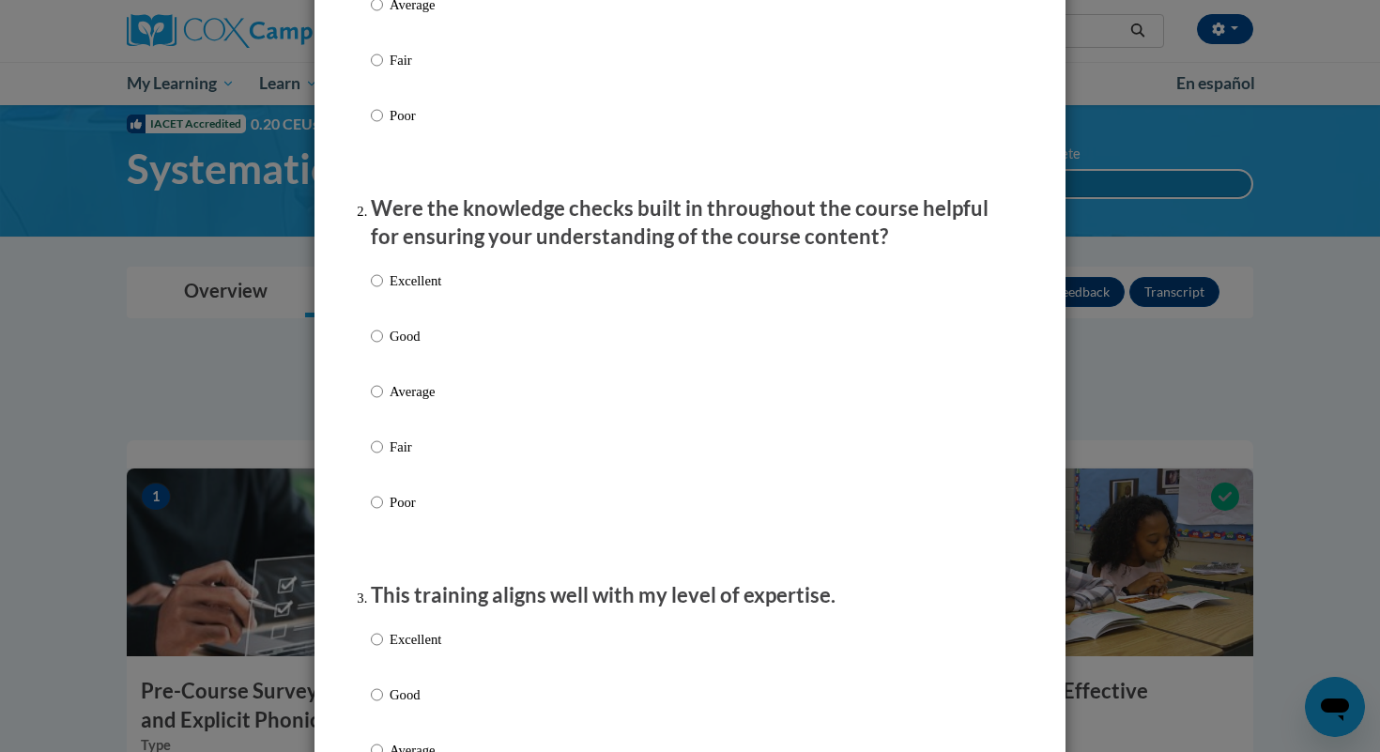
click at [407, 321] on label "Excellent" at bounding box center [406, 295] width 70 height 51
click at [383, 291] on input "Excellent" at bounding box center [377, 280] width 12 height 21
radio input "true"
click at [401, 346] on p "Good" at bounding box center [416, 336] width 52 height 21
click at [383, 346] on input "Good" at bounding box center [377, 336] width 12 height 21
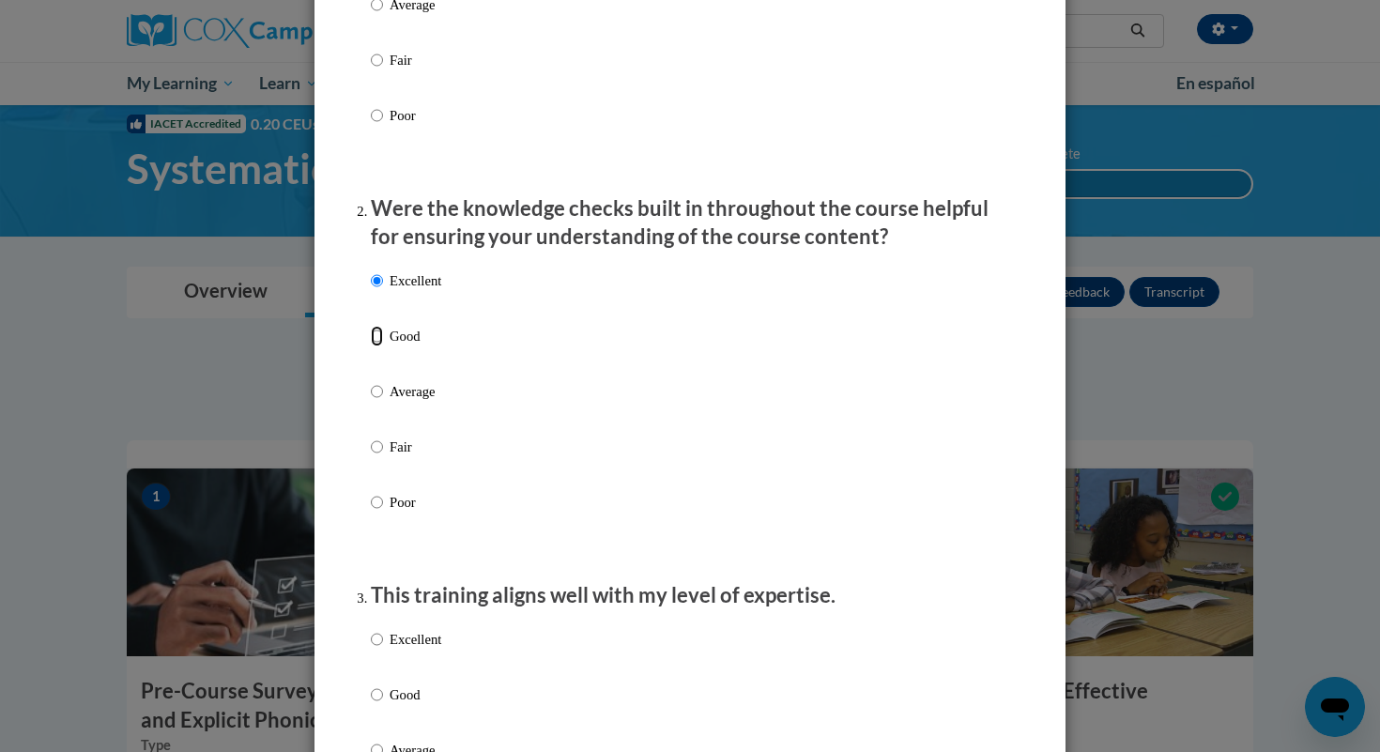
radio input "true"
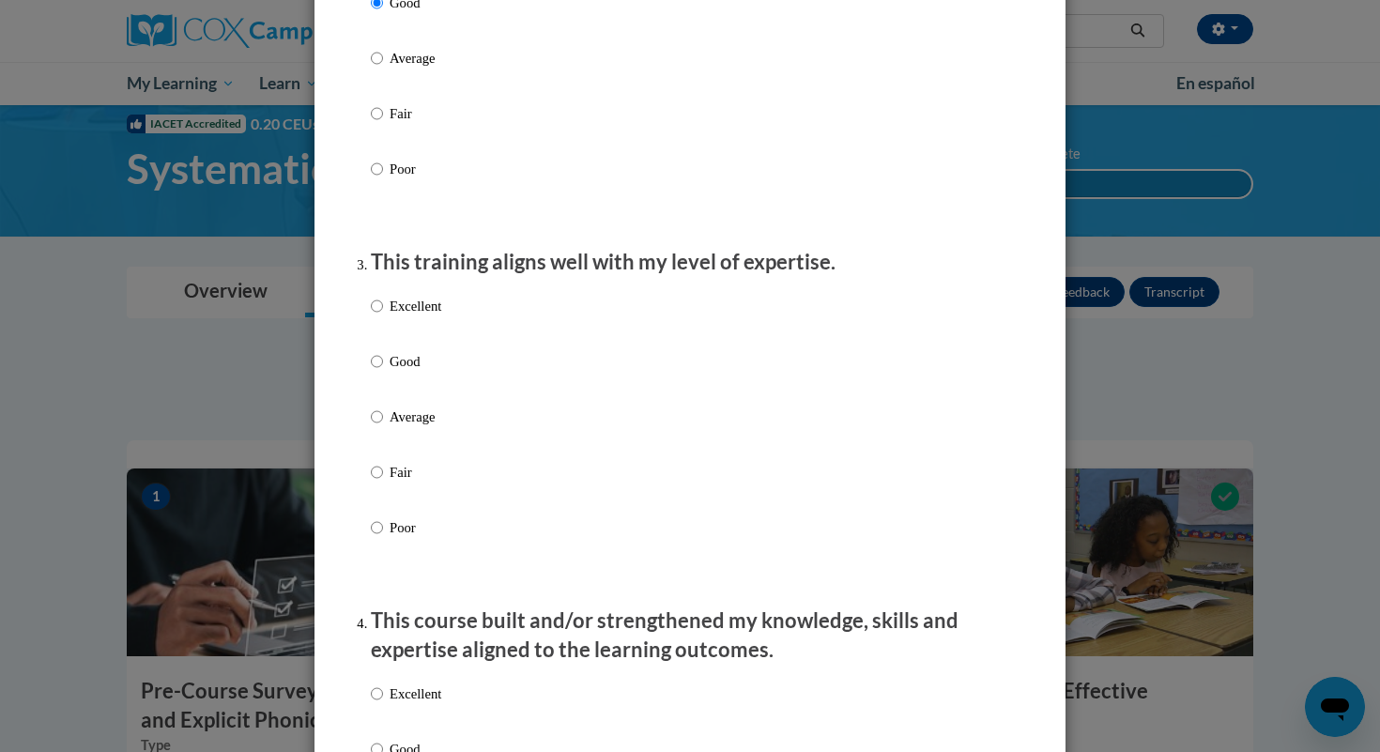
click at [402, 372] on p "Good" at bounding box center [416, 361] width 52 height 21
click at [383, 372] on input "Good" at bounding box center [377, 361] width 12 height 21
radio input "true"
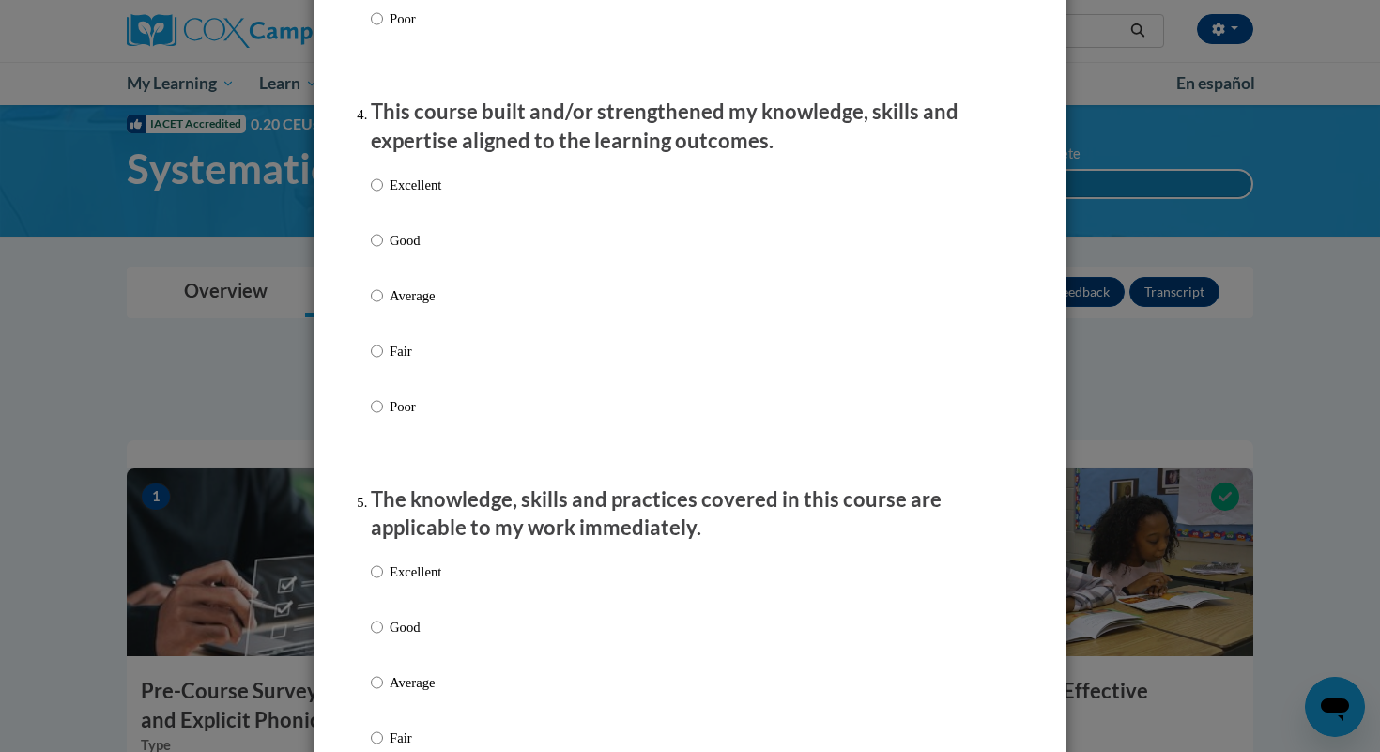
click at [400, 361] on p "Fair" at bounding box center [416, 351] width 52 height 21
click at [383, 361] on input "Fair" at bounding box center [377, 351] width 12 height 21
radio input "true"
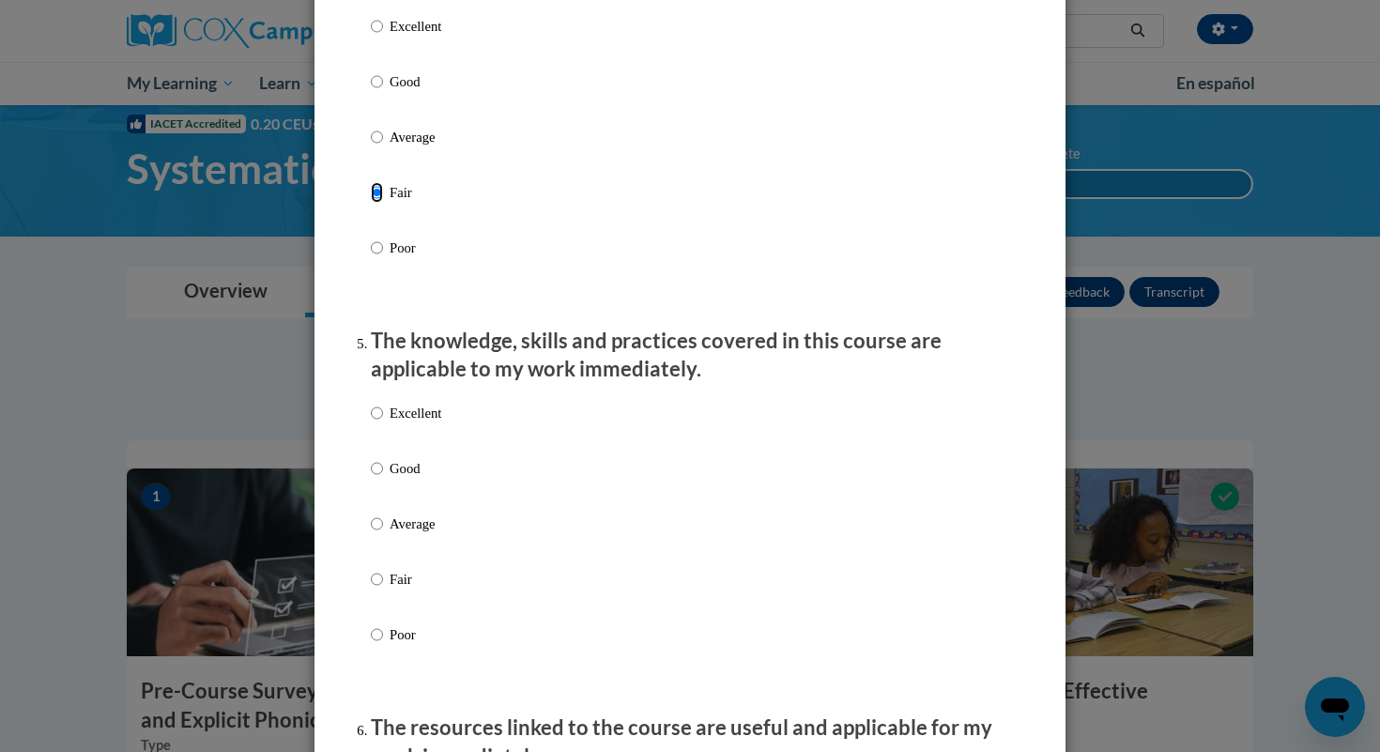
scroll to position [1531, 0]
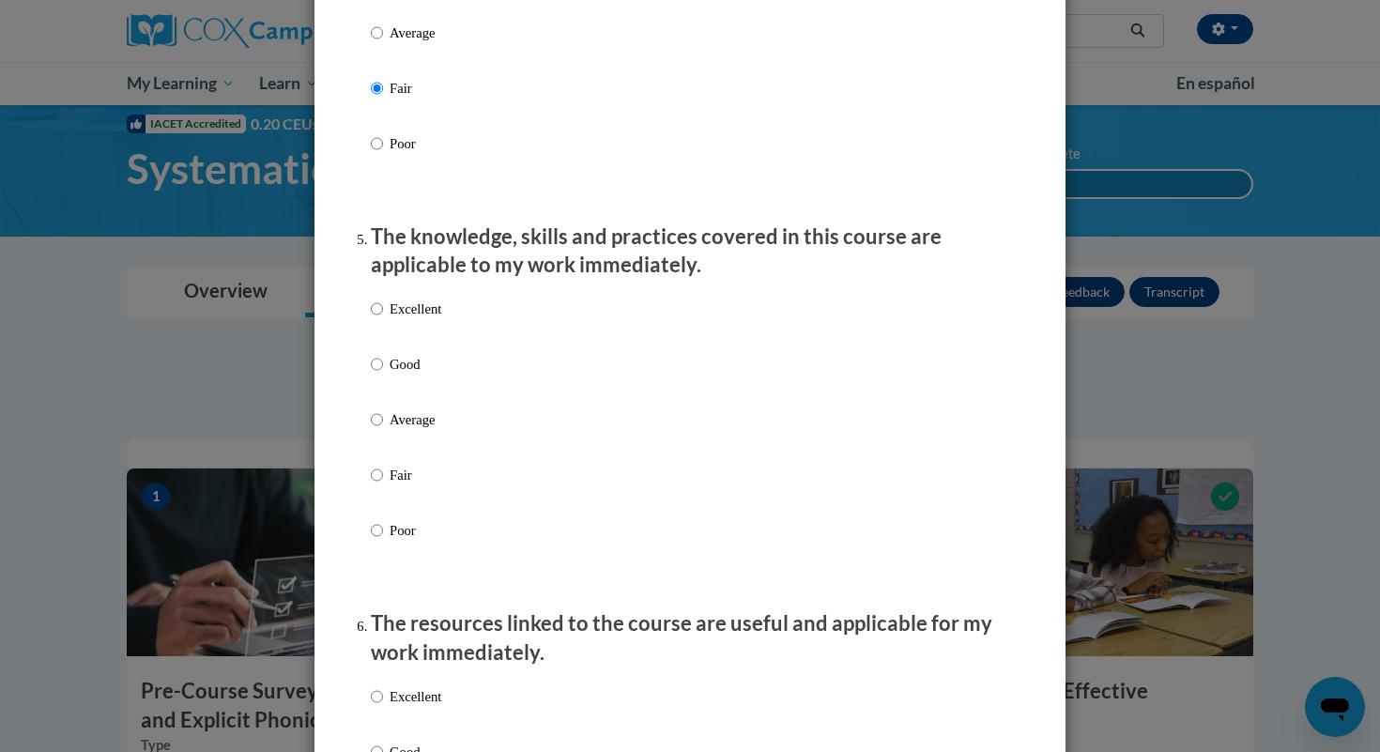
click at [400, 375] on p "Good" at bounding box center [416, 364] width 52 height 21
click at [383, 375] on input "Good" at bounding box center [377, 364] width 12 height 21
radio input "true"
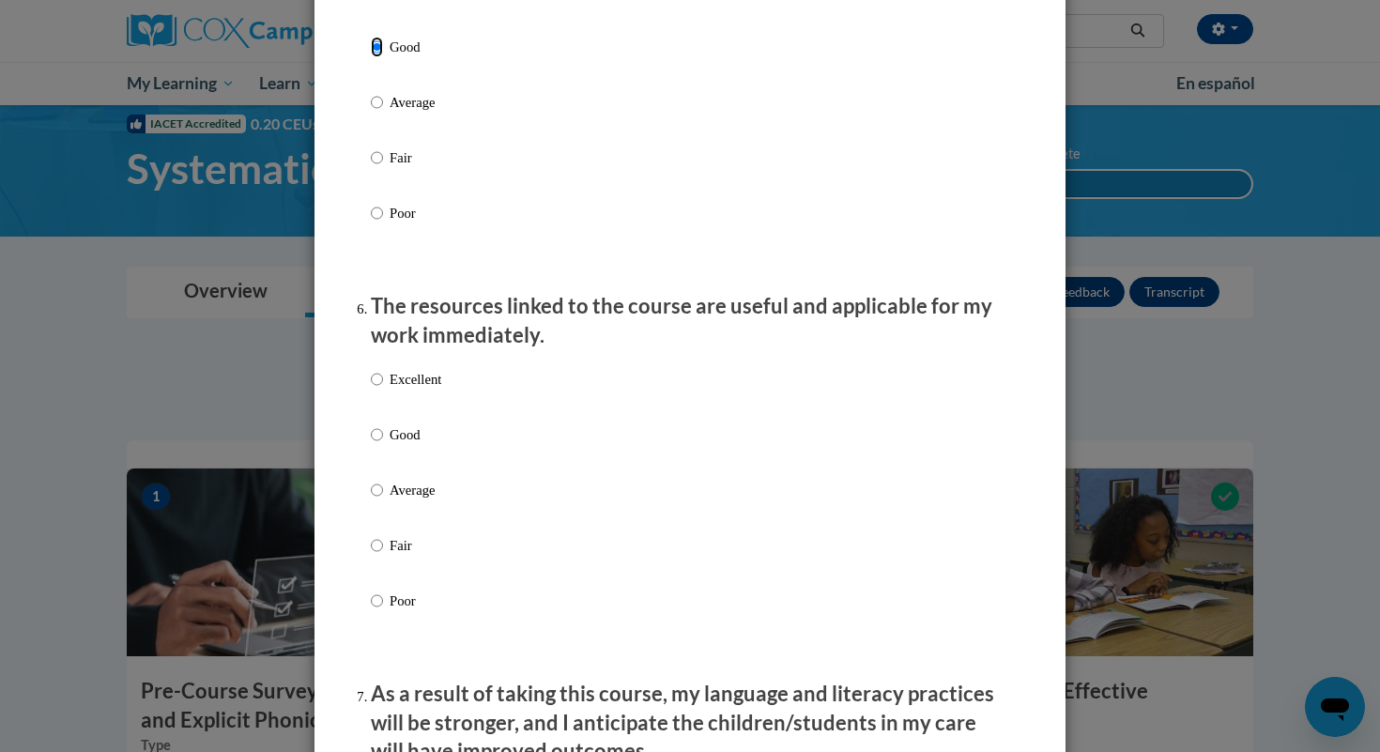
scroll to position [1857, 0]
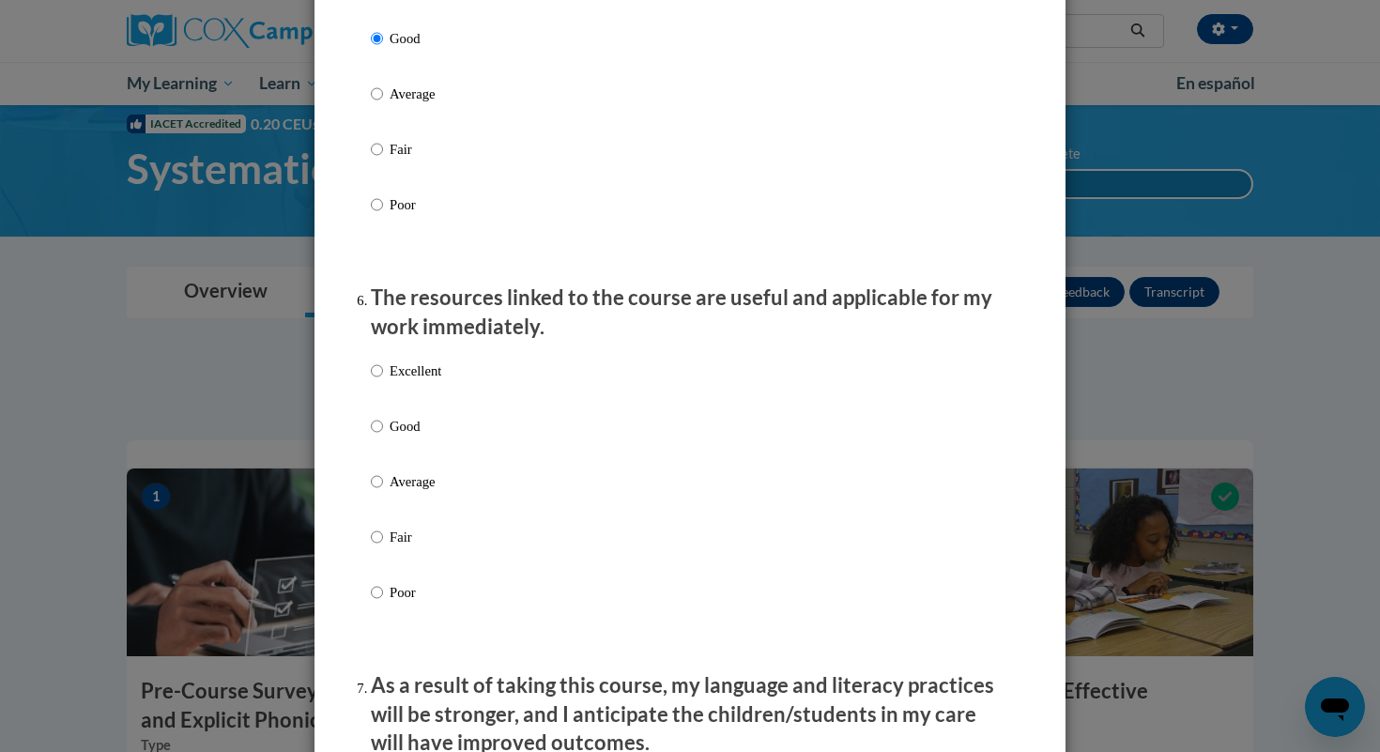
click at [401, 381] on p "Excellent" at bounding box center [416, 370] width 52 height 21
click at [383, 381] on input "Excellent" at bounding box center [377, 370] width 12 height 21
radio input "true"
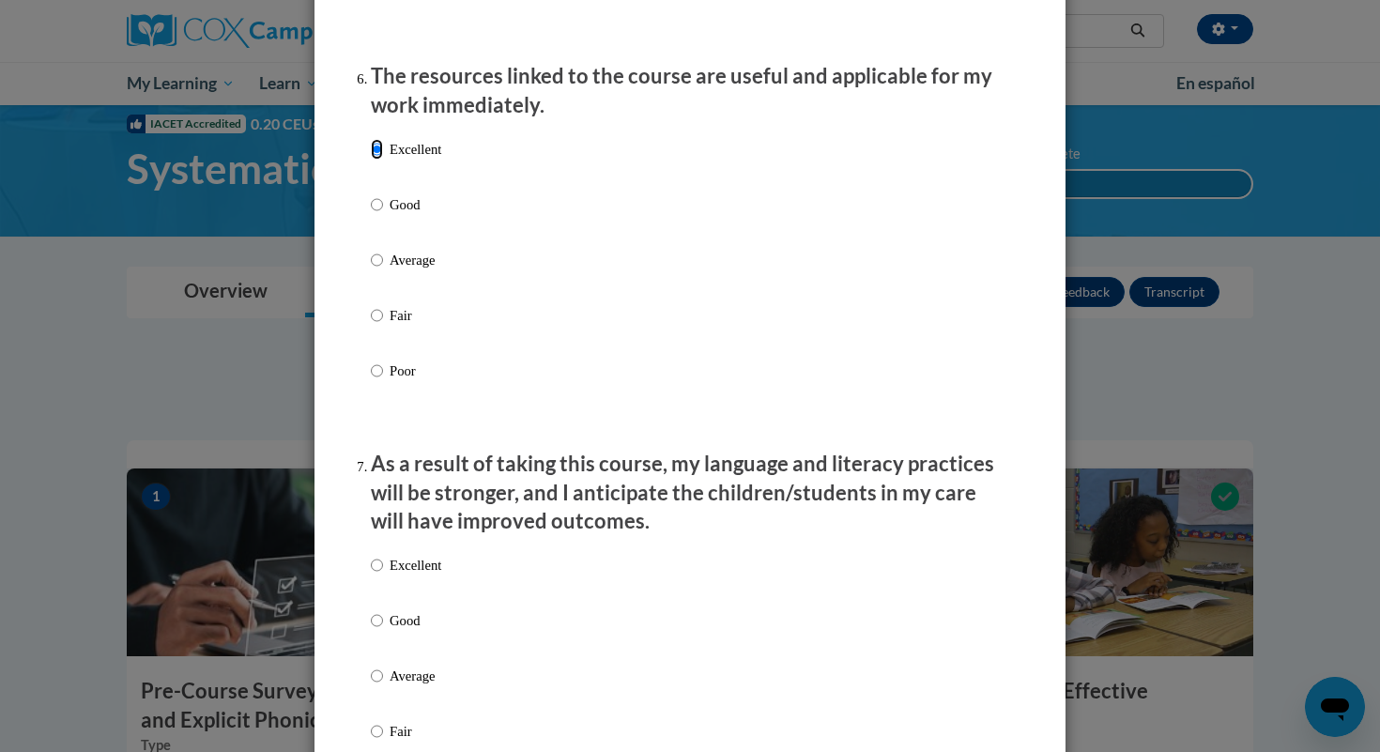
scroll to position [2336, 0]
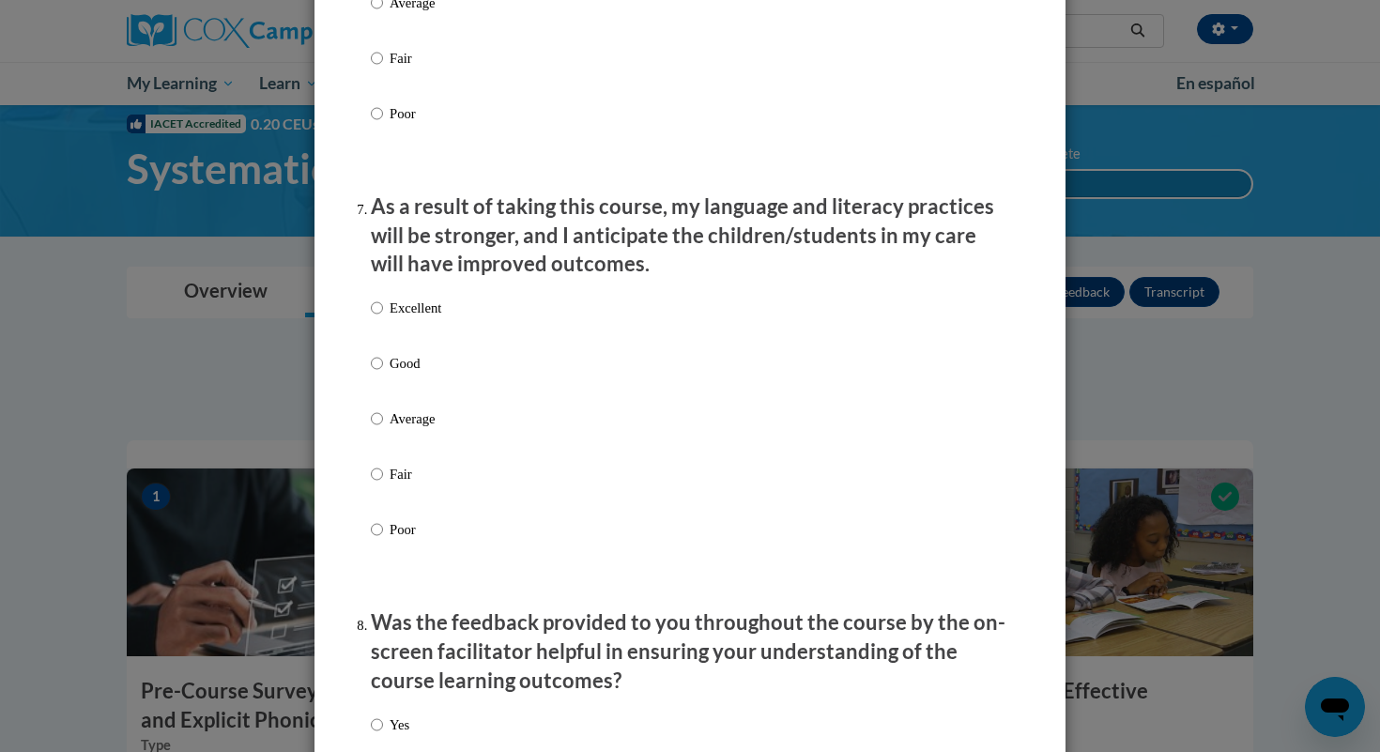
click at [401, 374] on p "Good" at bounding box center [416, 363] width 52 height 21
click at [383, 374] on input "Good" at bounding box center [377, 363] width 12 height 21
radio input "true"
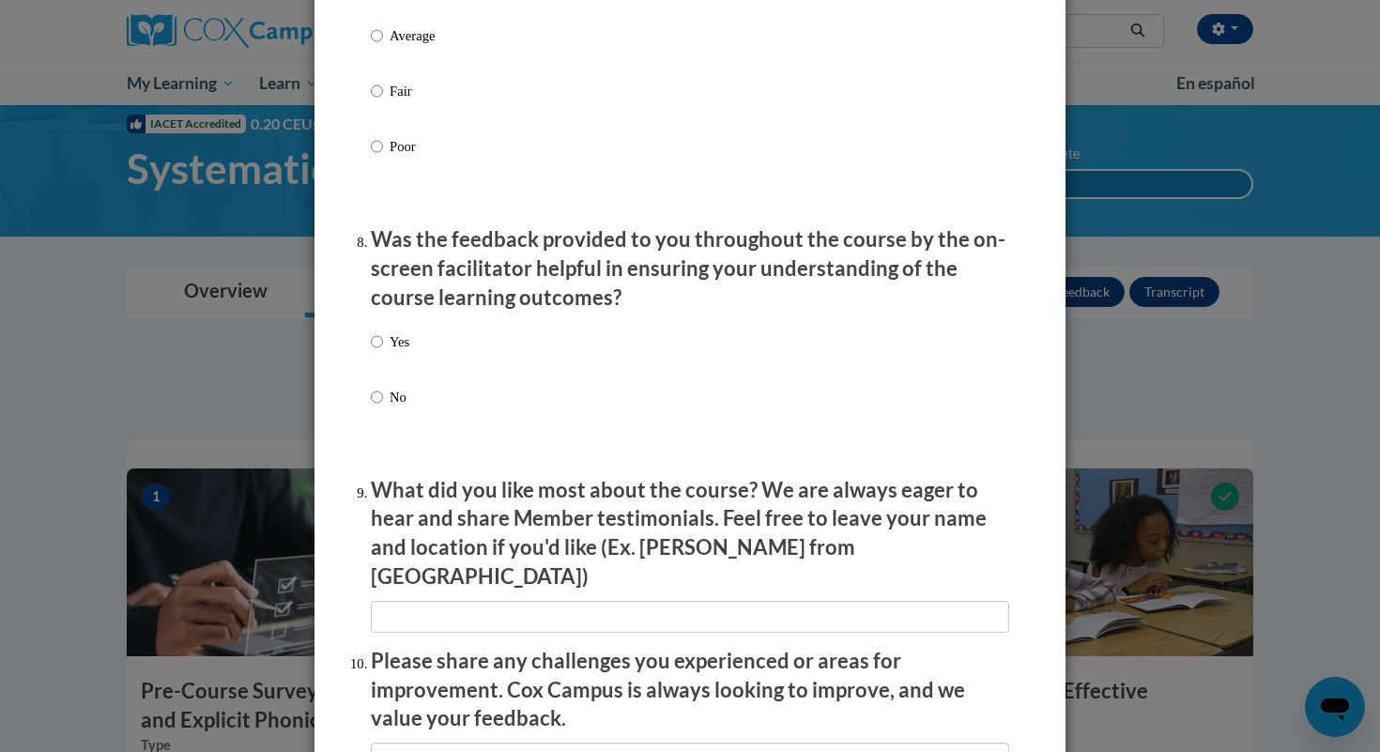
scroll to position [2944, 0]
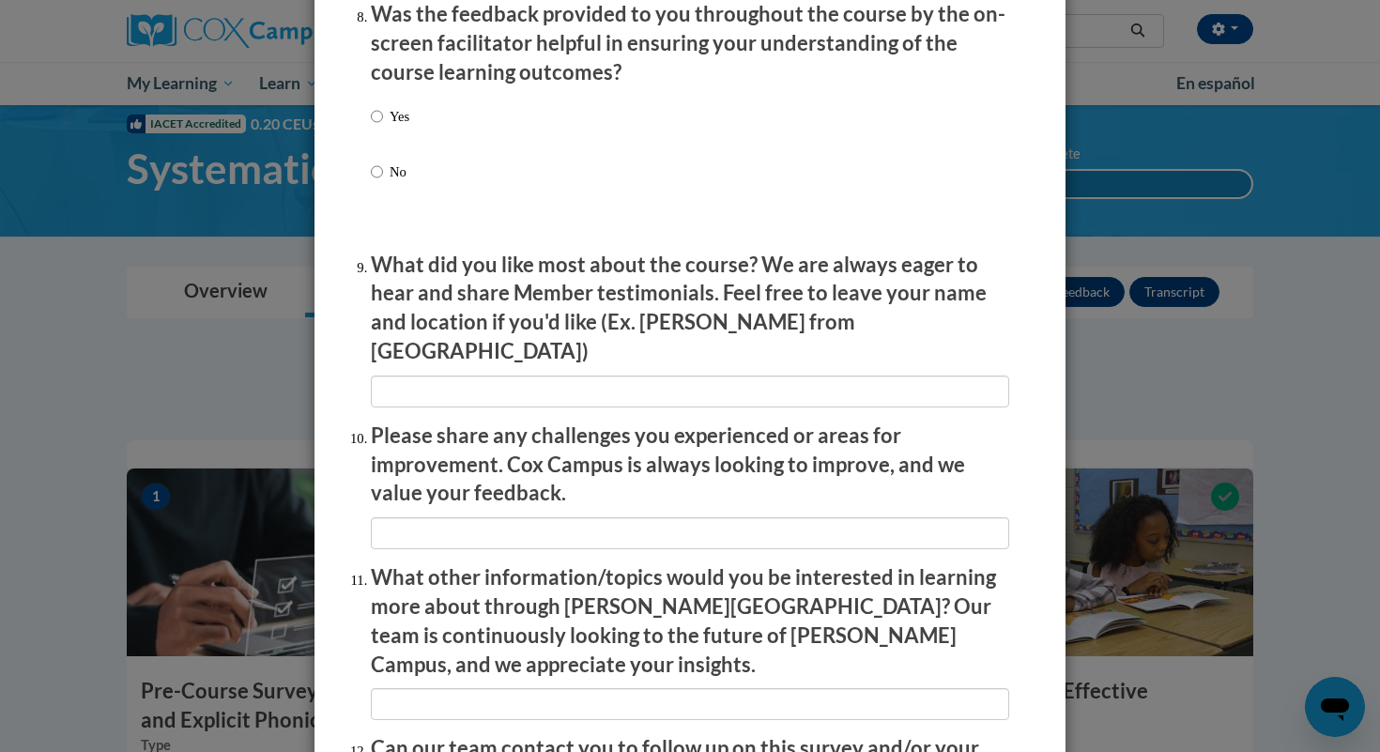
click at [399, 176] on div "Yes No" at bounding box center [390, 159] width 38 height 125
click at [401, 127] on p "Yes" at bounding box center [400, 116] width 20 height 21
click at [383, 127] on input "Yes" at bounding box center [377, 116] width 12 height 21
radio input "true"
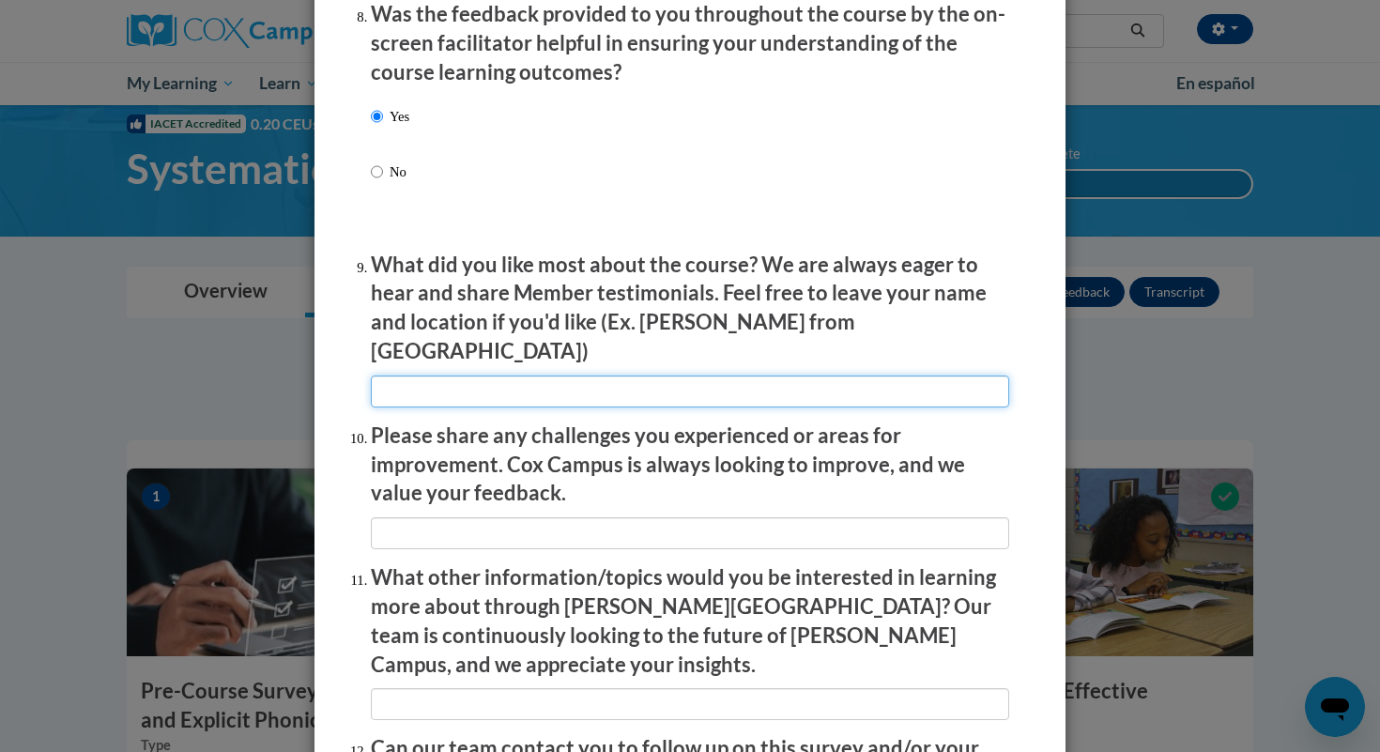
click at [429, 389] on input "textbox" at bounding box center [690, 392] width 638 height 32
type input "N/A"
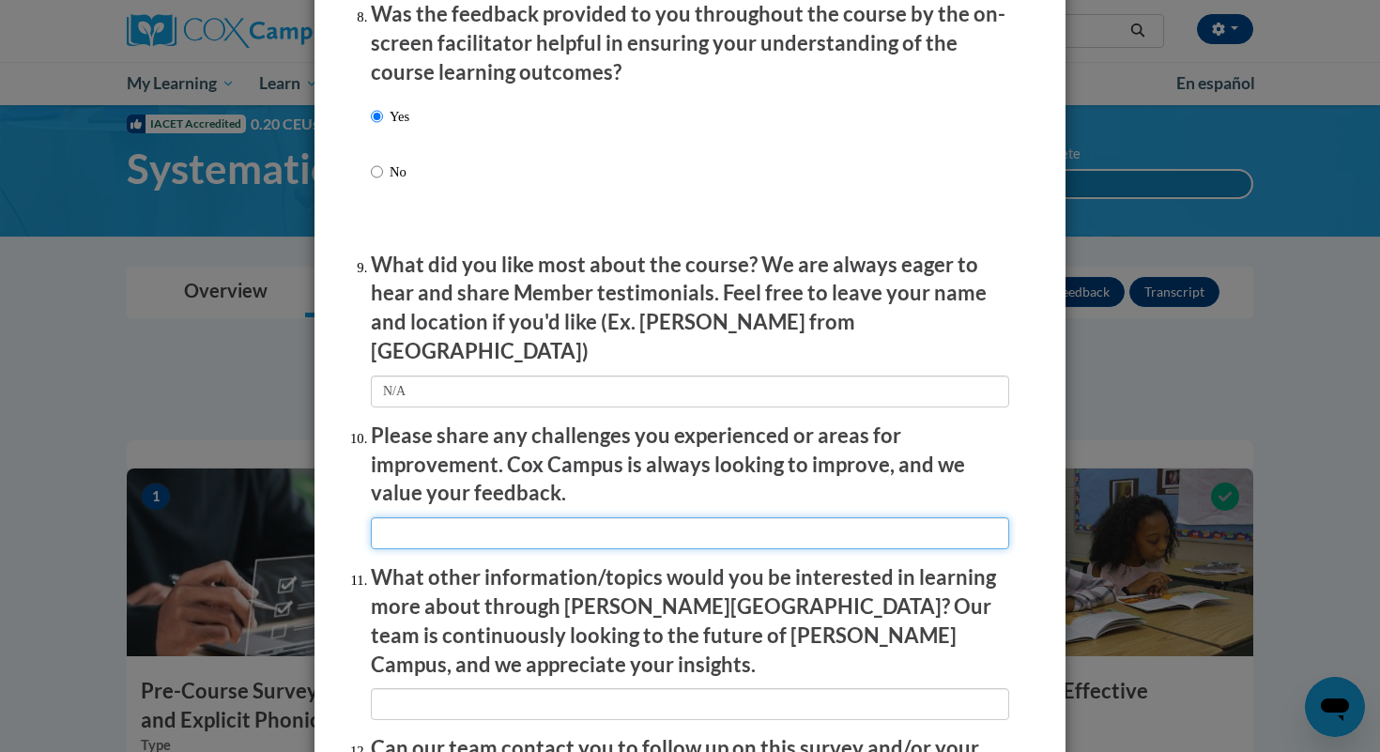
click at [480, 519] on input "textbox" at bounding box center [690, 533] width 638 height 32
type input "N/A"
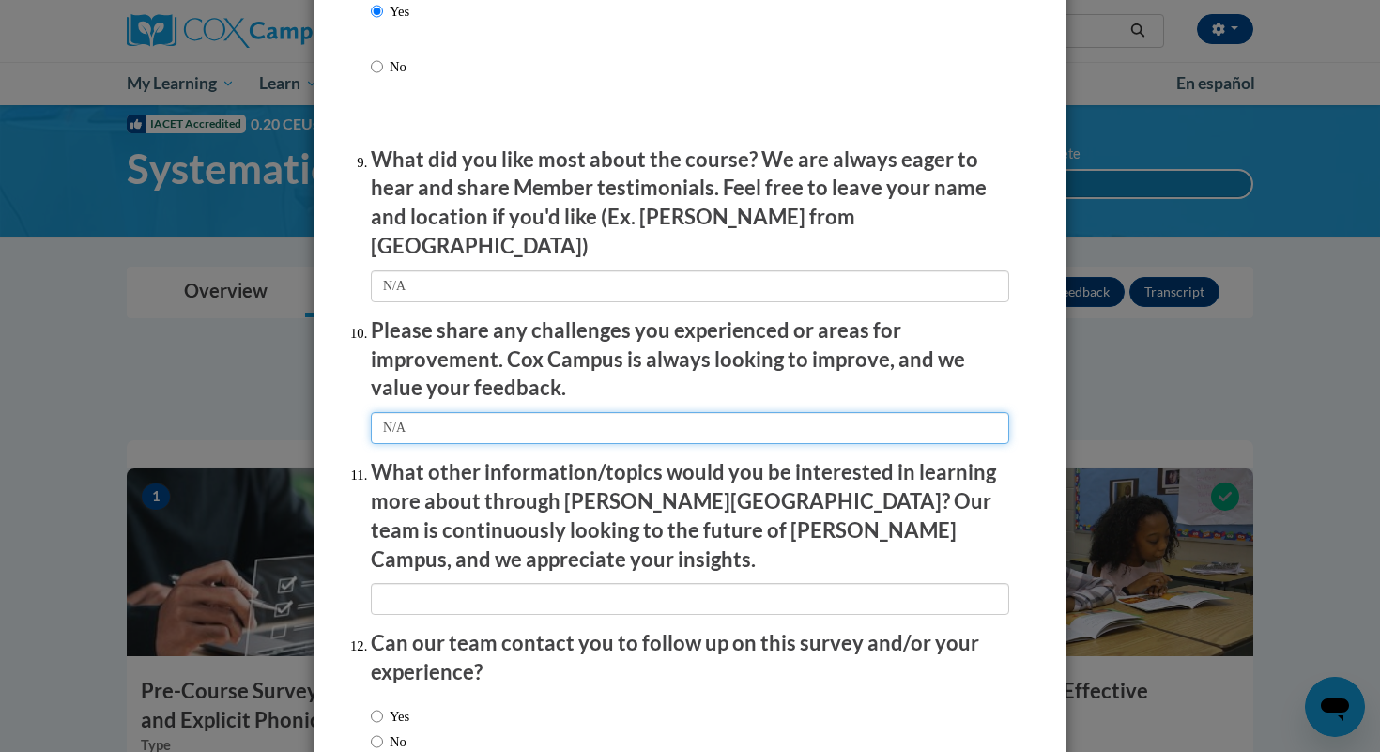
scroll to position [3093, 0]
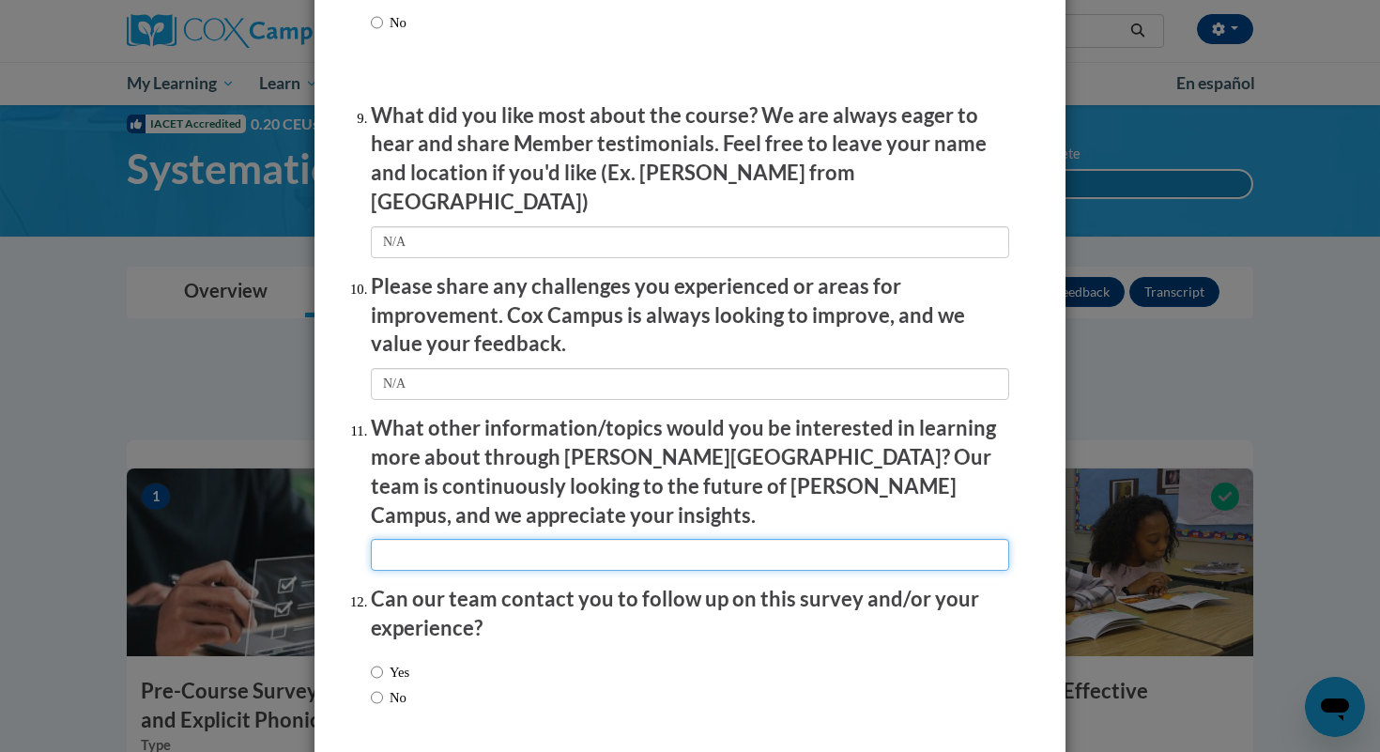
click at [519, 539] on input "textbox" at bounding box center [690, 555] width 638 height 32
type input "N/A"
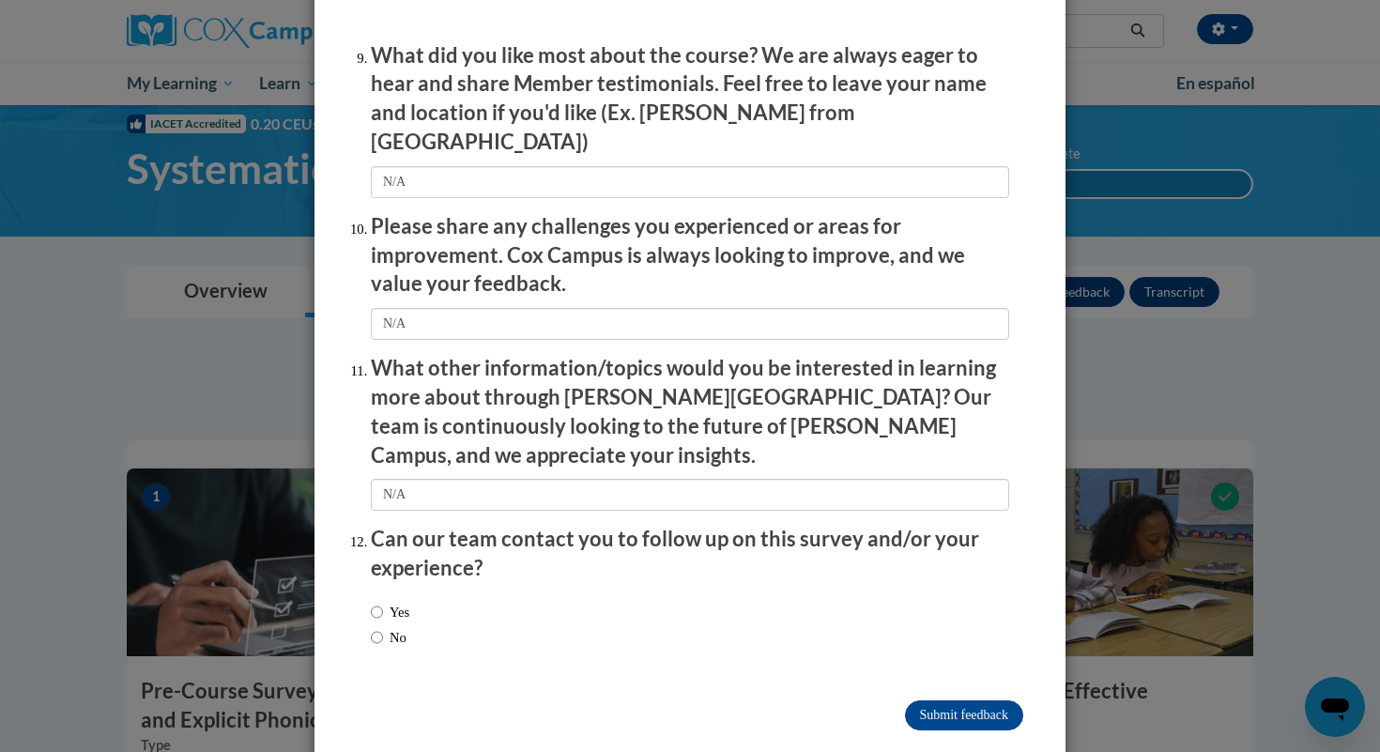
click at [407, 608] on div "Yes No" at bounding box center [390, 624] width 38 height 65
click at [407, 627] on label "No" at bounding box center [389, 637] width 36 height 21
click at [383, 627] on input "No" at bounding box center [377, 637] width 12 height 21
radio input "true"
click at [979, 700] on input "Submit feedback" at bounding box center [964, 715] width 118 height 30
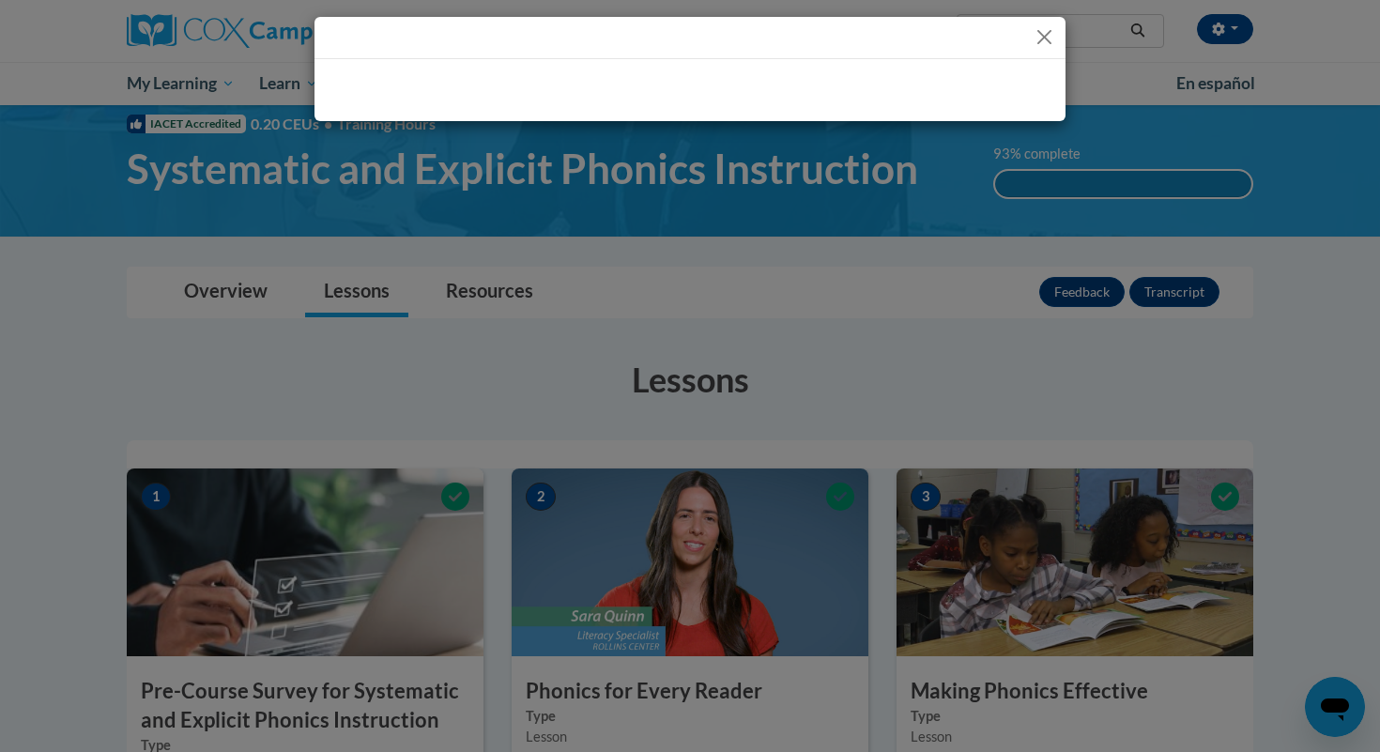
scroll to position [0, 0]
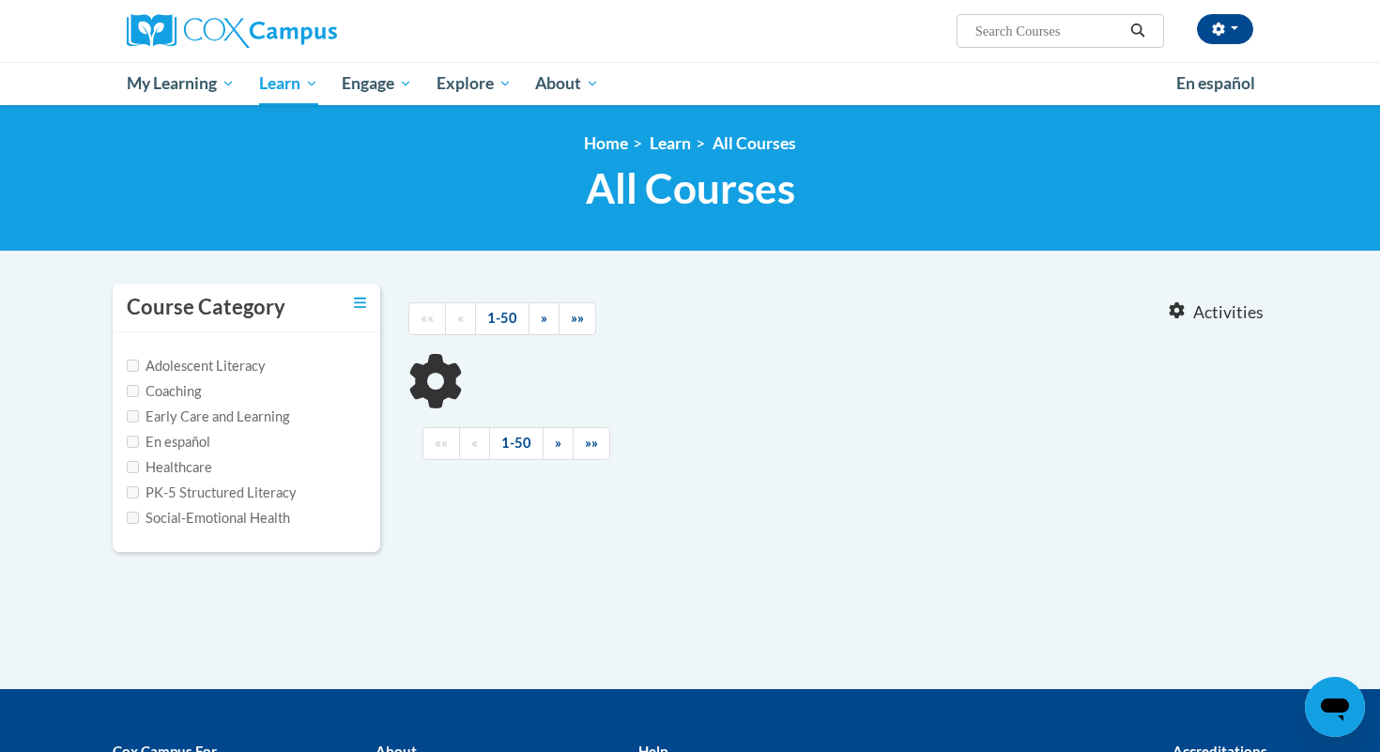
type input "meaningful"
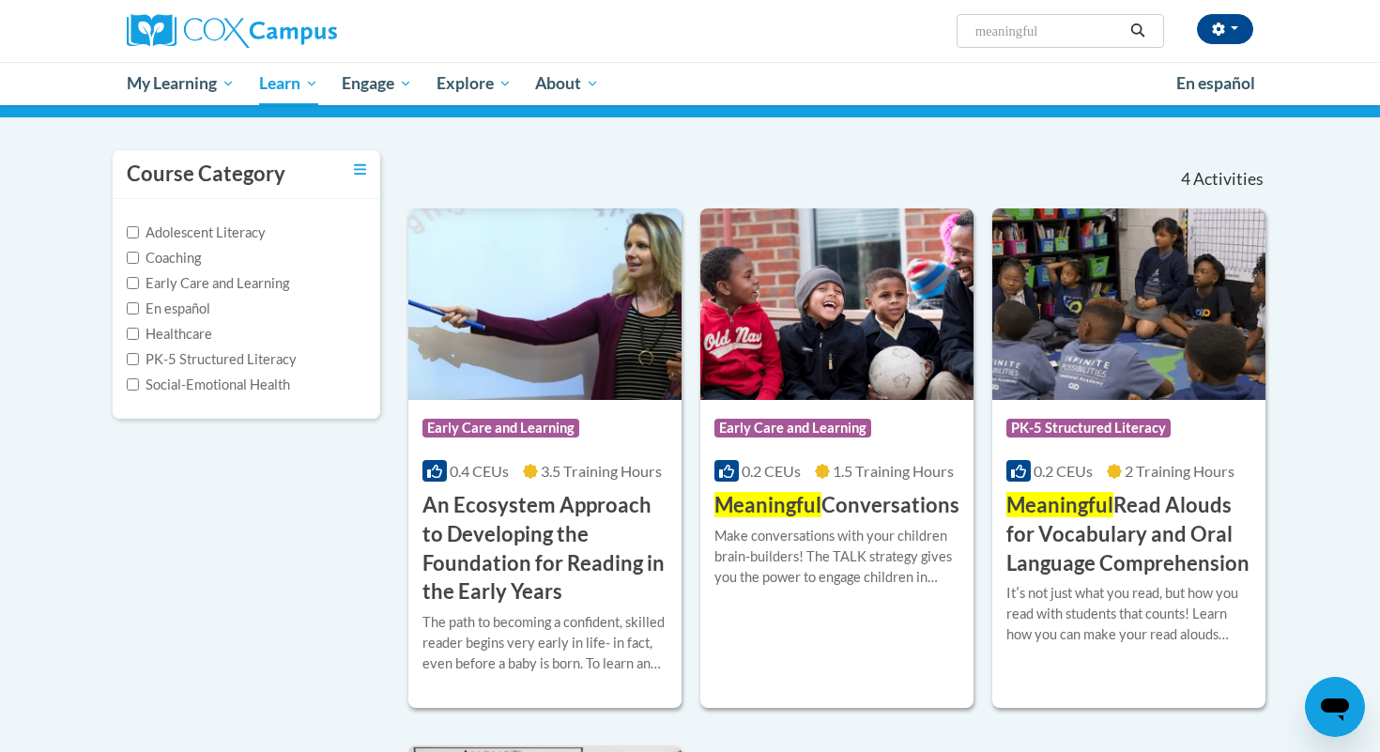
scroll to position [208, 0]
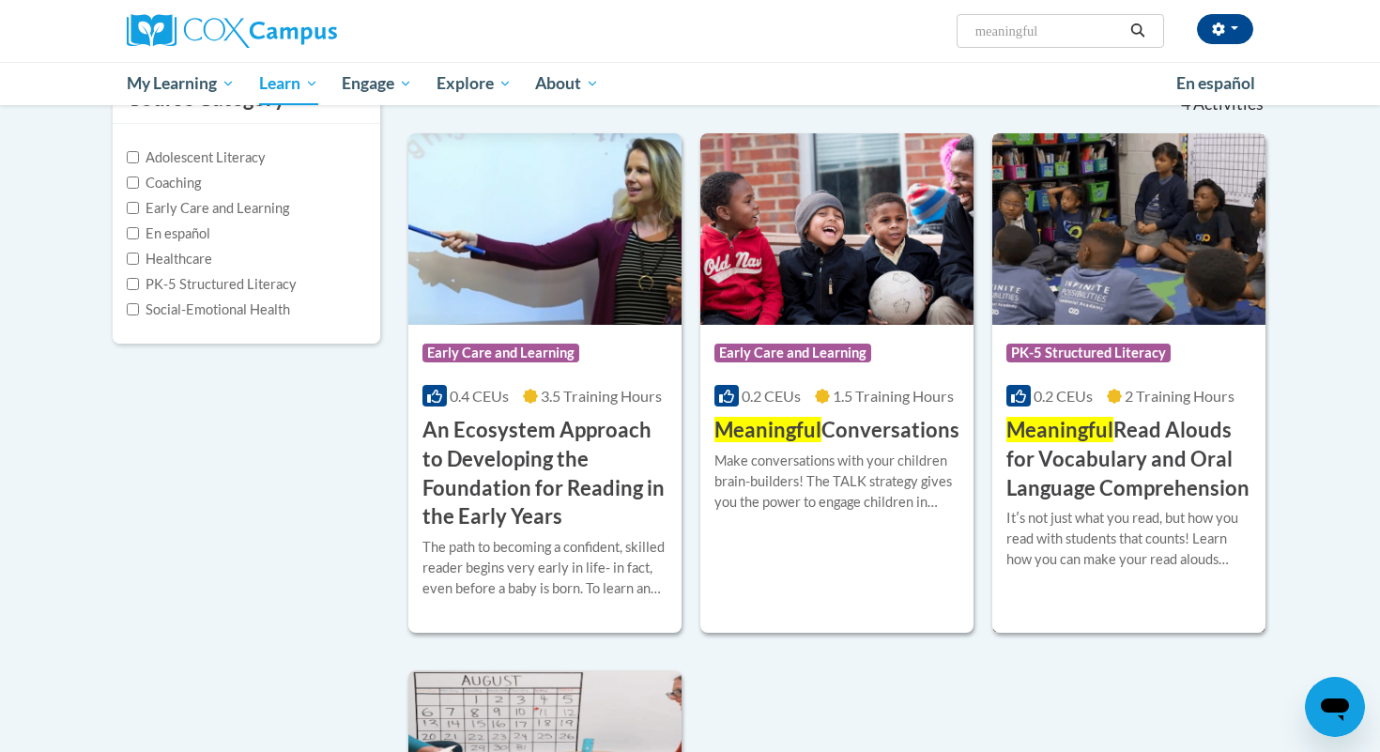
click at [1149, 447] on h3 "Meaningful Read Alouds for Vocabulary and Oral Language Comprehension" at bounding box center [1128, 459] width 245 height 86
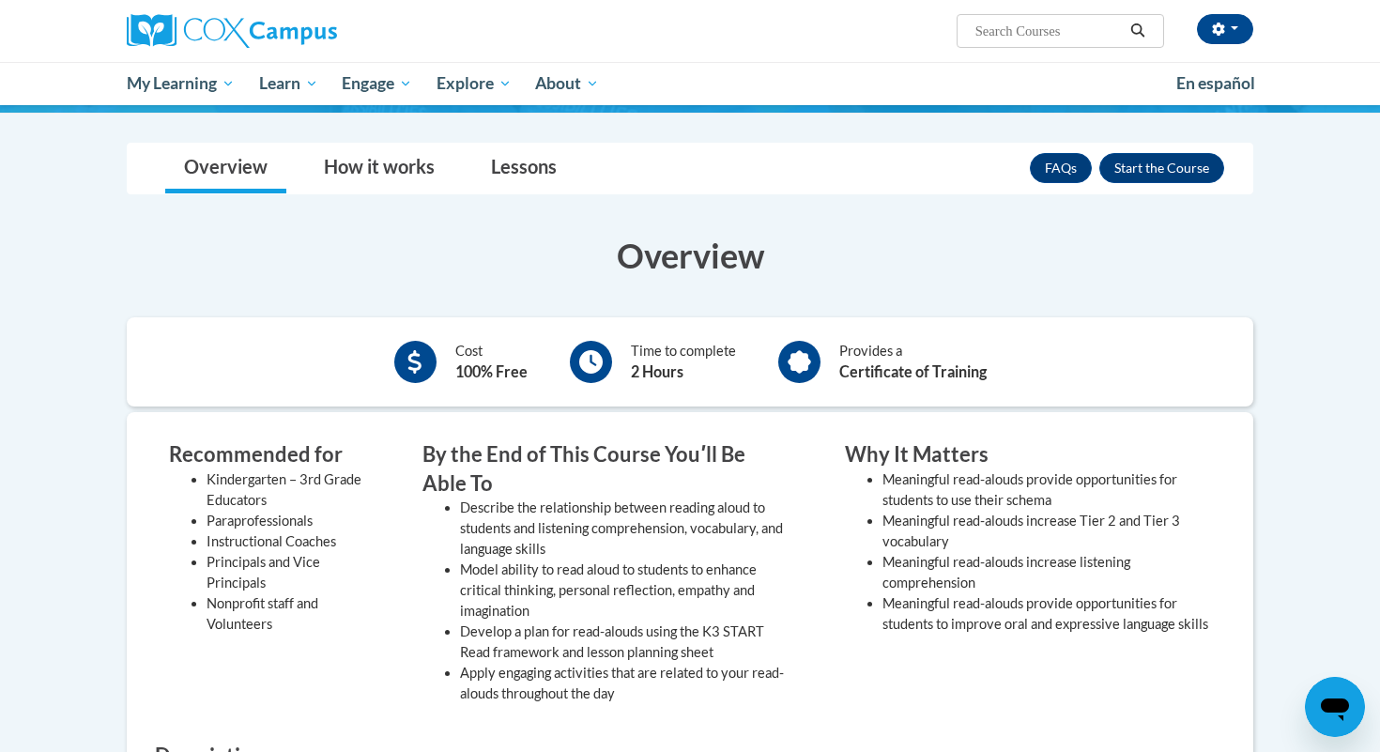
scroll to position [302, 0]
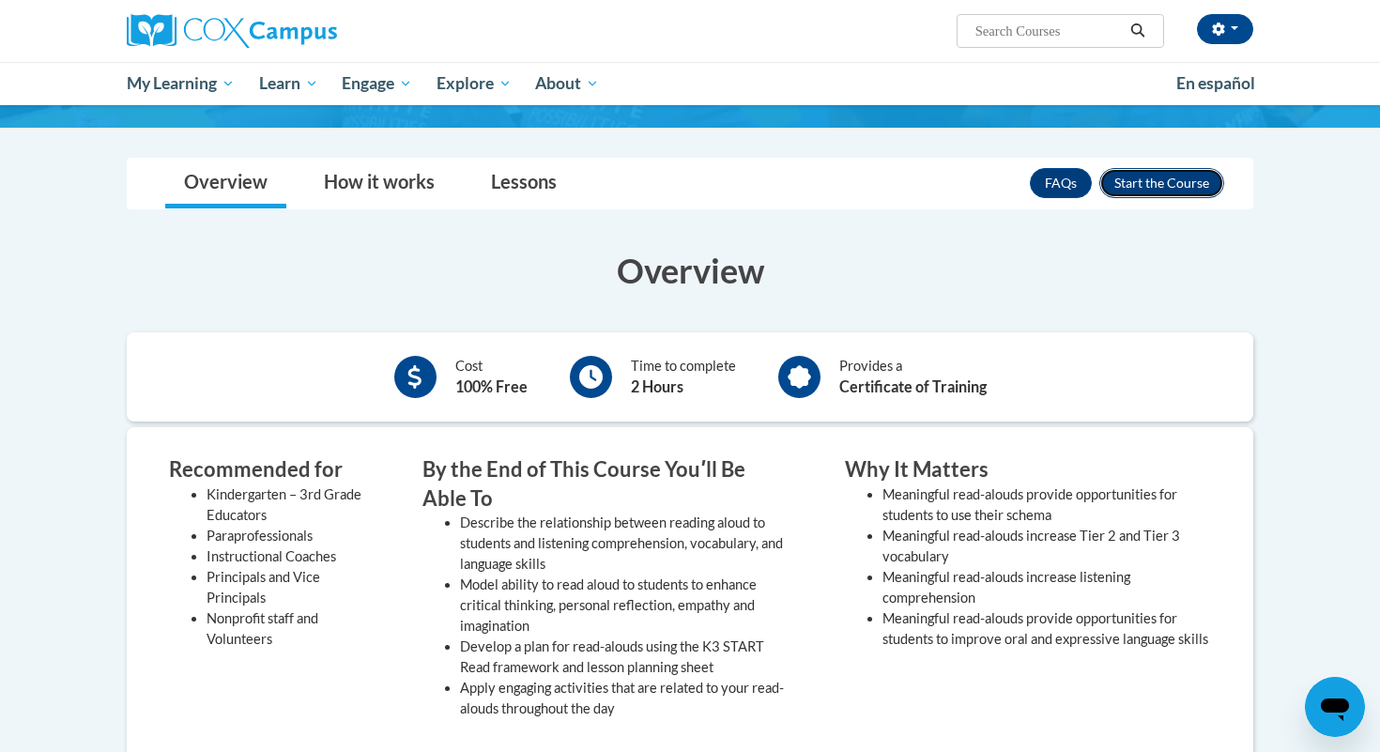
click at [1138, 184] on button "Enroll" at bounding box center [1161, 183] width 125 height 30
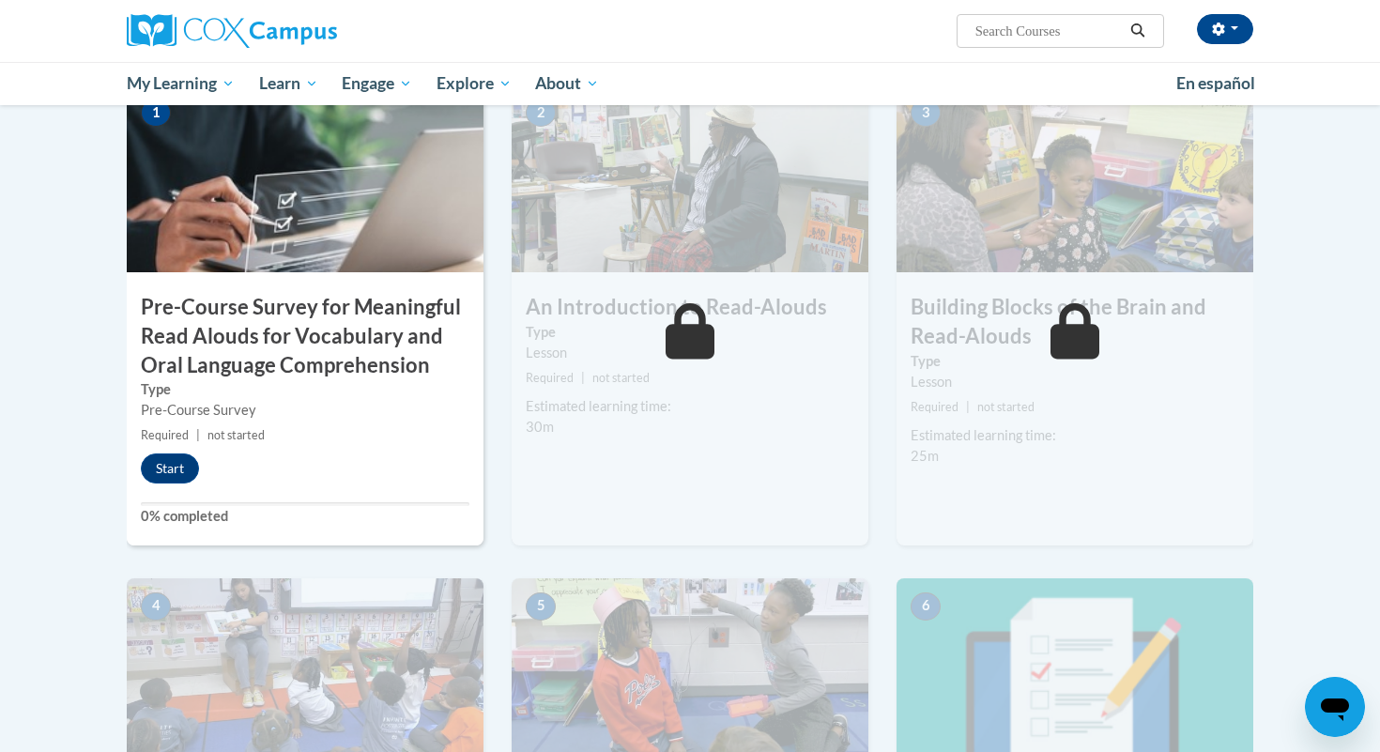
scroll to position [498, 0]
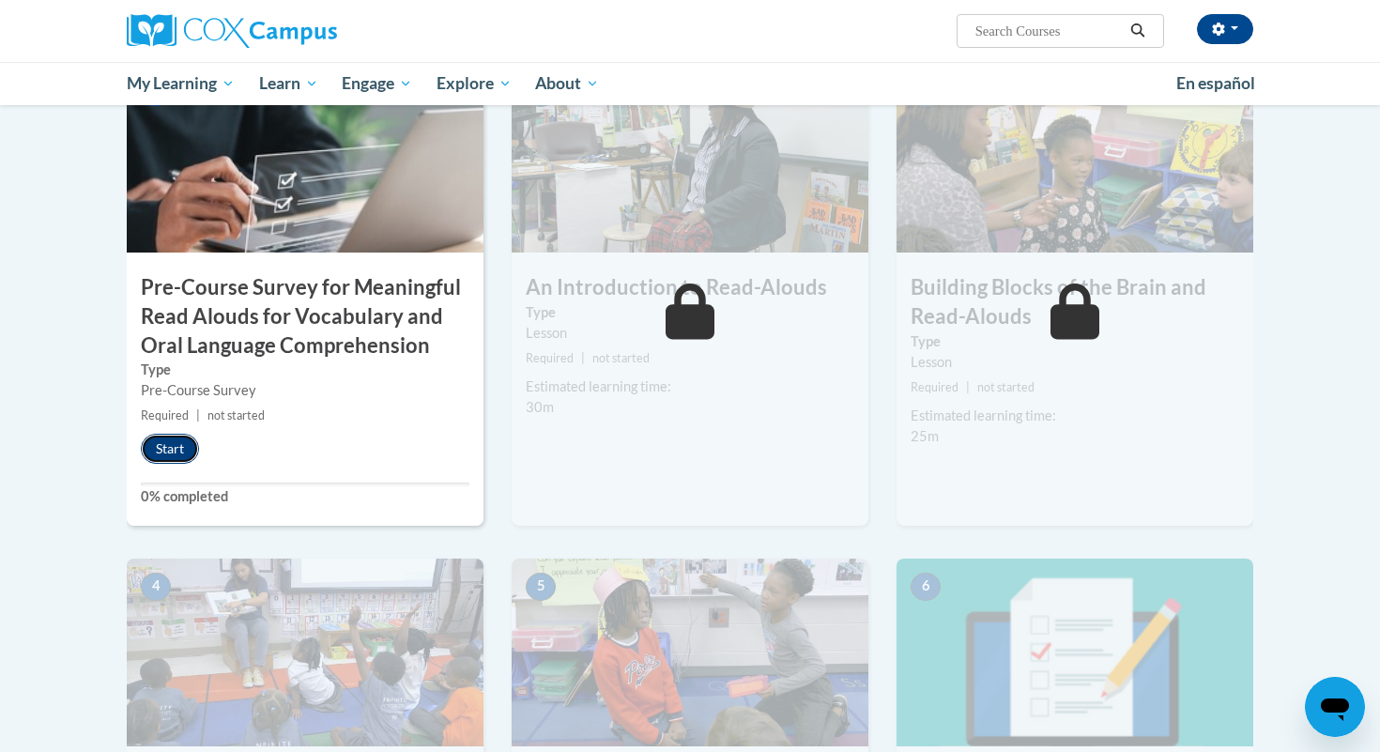
click at [178, 447] on button "Start" at bounding box center [170, 449] width 58 height 30
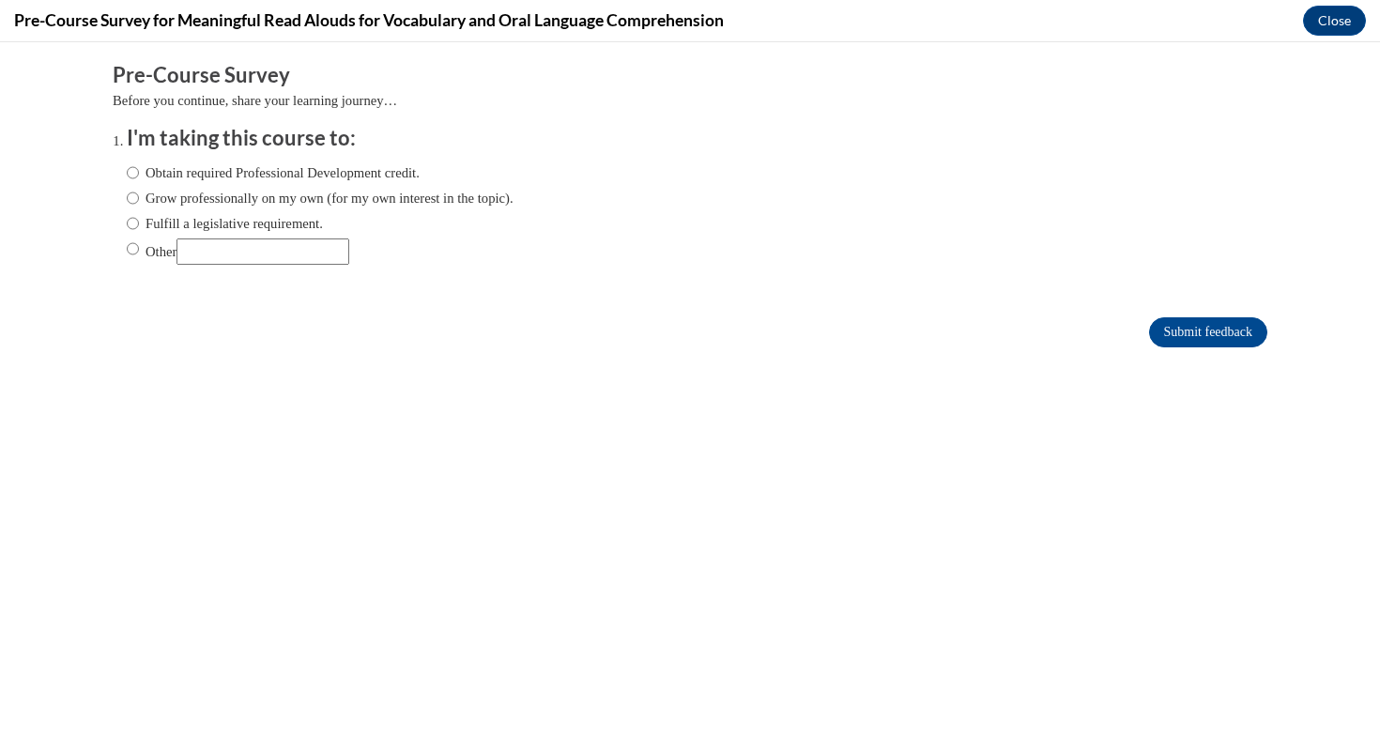
scroll to position [0, 0]
click at [225, 168] on label "Obtain required Professional Development credit." at bounding box center [273, 172] width 293 height 21
click at [139, 168] on input "Obtain required Professional Development credit." at bounding box center [133, 172] width 12 height 21
radio input "true"
click at [1184, 330] on input "Submit feedback" at bounding box center [1208, 332] width 118 height 30
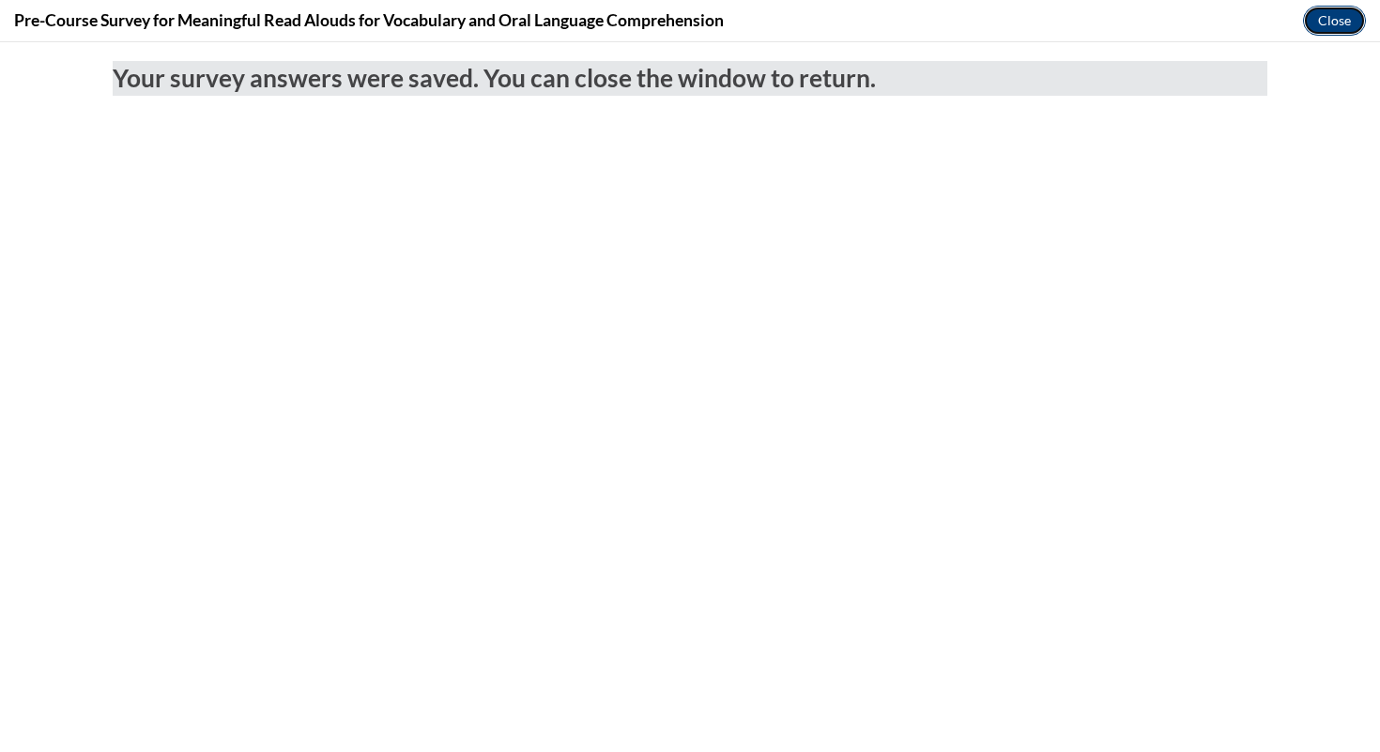
click at [1327, 27] on button "Close" at bounding box center [1334, 21] width 63 height 30
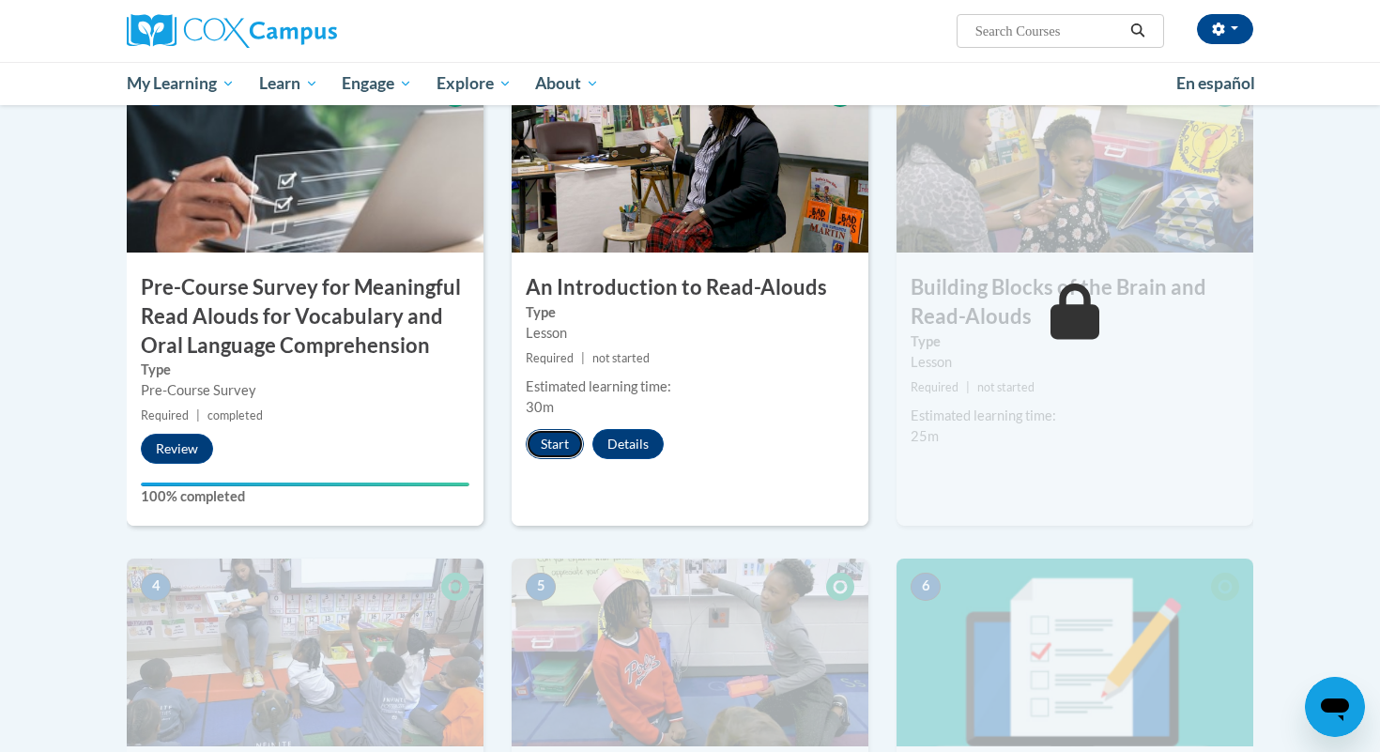
click at [562, 441] on button "Start" at bounding box center [555, 444] width 58 height 30
